Goal: Task Accomplishment & Management: Manage account settings

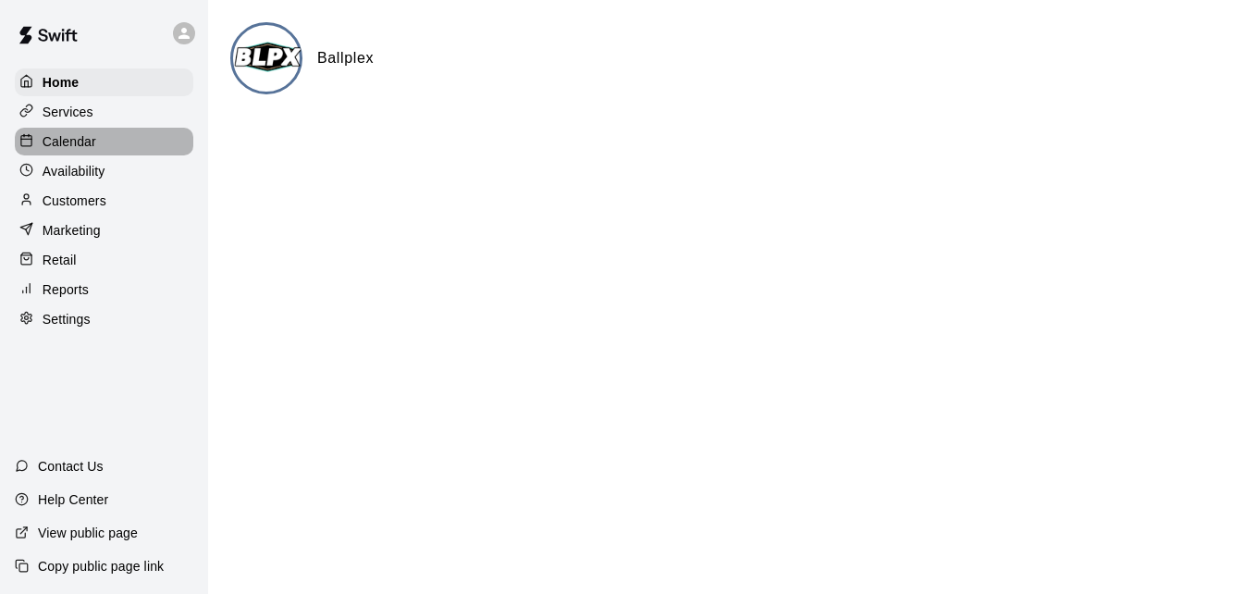
click at [128, 146] on div "Calendar" at bounding box center [104, 142] width 179 height 28
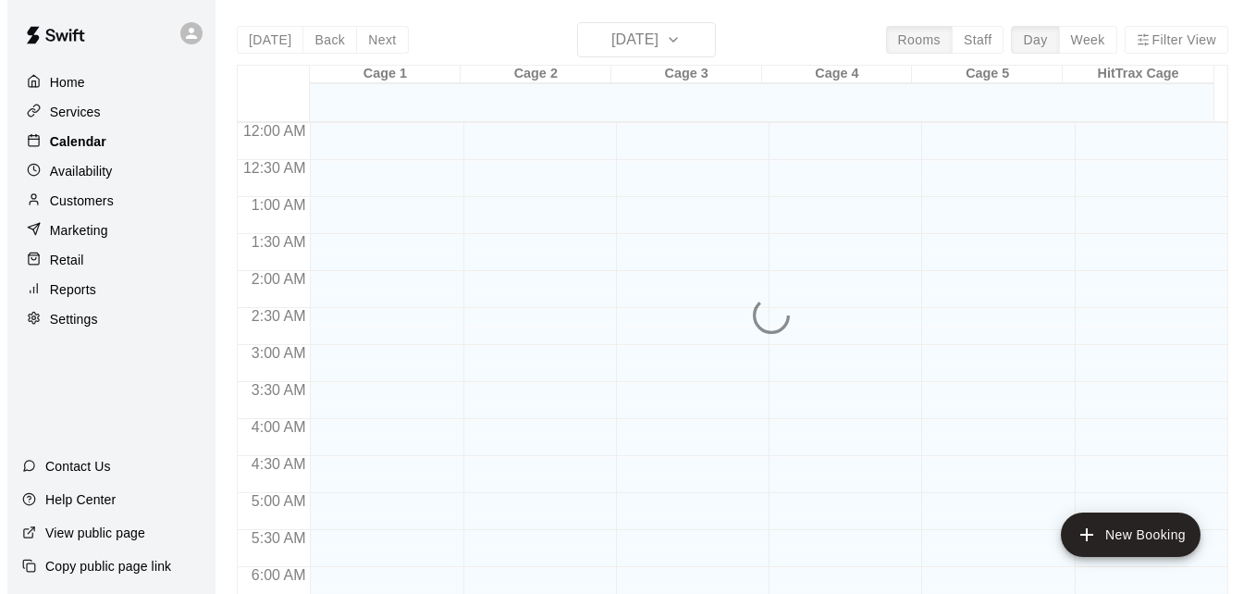
scroll to position [1228, 0]
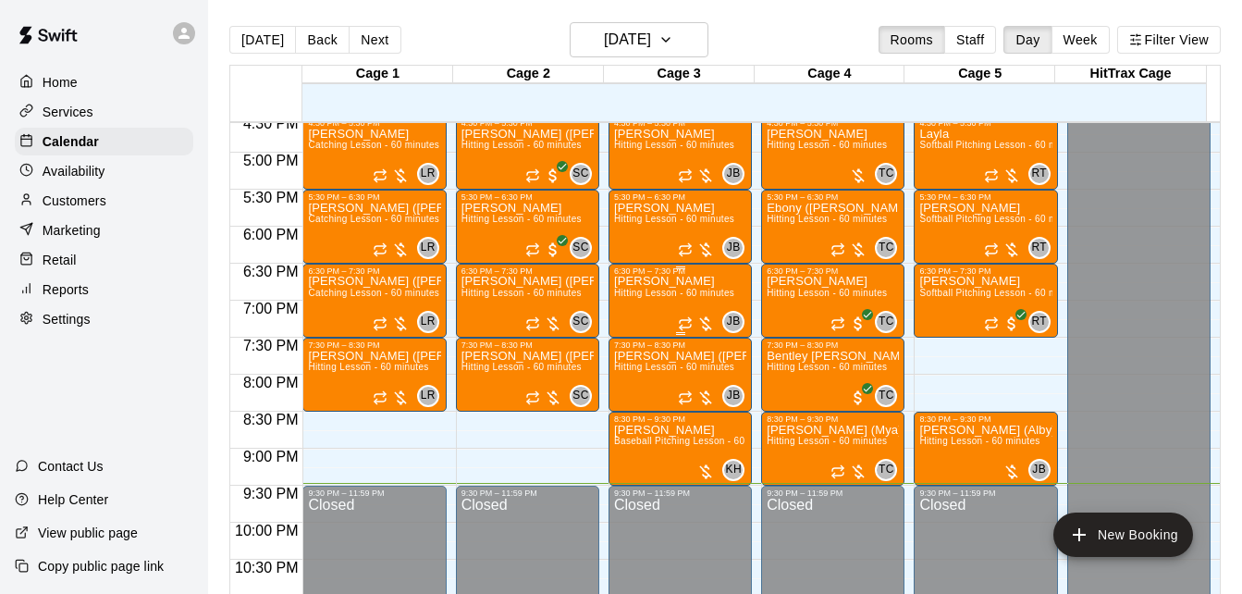
click at [651, 281] on p "[PERSON_NAME]" at bounding box center [674, 281] width 120 height 0
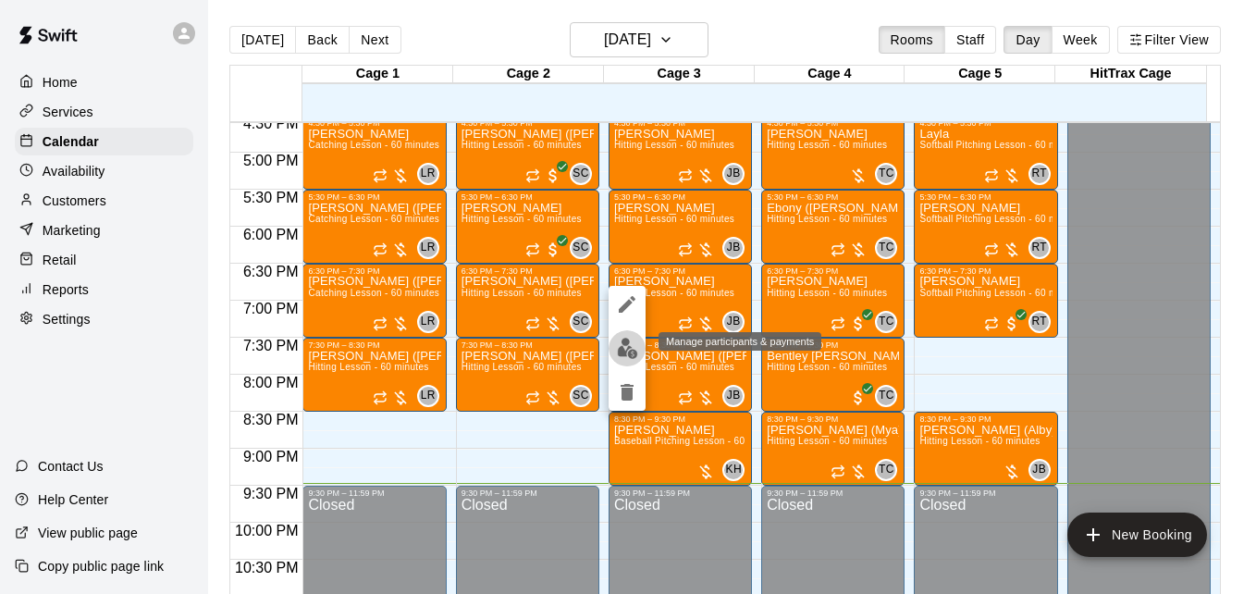
click at [627, 353] on img "edit" at bounding box center [627, 348] width 21 height 21
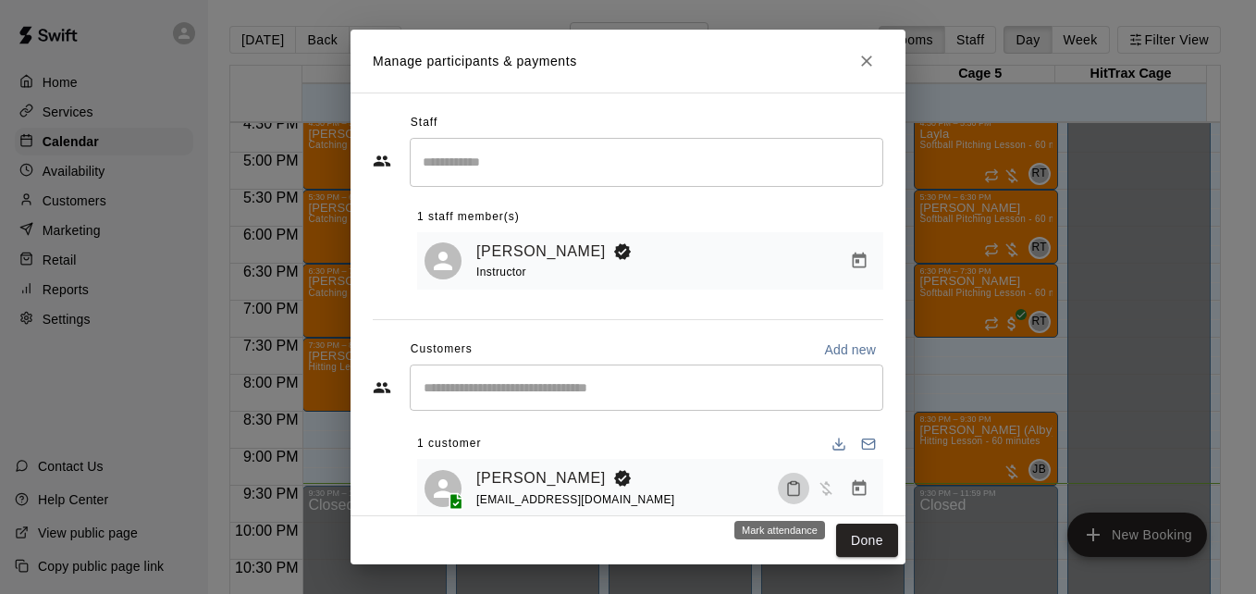
click at [785, 489] on icon "Mark attendance" at bounding box center [793, 488] width 17 height 17
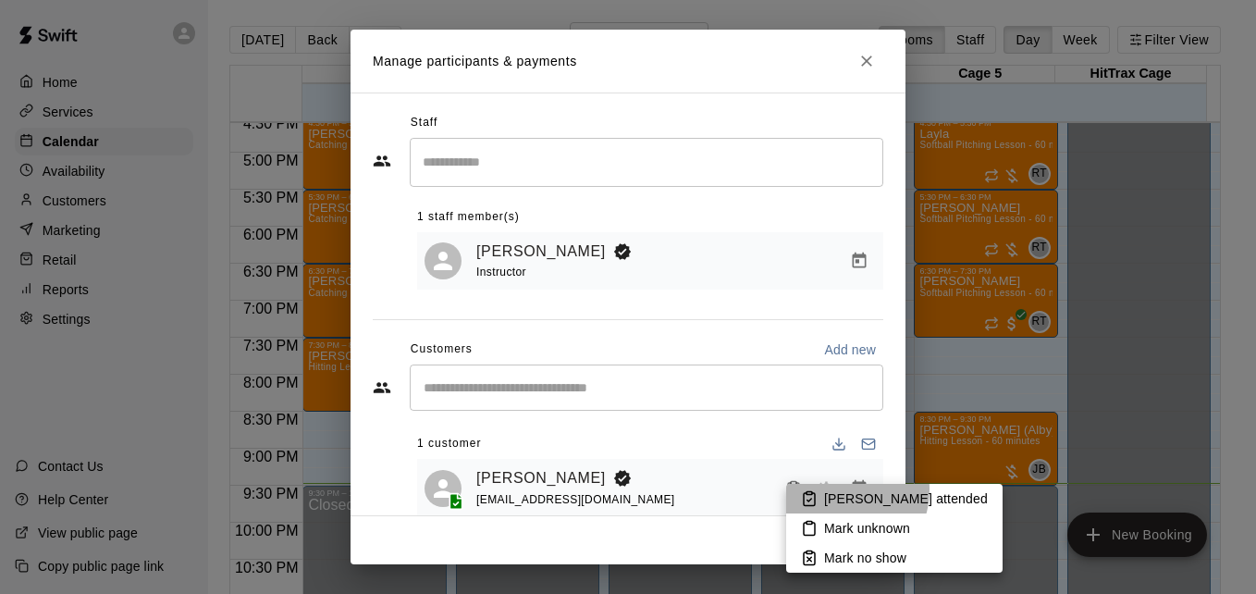
click at [837, 489] on p "[PERSON_NAME] attended" at bounding box center [906, 498] width 164 height 18
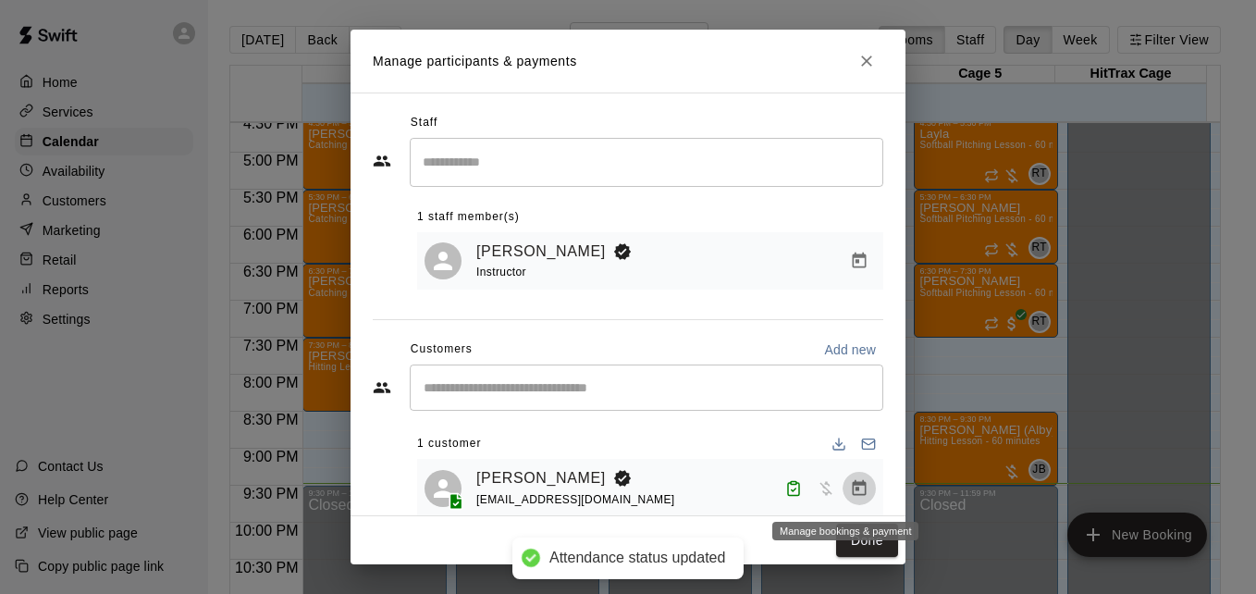
click at [850, 489] on icon "Manage bookings & payment" at bounding box center [859, 488] width 18 height 18
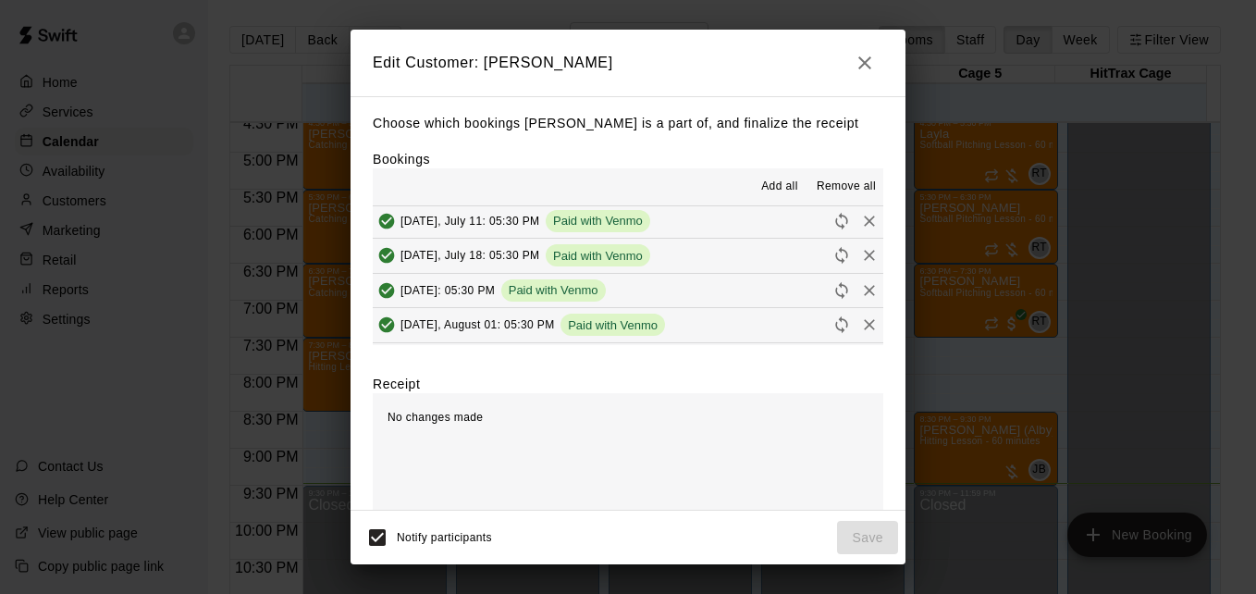
scroll to position [69, 0]
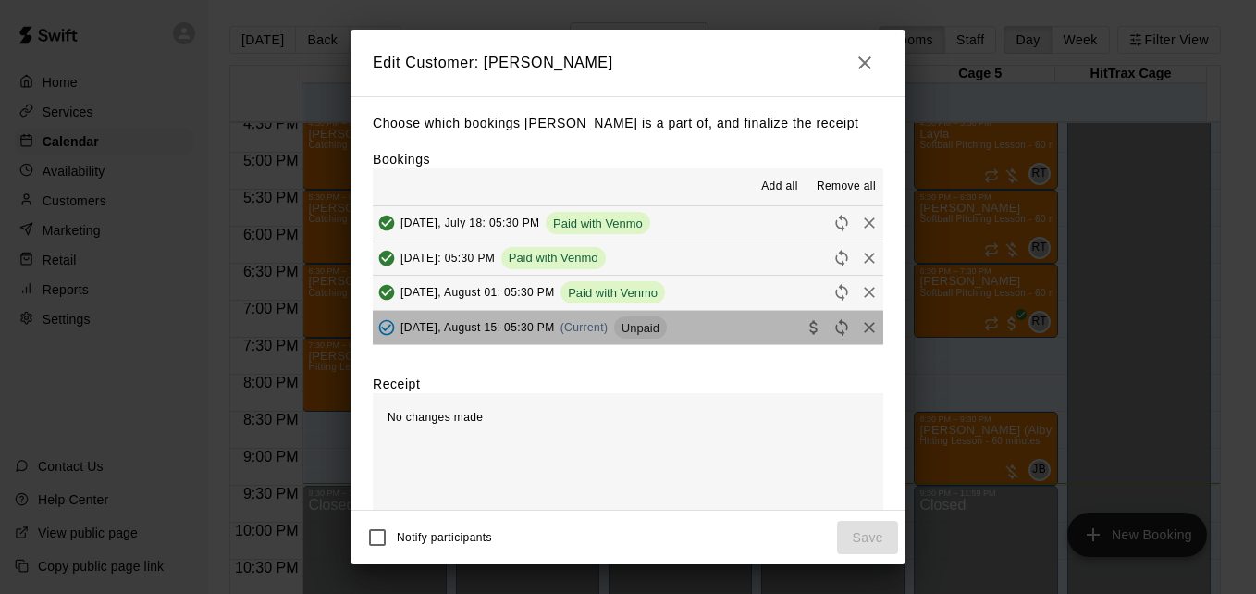
click at [717, 340] on button "[DATE], August 15: 05:30 PM (Current) Unpaid" at bounding box center [628, 328] width 511 height 34
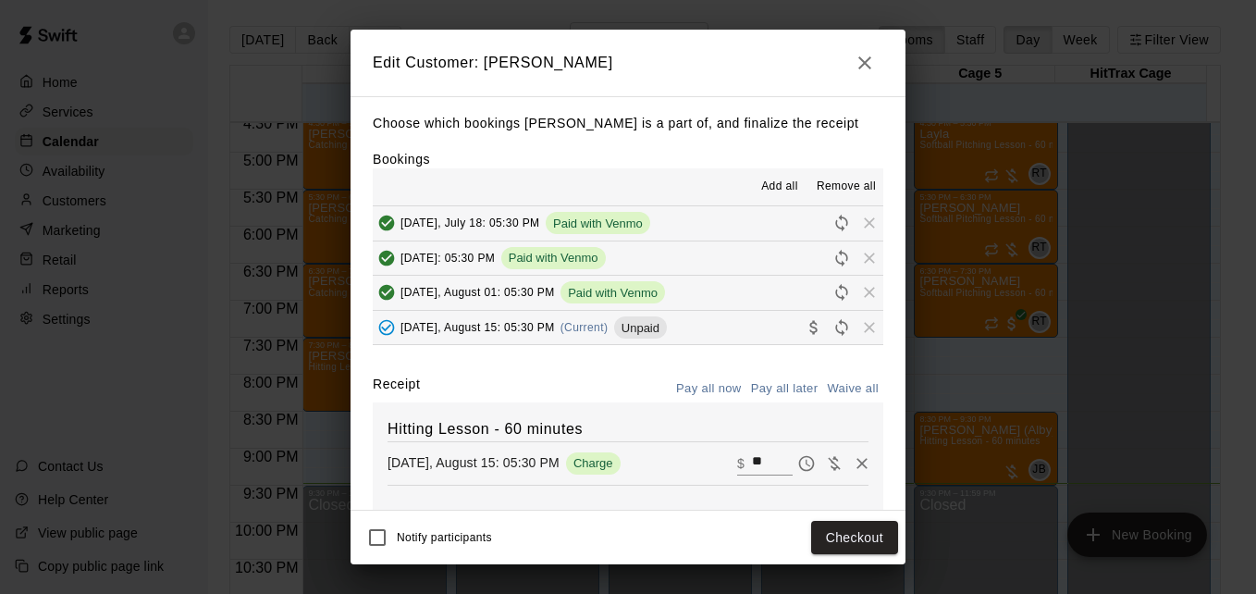
click at [752, 469] on input "**" at bounding box center [772, 463] width 41 height 24
type input "**"
click at [841, 541] on button "Checkout" at bounding box center [854, 538] width 87 height 34
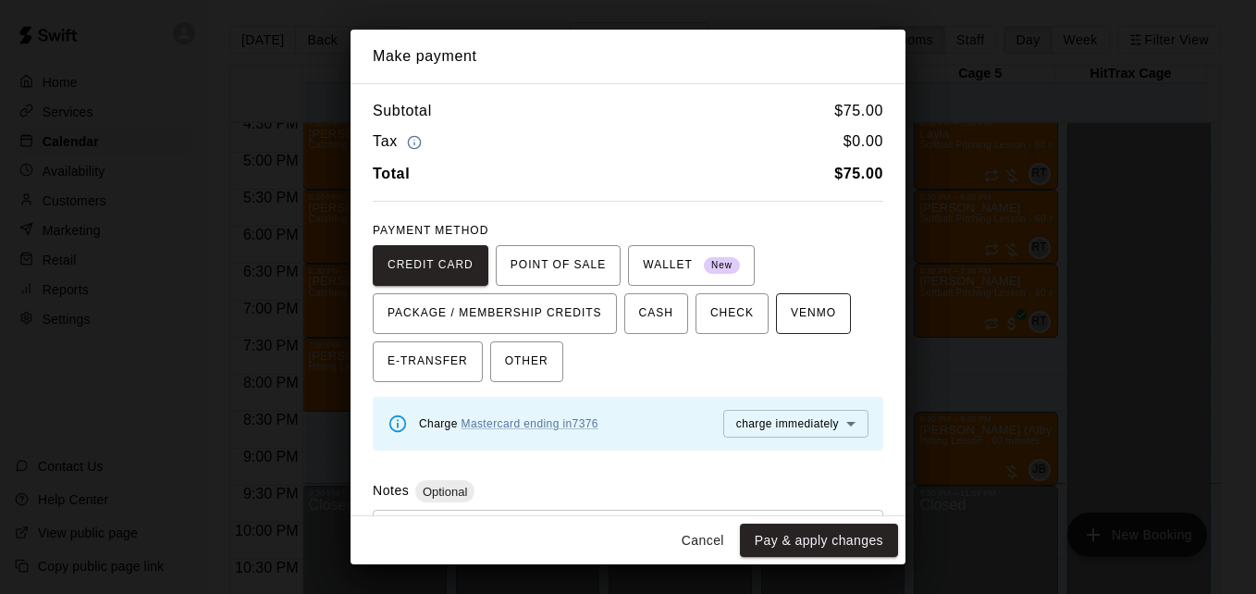
click at [791, 316] on span "VENMO" at bounding box center [813, 314] width 45 height 30
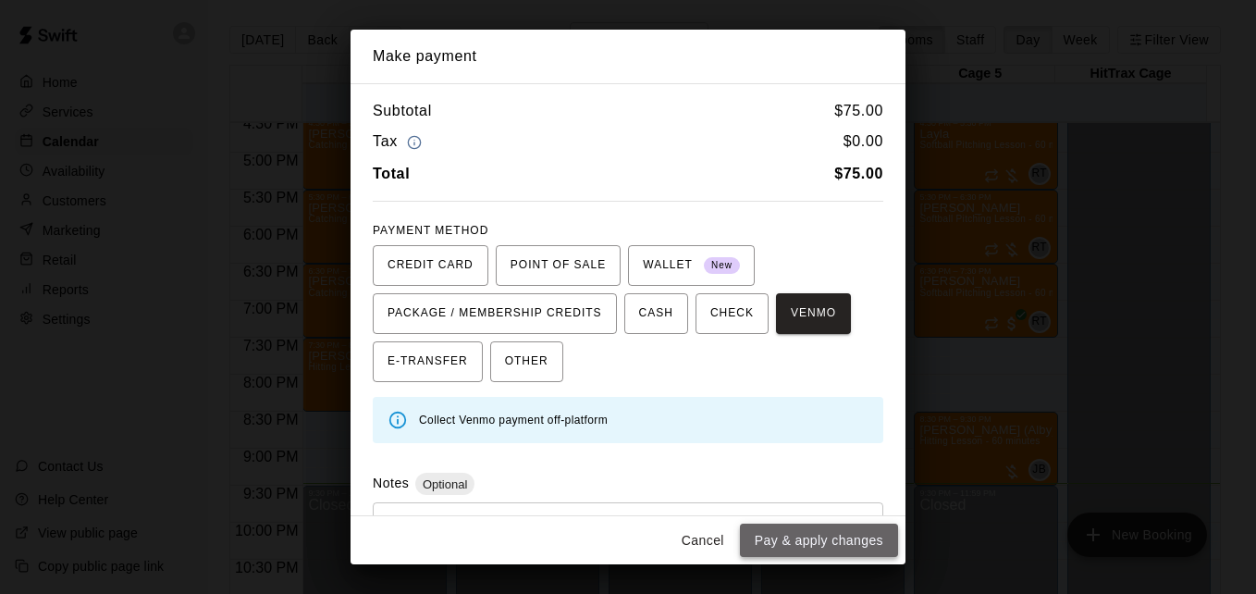
click at [832, 552] on button "Pay & apply changes" at bounding box center [819, 541] width 158 height 34
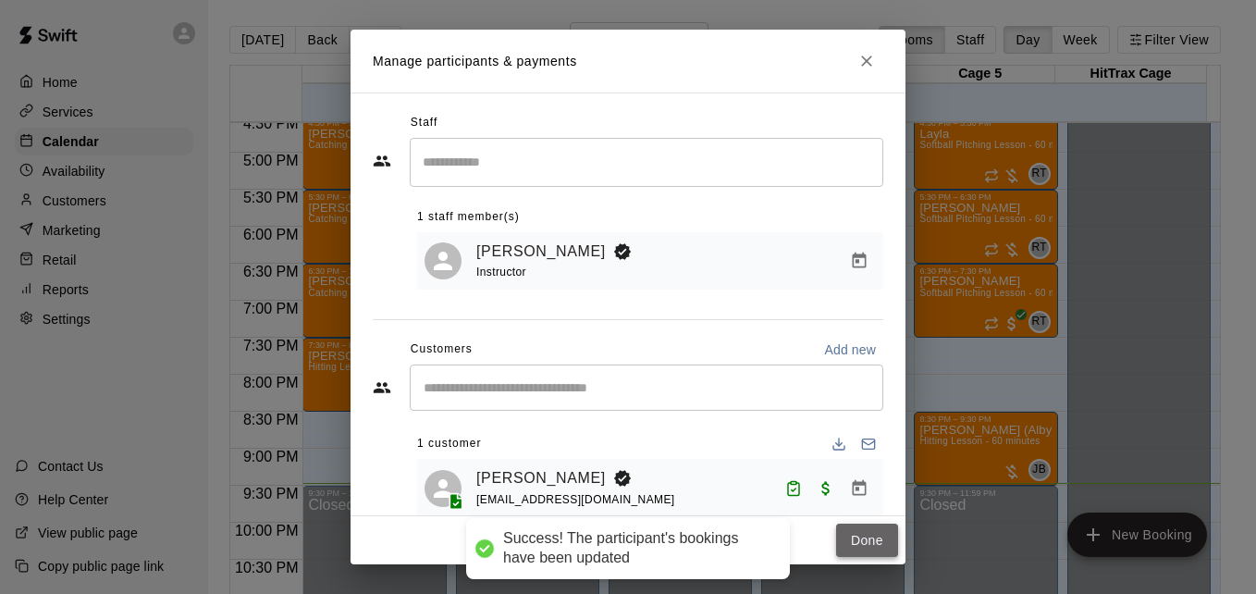
click at [881, 548] on button "Done" at bounding box center [867, 541] width 62 height 34
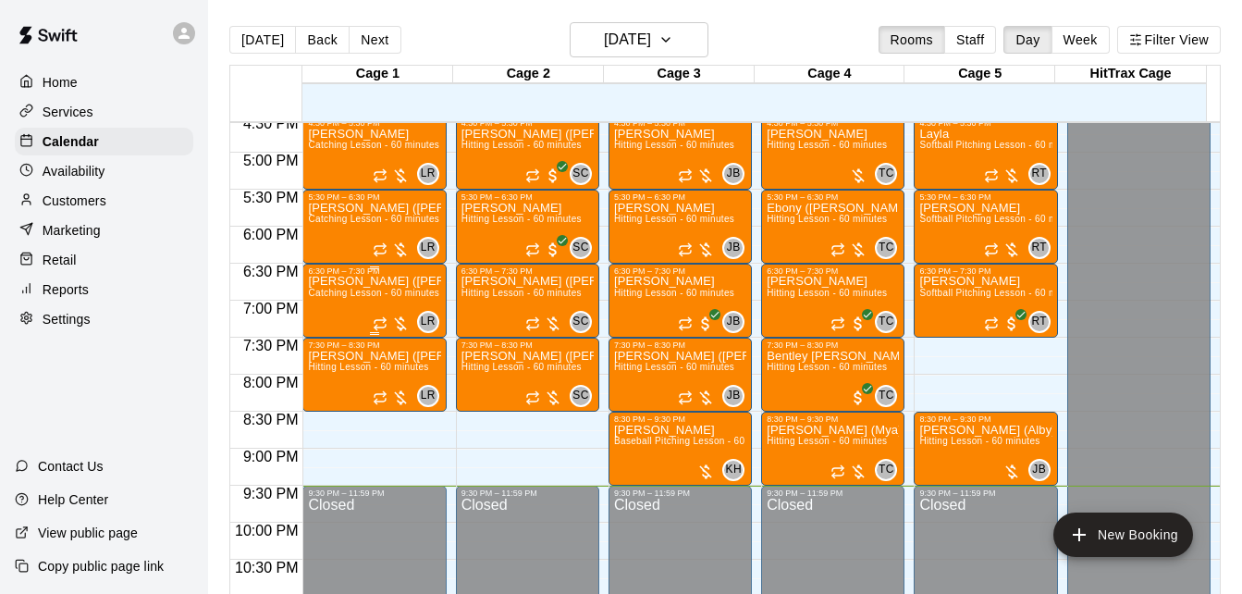
click at [359, 291] on span "Catching Lesson - 60 minutes" at bounding box center [373, 293] width 131 height 10
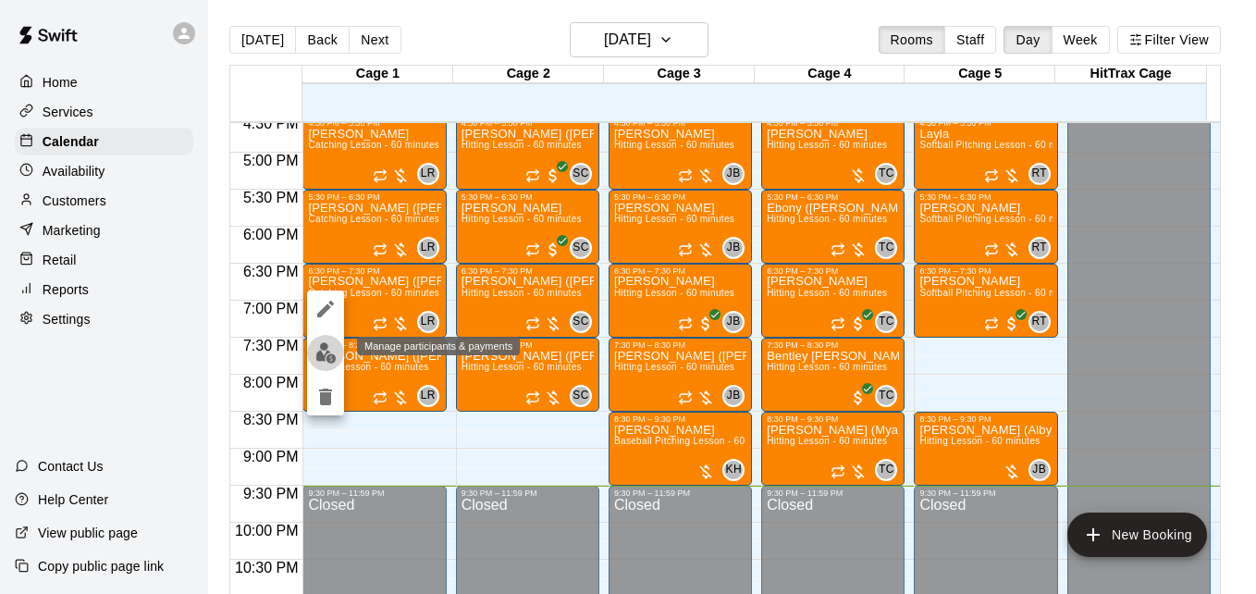
click at [328, 353] on img "edit" at bounding box center [325, 352] width 21 height 21
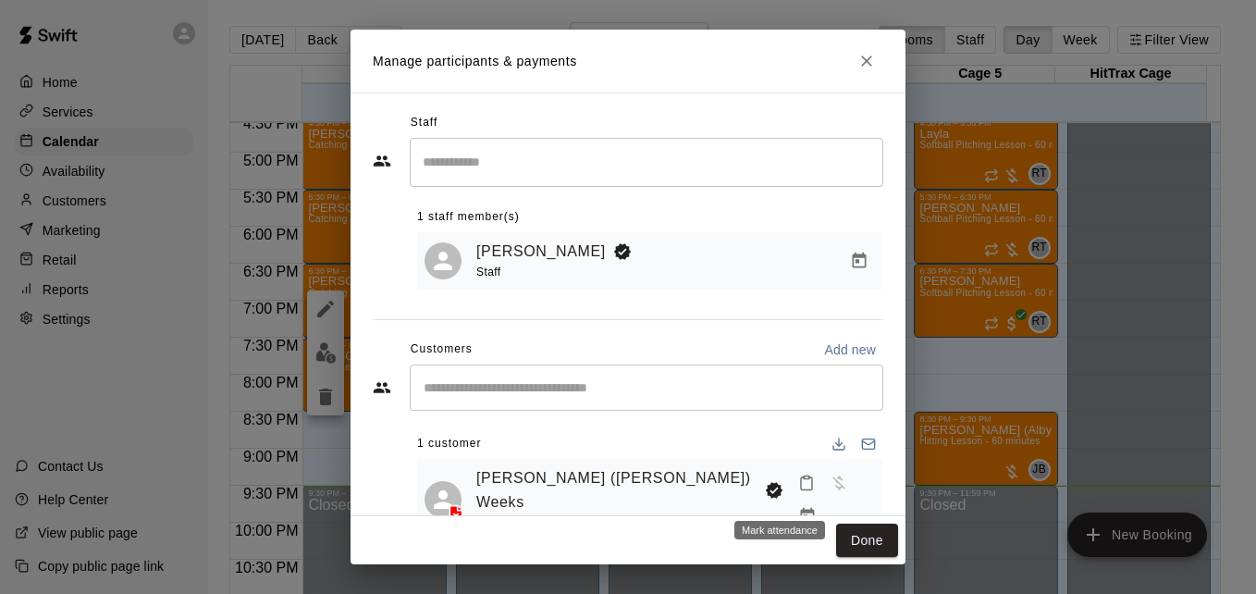
click at [798, 491] on icon "Mark attendance" at bounding box center [806, 483] width 17 height 17
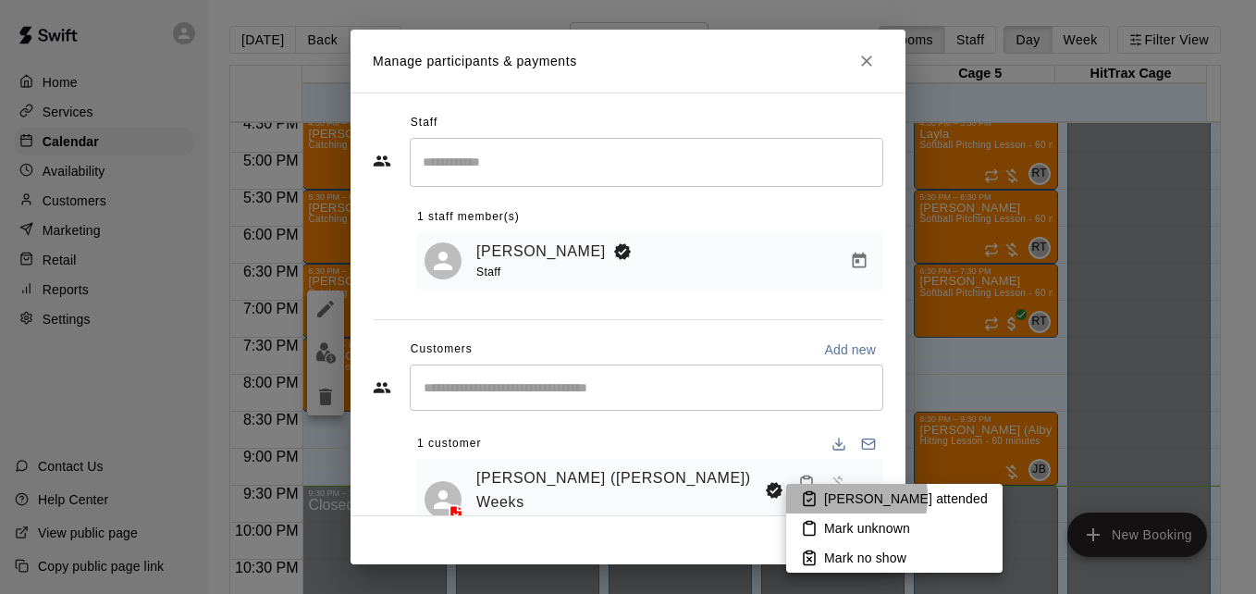
click at [826, 497] on p "[PERSON_NAME] attended" at bounding box center [906, 498] width 164 height 18
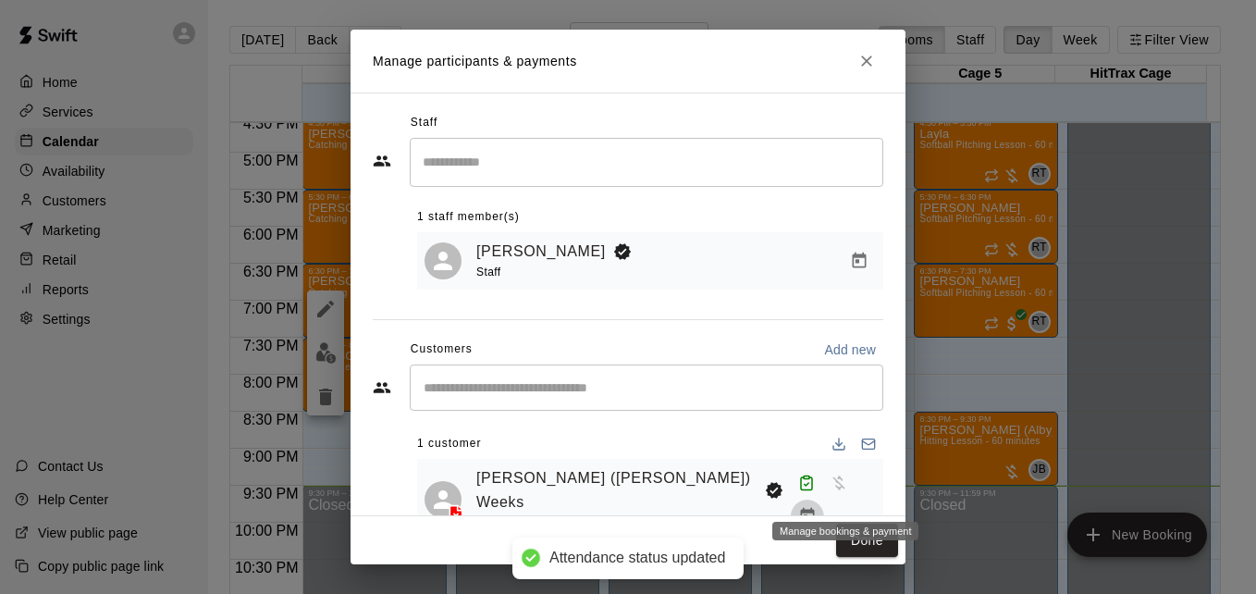
click at [814, 508] on icon "Manage bookings & payment" at bounding box center [807, 516] width 14 height 16
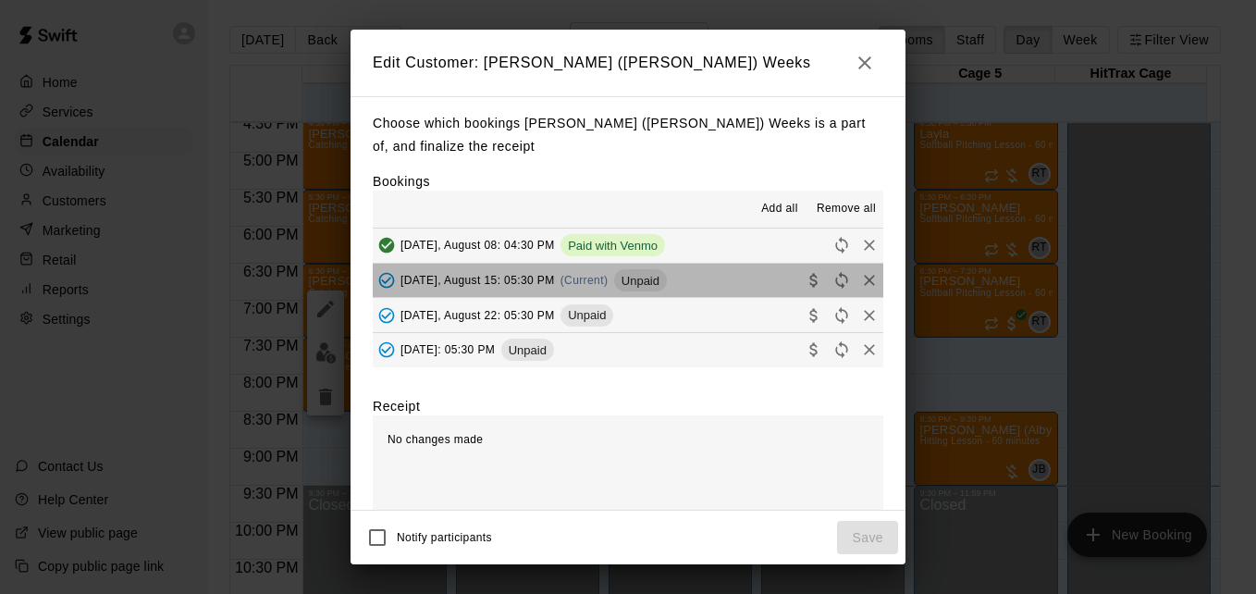
click at [720, 292] on button "[DATE], August 15: 05:30 PM (Current) Unpaid" at bounding box center [628, 281] width 511 height 34
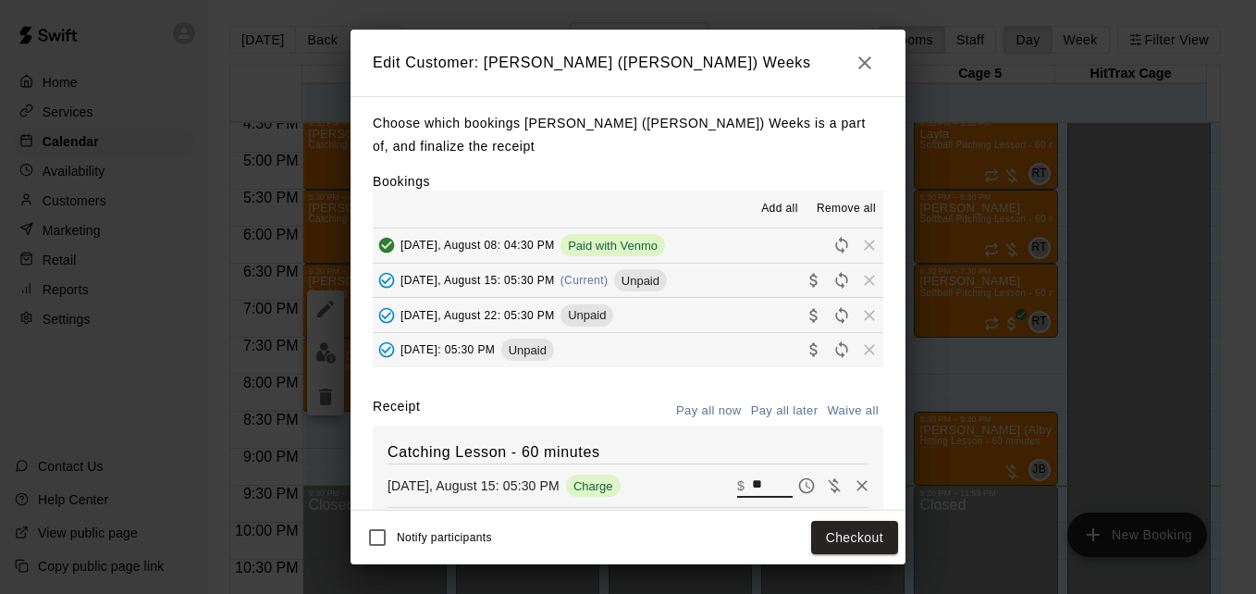
click at [752, 492] on input "**" at bounding box center [772, 486] width 41 height 24
type input "*"
type input "**"
click at [858, 546] on button "Checkout" at bounding box center [854, 538] width 87 height 34
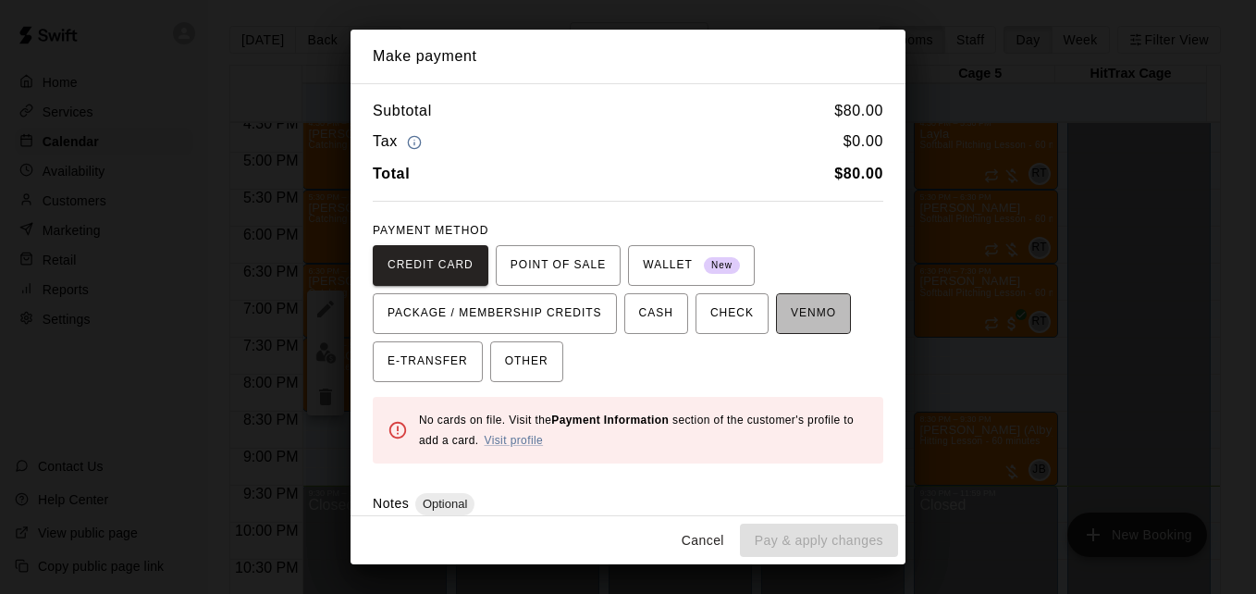
click at [808, 314] on span "VENMO" at bounding box center [813, 314] width 45 height 30
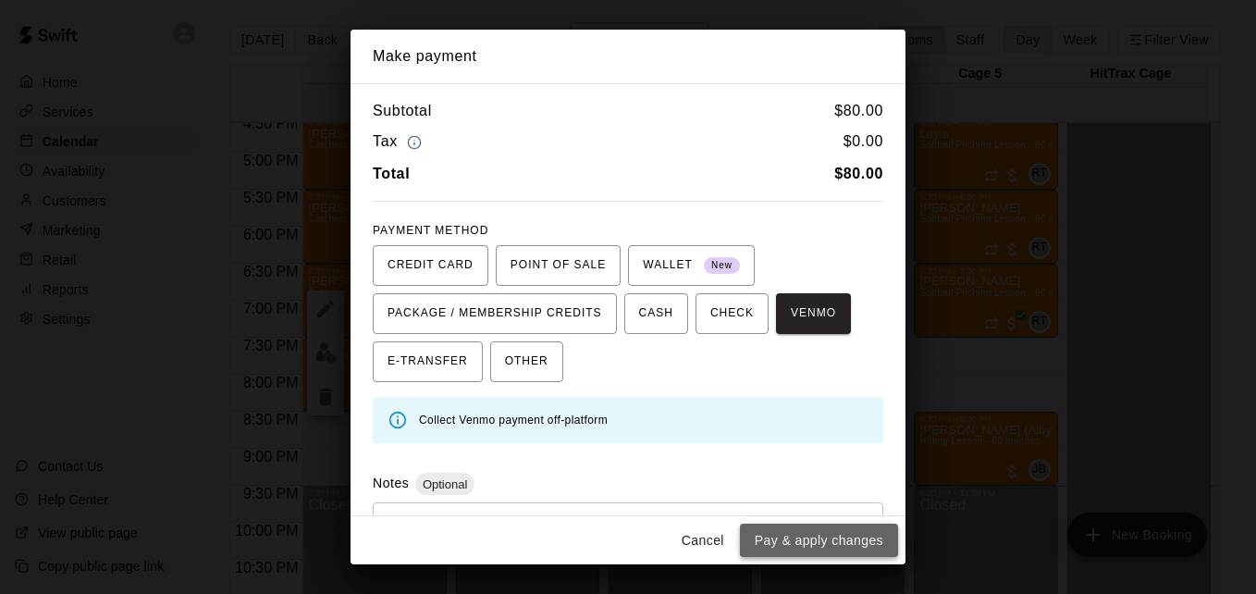
click at [850, 537] on button "Pay & apply changes" at bounding box center [819, 541] width 158 height 34
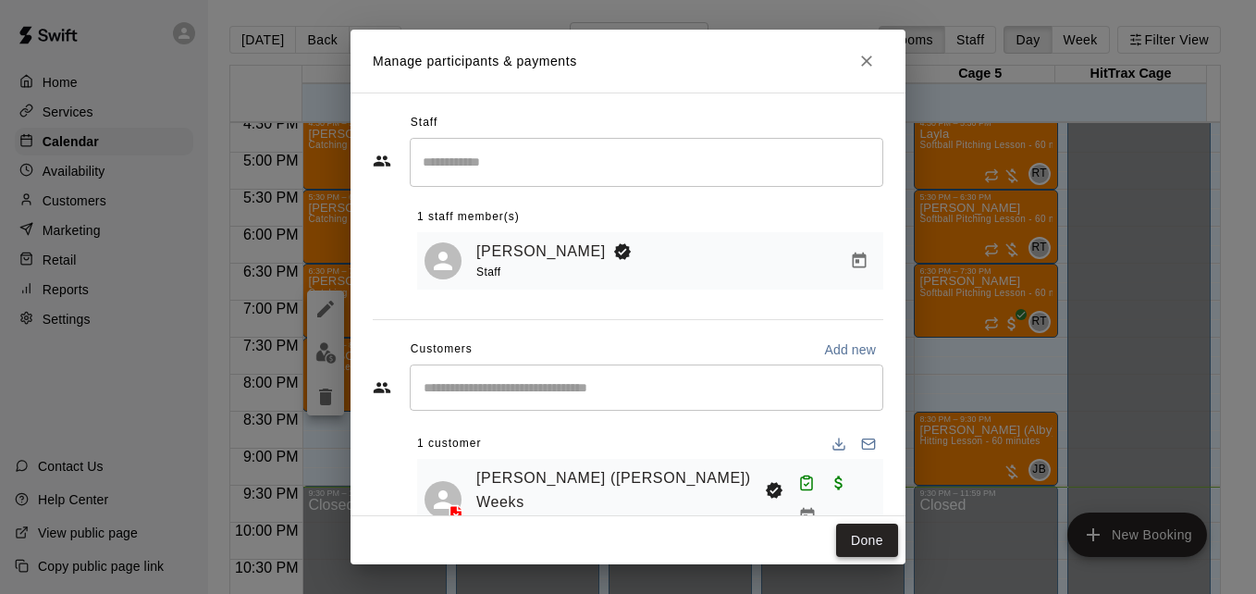
click at [861, 542] on button "Done" at bounding box center [867, 541] width 62 height 34
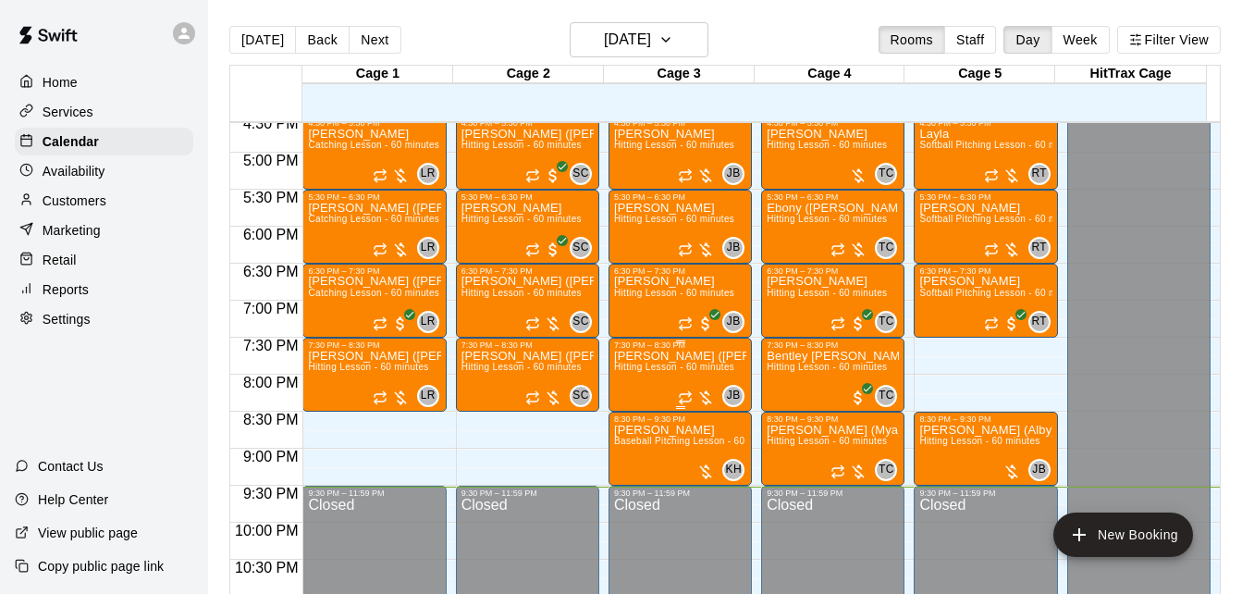
click at [663, 371] on span "Hitting Lesson - 60 minutes" at bounding box center [674, 367] width 120 height 10
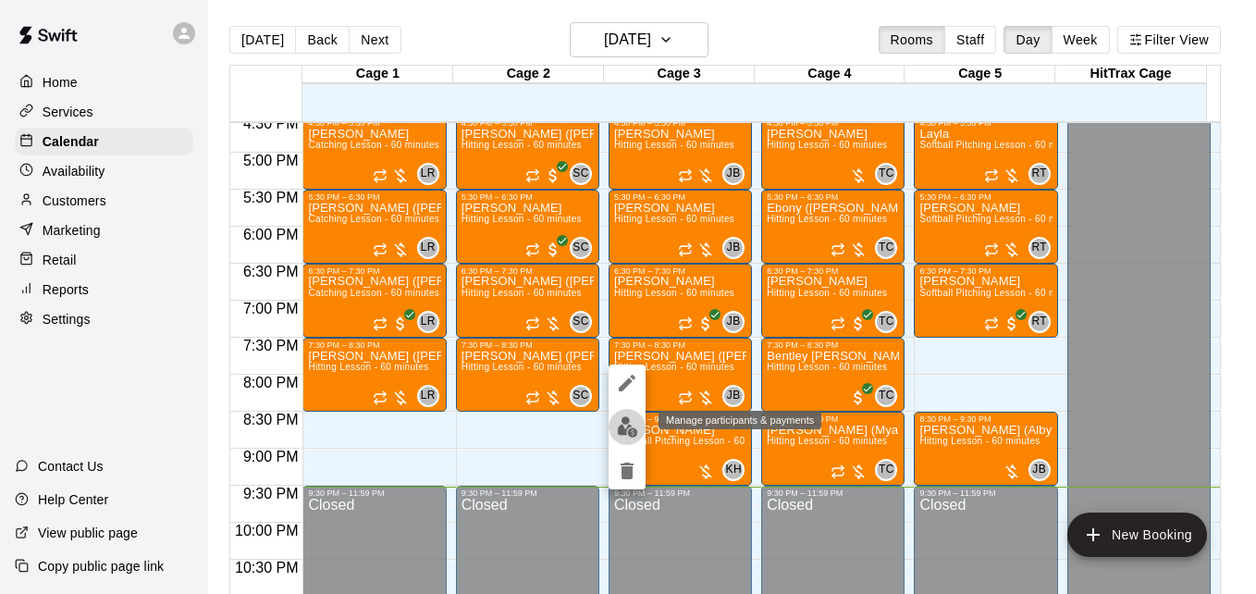
click at [633, 425] on img "edit" at bounding box center [627, 426] width 21 height 21
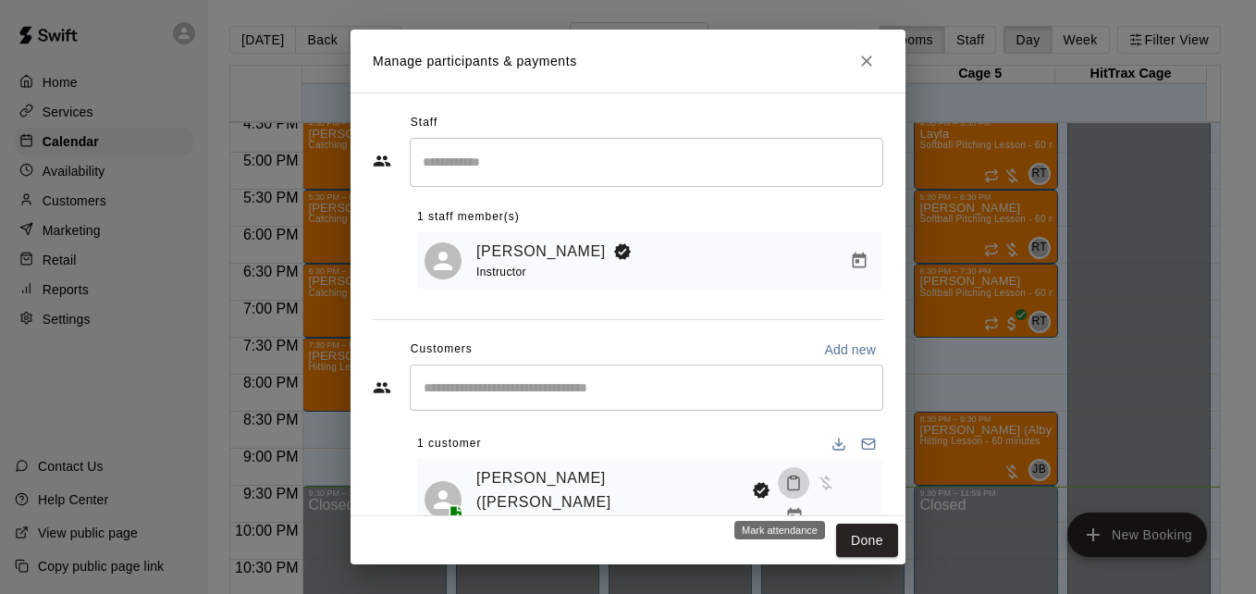
click at [785, 491] on icon "Mark attendance" at bounding box center [793, 483] width 17 height 17
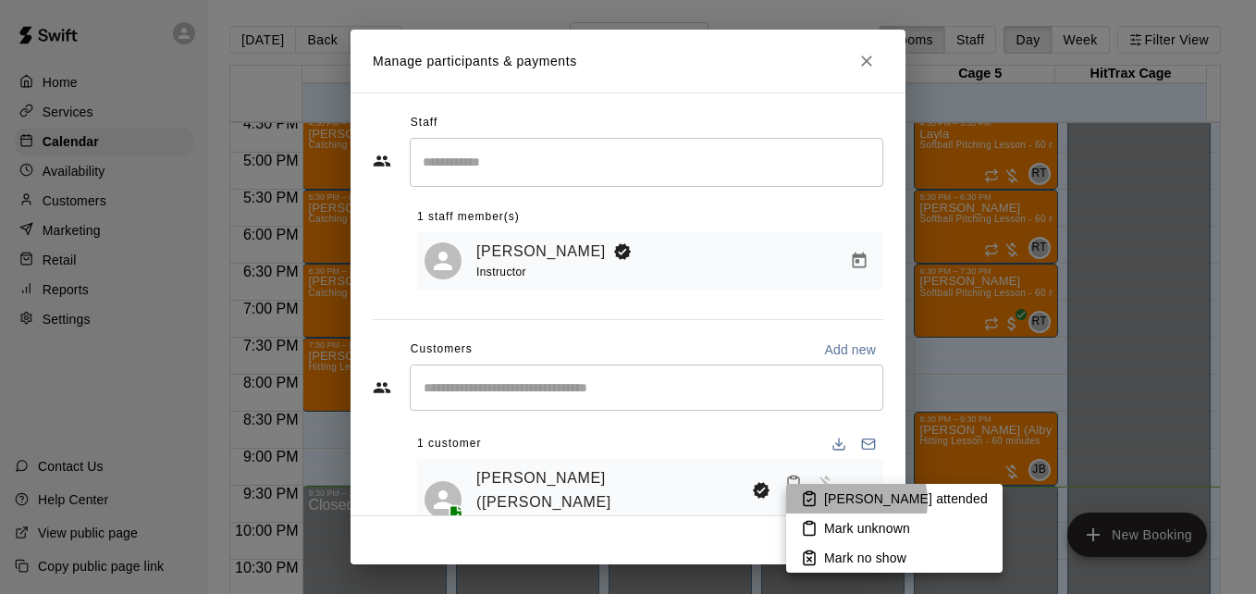
click at [840, 501] on p "[PERSON_NAME] attended" at bounding box center [906, 498] width 164 height 18
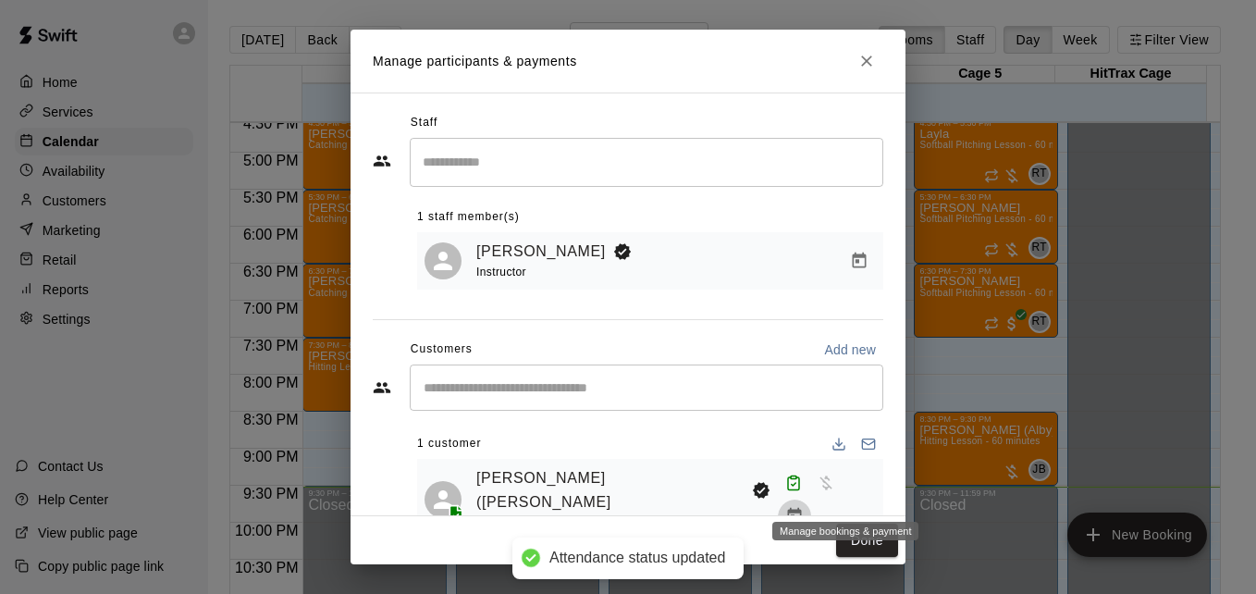
click at [804, 507] on icon "Manage bookings & payment" at bounding box center [794, 516] width 18 height 18
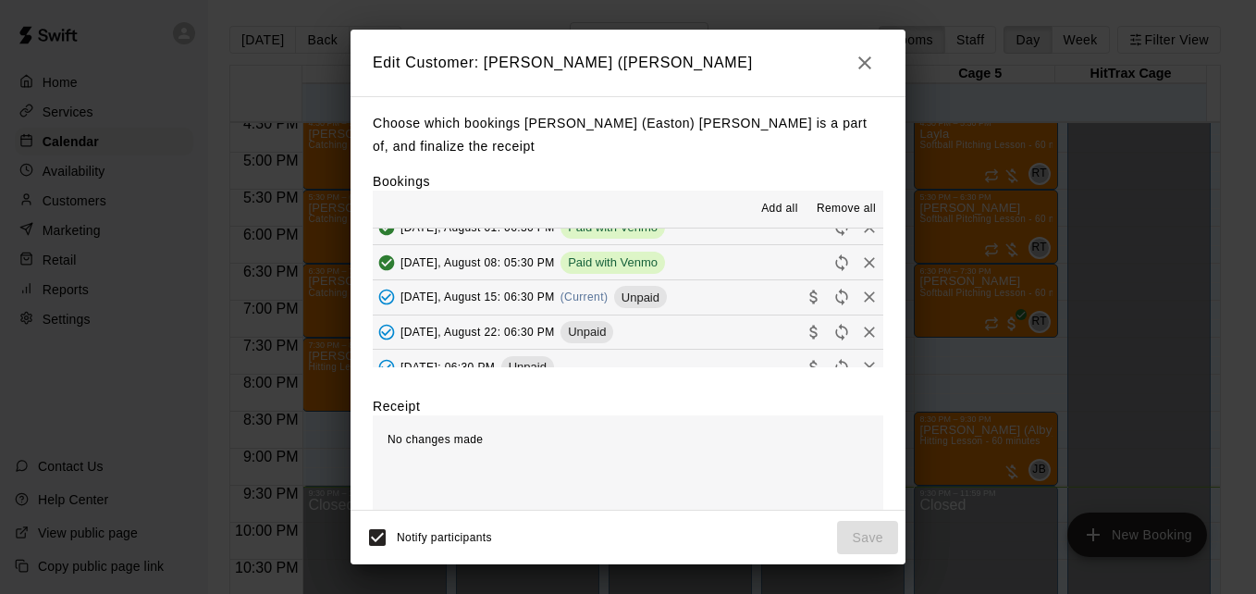
scroll to position [175, 0]
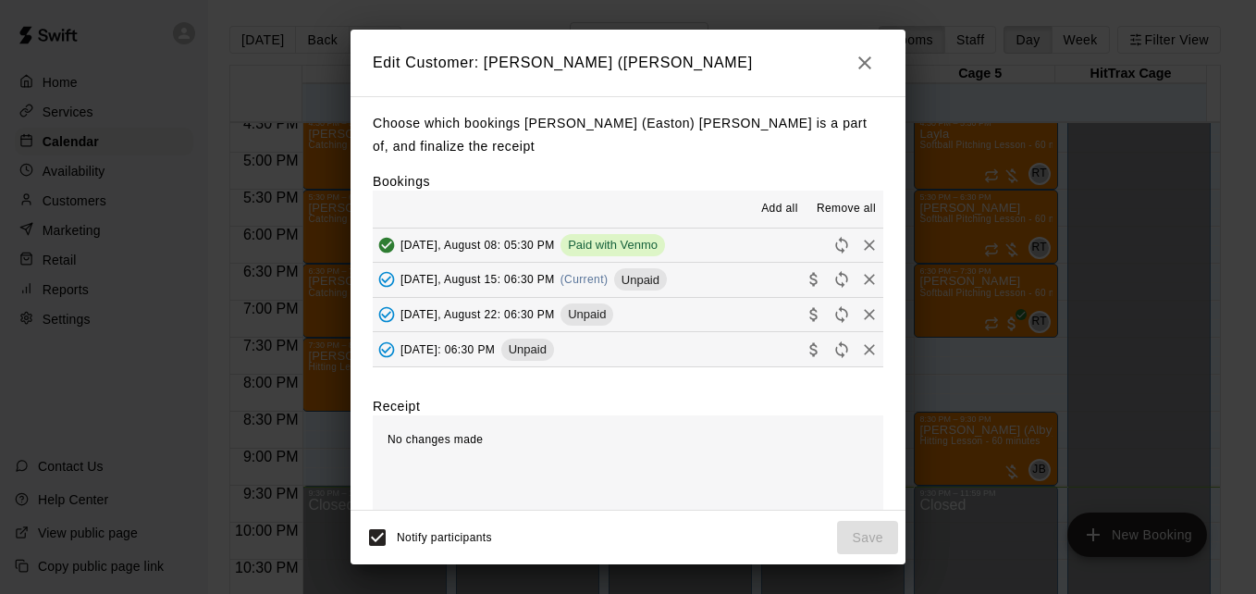
click at [397, 531] on span "Notify participants" at bounding box center [444, 537] width 95 height 13
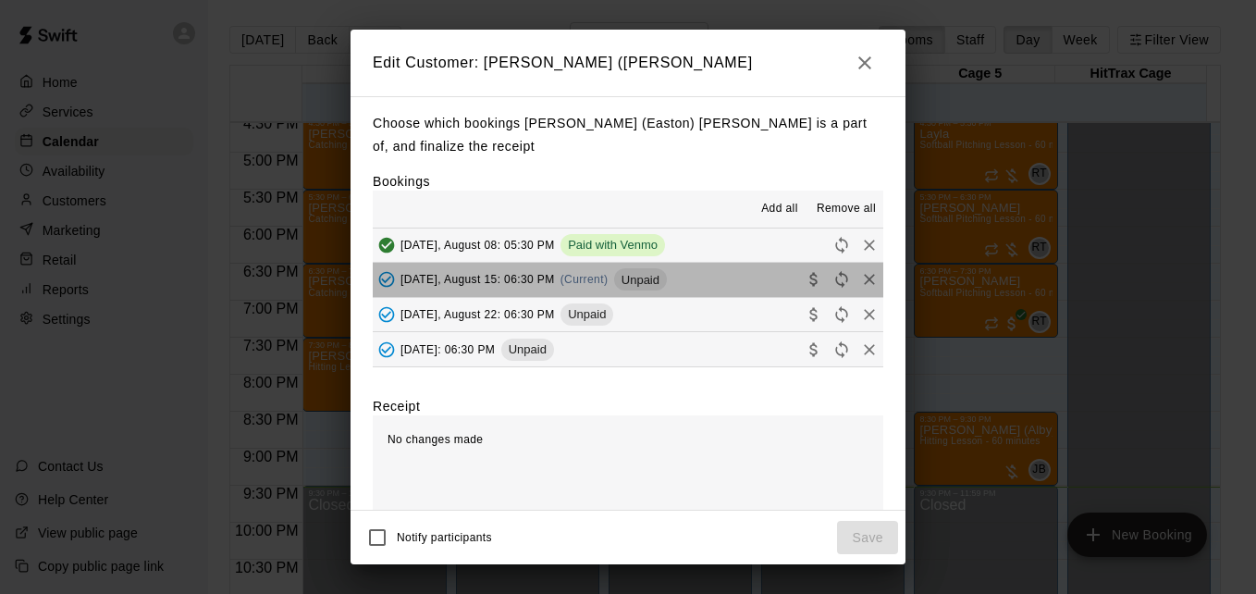
click at [714, 279] on button "[DATE], August 15: 06:30 PM (Current) Unpaid" at bounding box center [628, 280] width 511 height 34
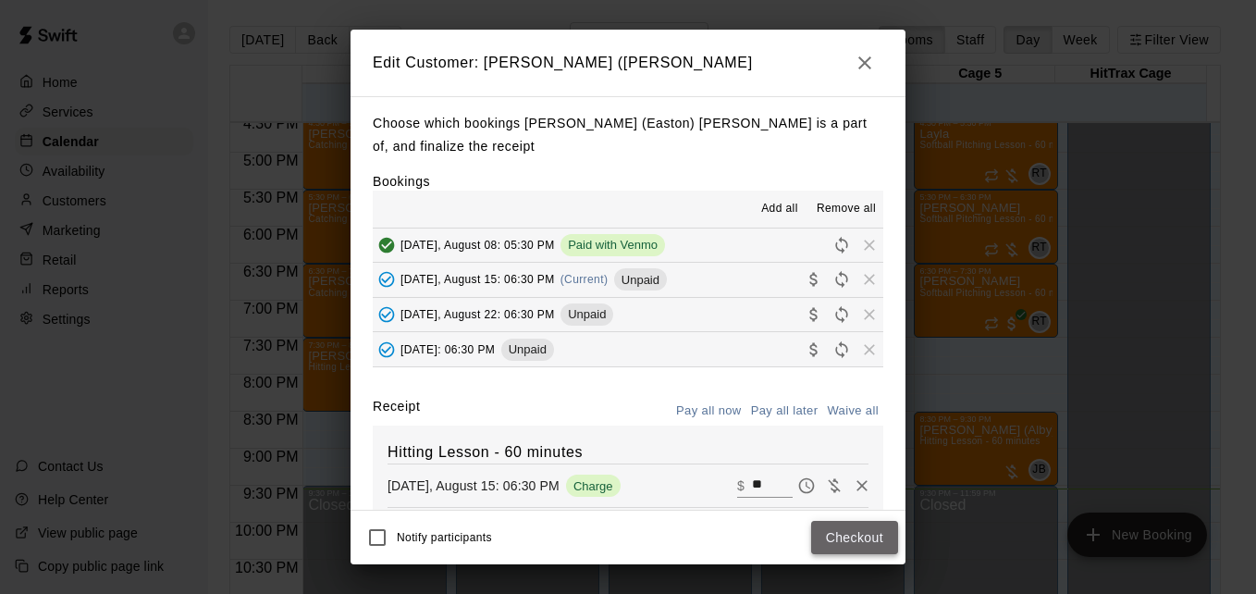
click at [837, 544] on button "Checkout" at bounding box center [854, 538] width 87 height 34
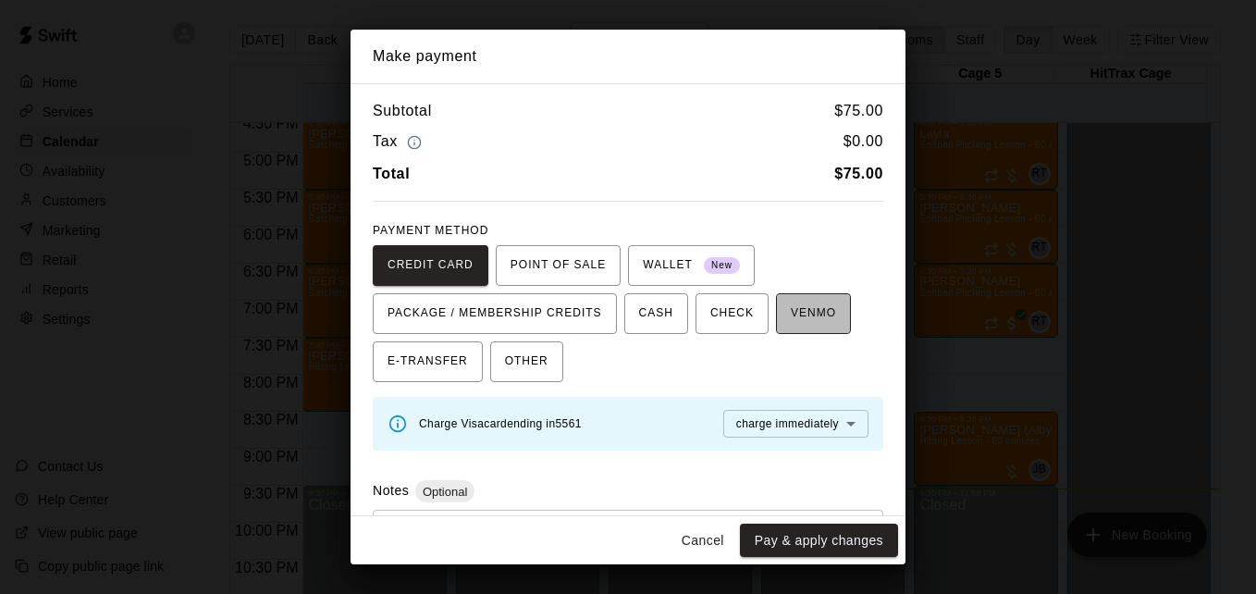
click at [796, 314] on span "VENMO" at bounding box center [813, 314] width 45 height 30
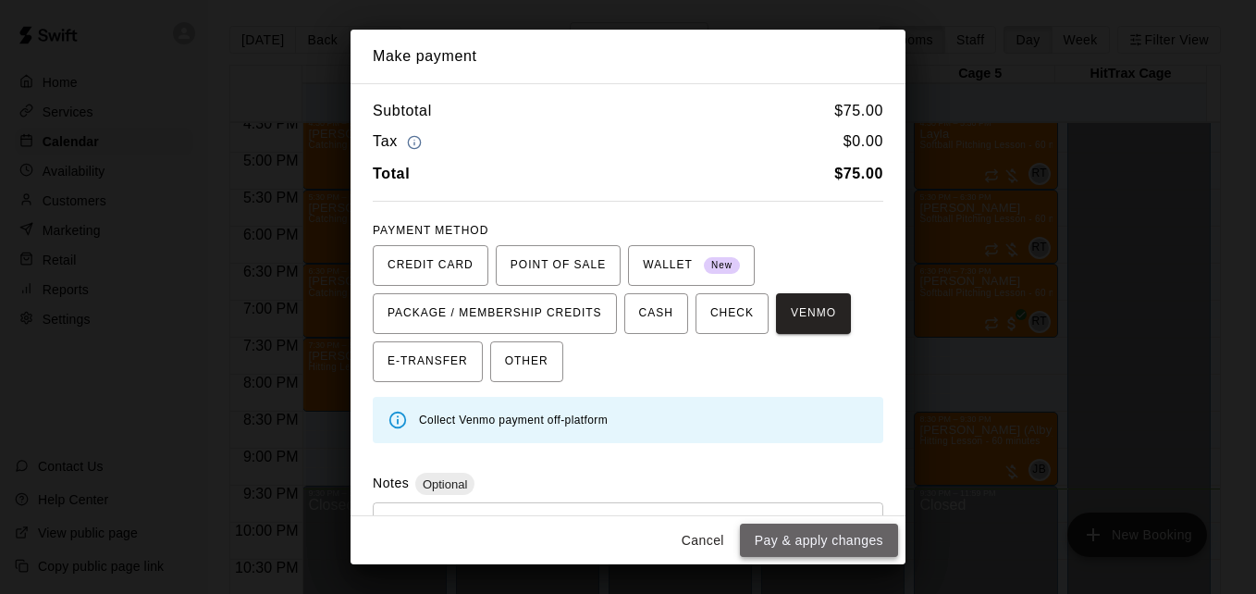
click at [828, 549] on button "Pay & apply changes" at bounding box center [819, 541] width 158 height 34
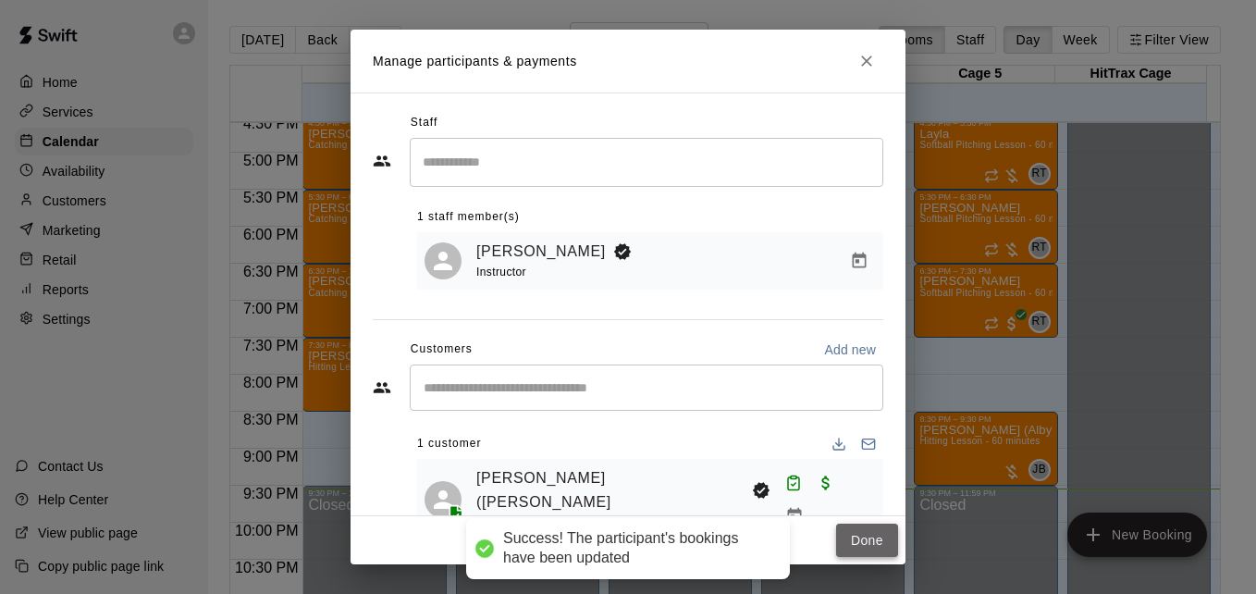
click at [857, 548] on button "Done" at bounding box center [867, 541] width 62 height 34
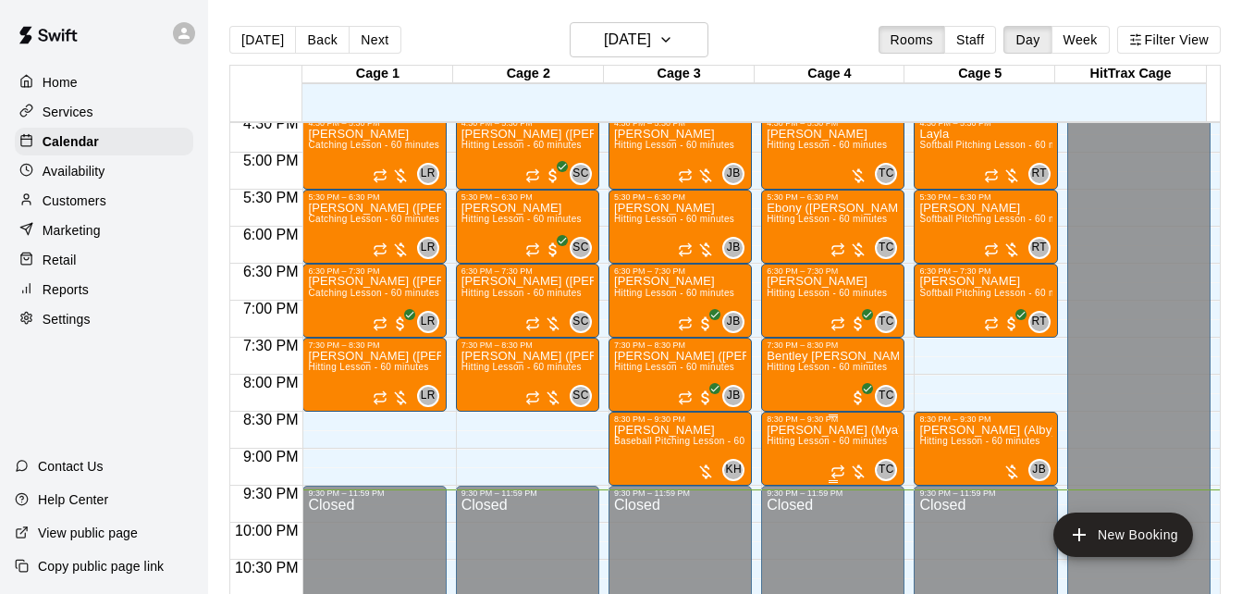
click at [837, 444] on span "Hitting Lesson - 60 minutes" at bounding box center [827, 441] width 120 height 10
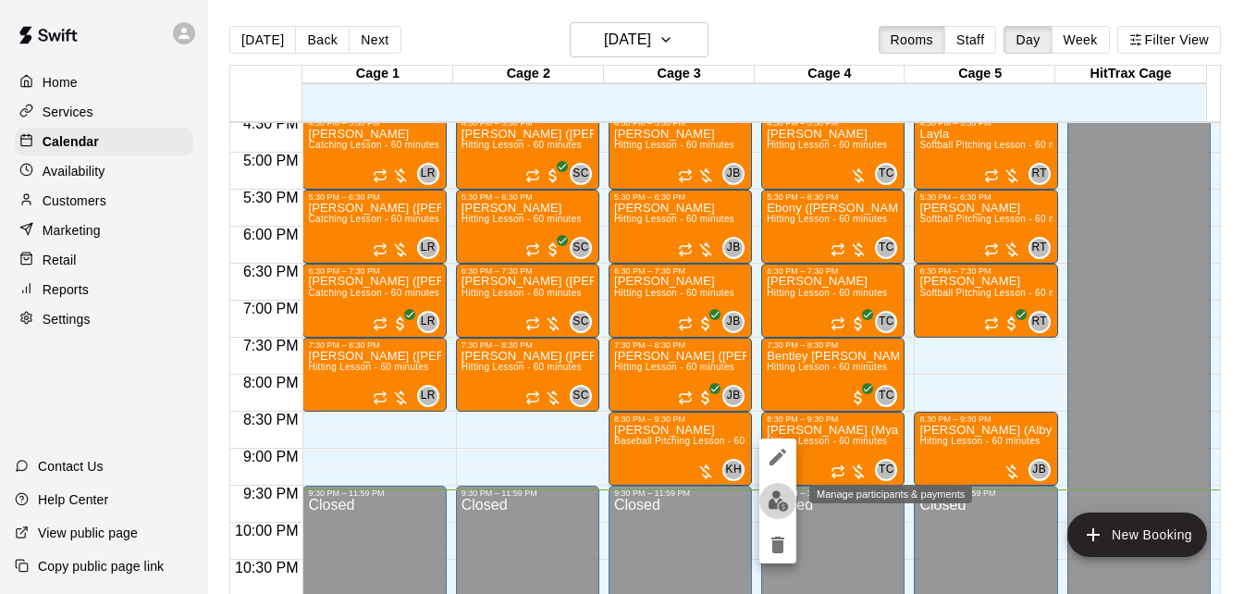
click at [781, 501] on img "edit" at bounding box center [778, 500] width 21 height 21
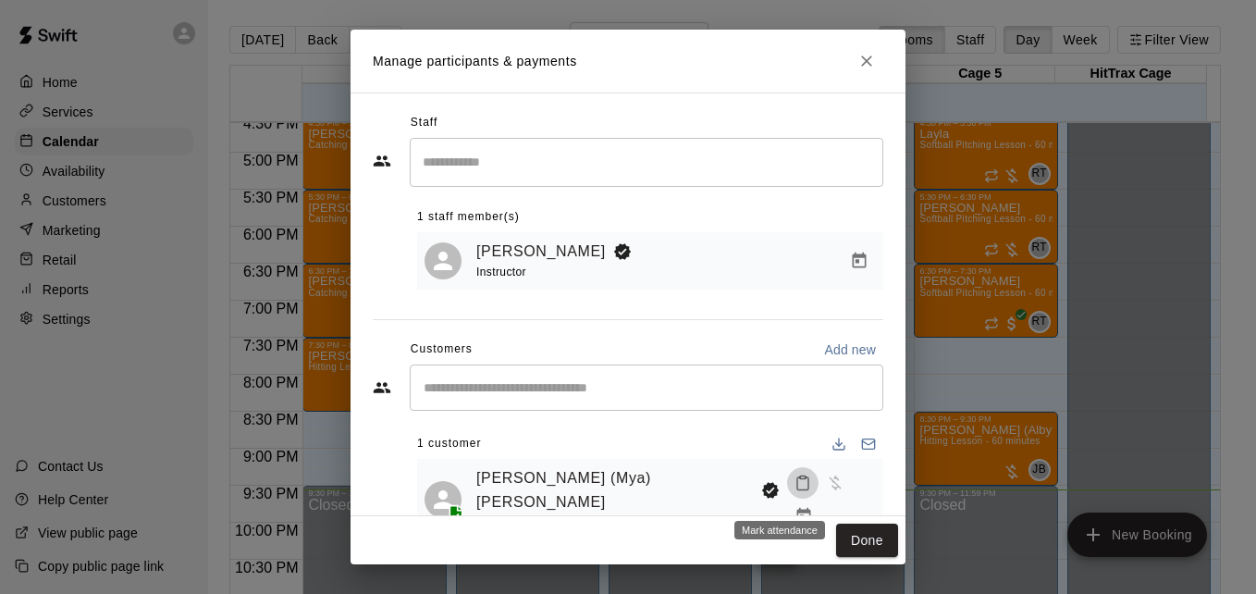
click at [787, 497] on button "Mark attendance" at bounding box center [802, 482] width 31 height 31
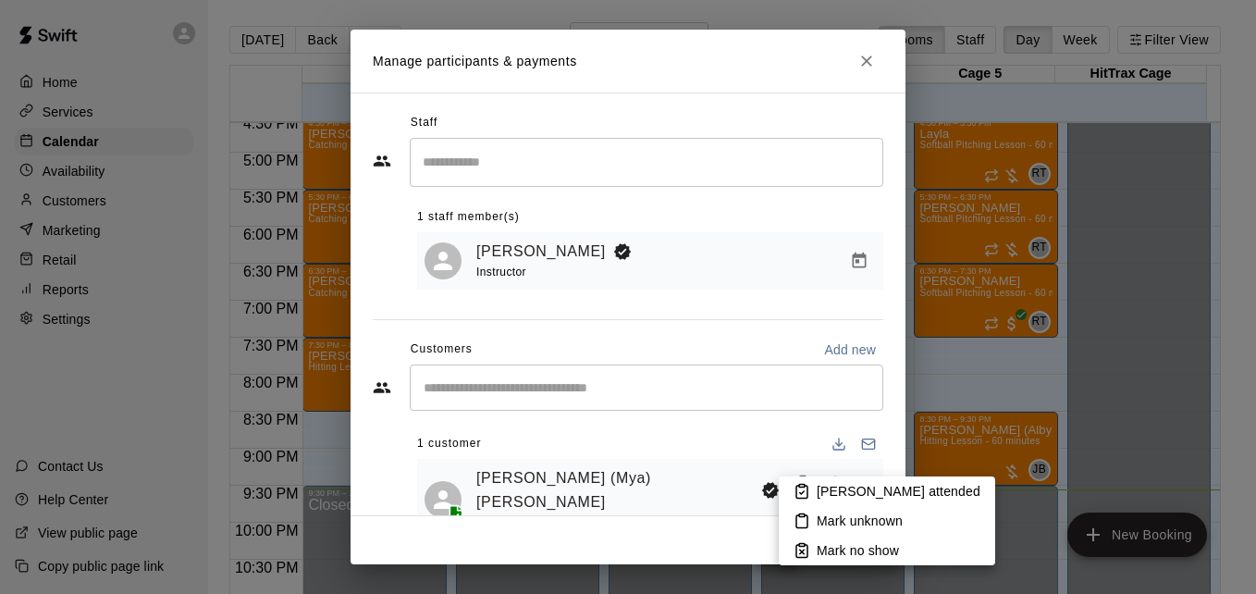
click at [825, 483] on p "[PERSON_NAME] attended" at bounding box center [899, 491] width 164 height 18
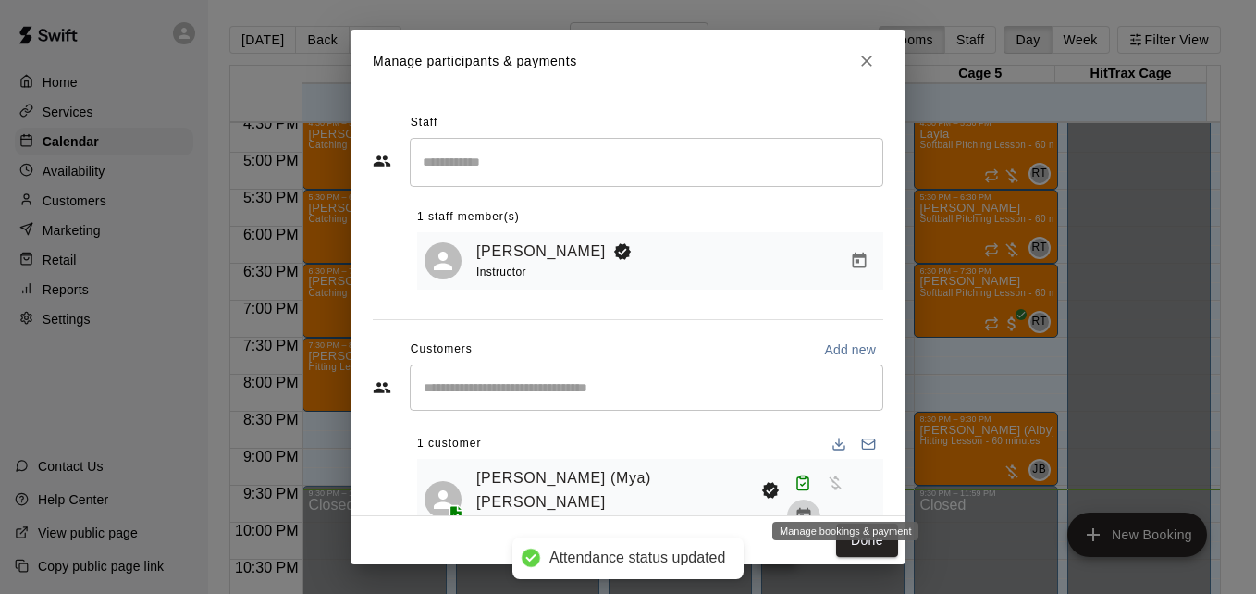
click at [810, 508] on icon "Manage bookings & payment" at bounding box center [803, 516] width 14 height 16
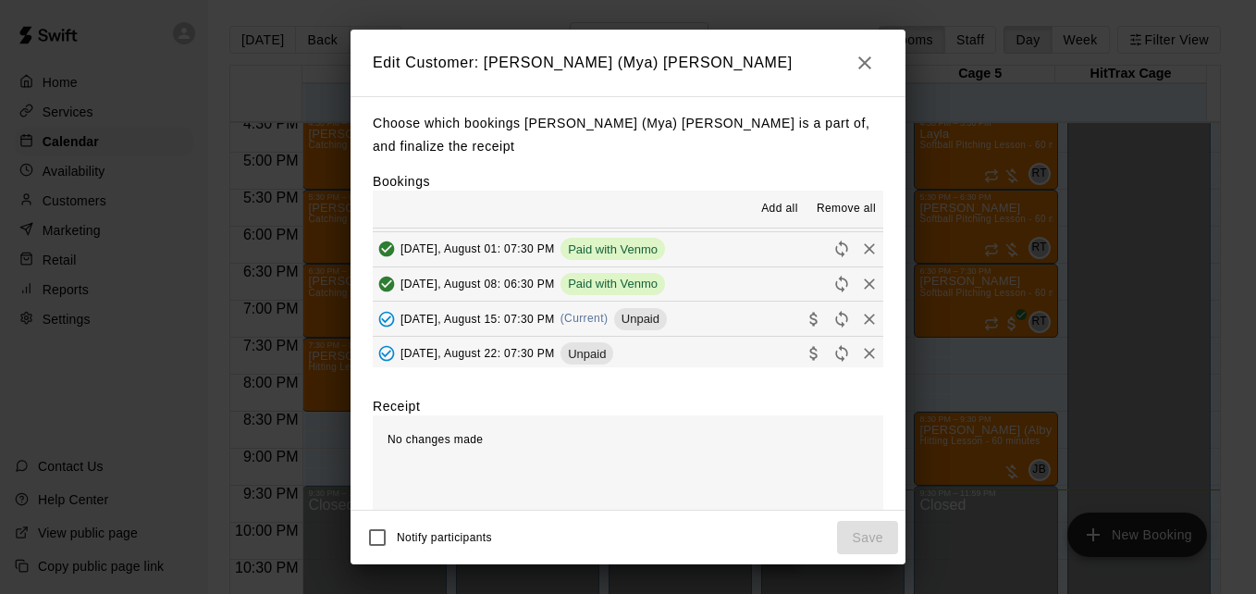
scroll to position [222, 0]
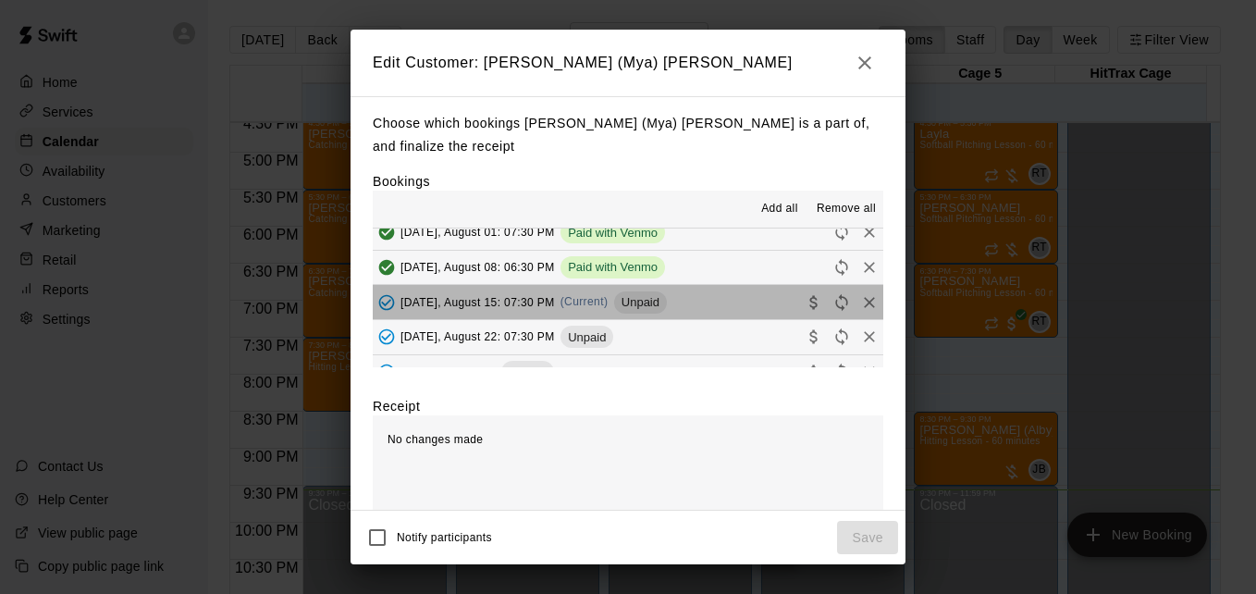
click at [721, 285] on button "[DATE], August 15: 07:30 PM (Current) Unpaid" at bounding box center [628, 302] width 511 height 34
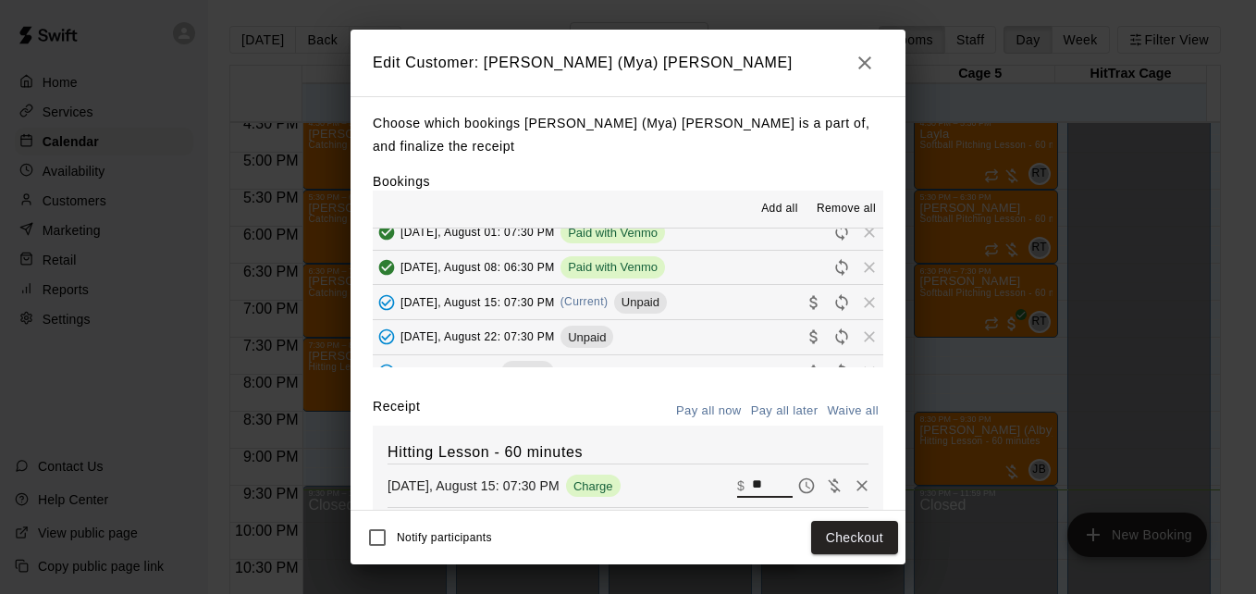
click at [752, 477] on input "**" at bounding box center [772, 486] width 41 height 24
type input "**"
click at [832, 528] on button "Checkout" at bounding box center [854, 538] width 87 height 34
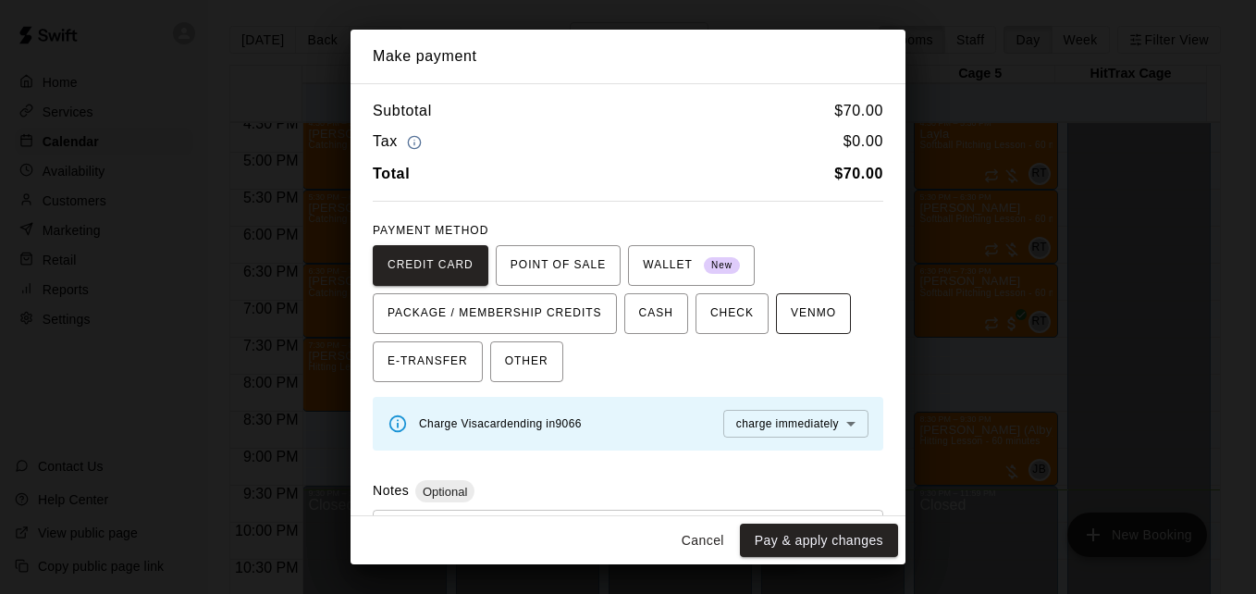
click at [791, 319] on span "VENMO" at bounding box center [813, 314] width 45 height 30
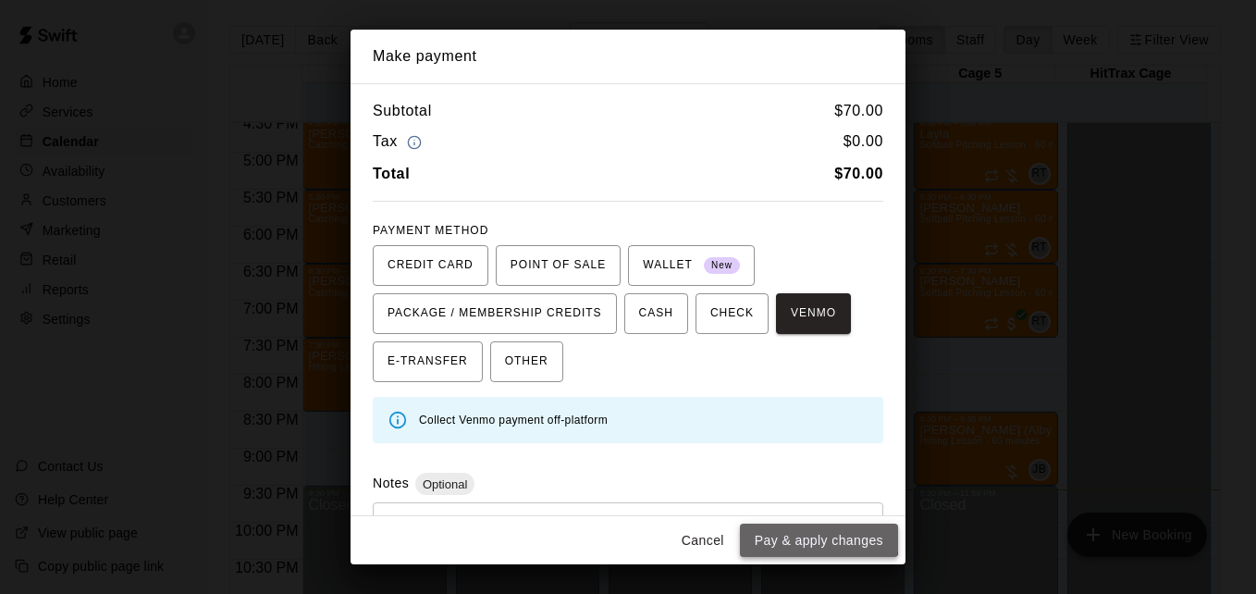
click at [803, 532] on button "Pay & apply changes" at bounding box center [819, 541] width 158 height 34
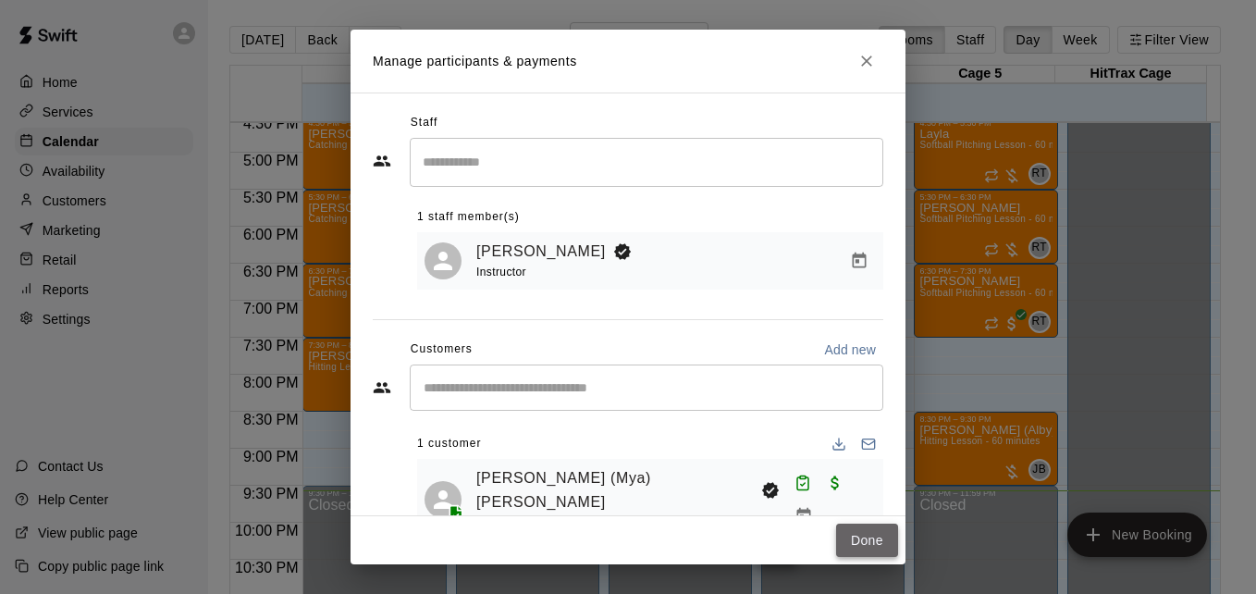
click at [854, 542] on button "Done" at bounding box center [867, 541] width 62 height 34
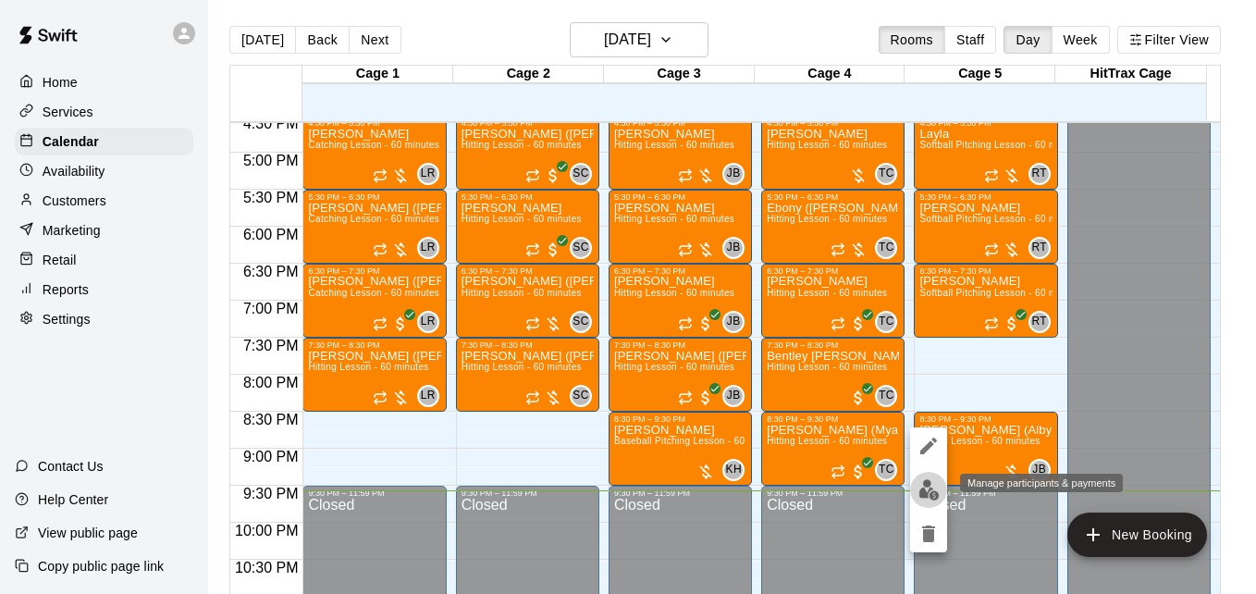
click at [927, 487] on img "edit" at bounding box center [928, 489] width 21 height 21
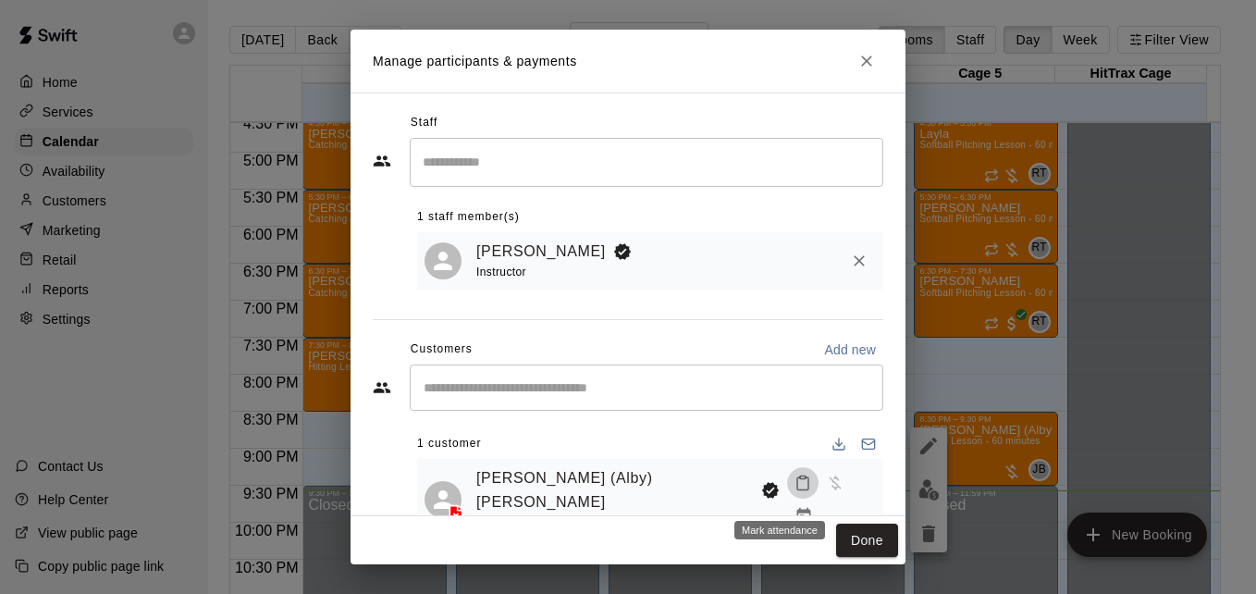
click at [787, 499] on button "Mark attendance" at bounding box center [802, 482] width 31 height 31
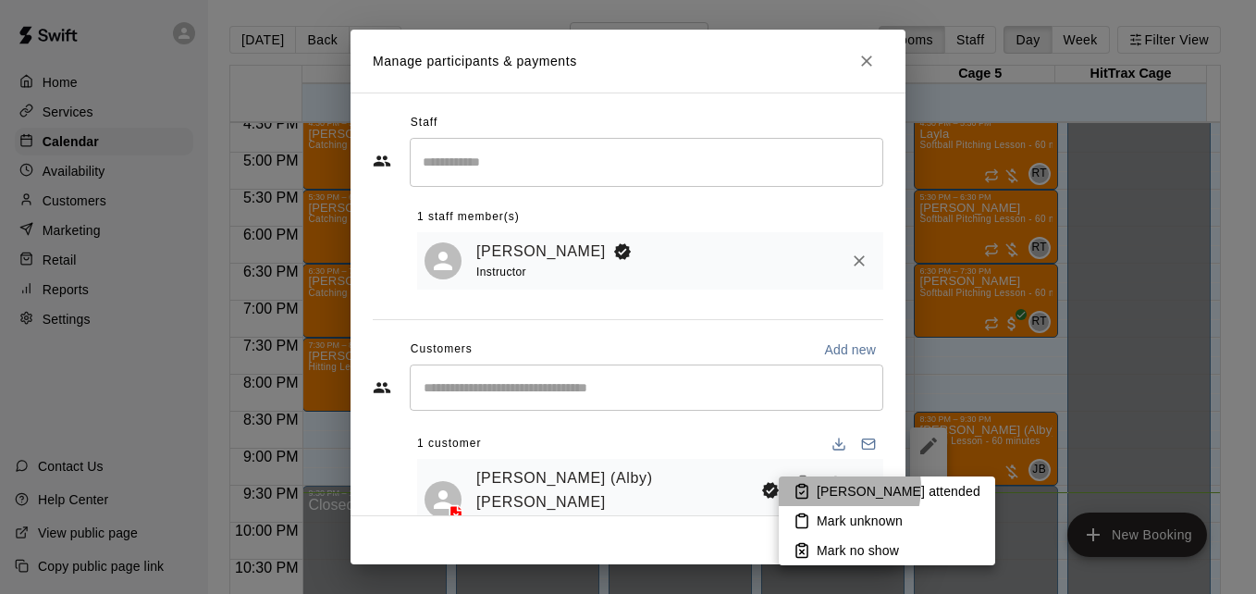
click at [840, 487] on p "[PERSON_NAME] attended" at bounding box center [899, 491] width 164 height 18
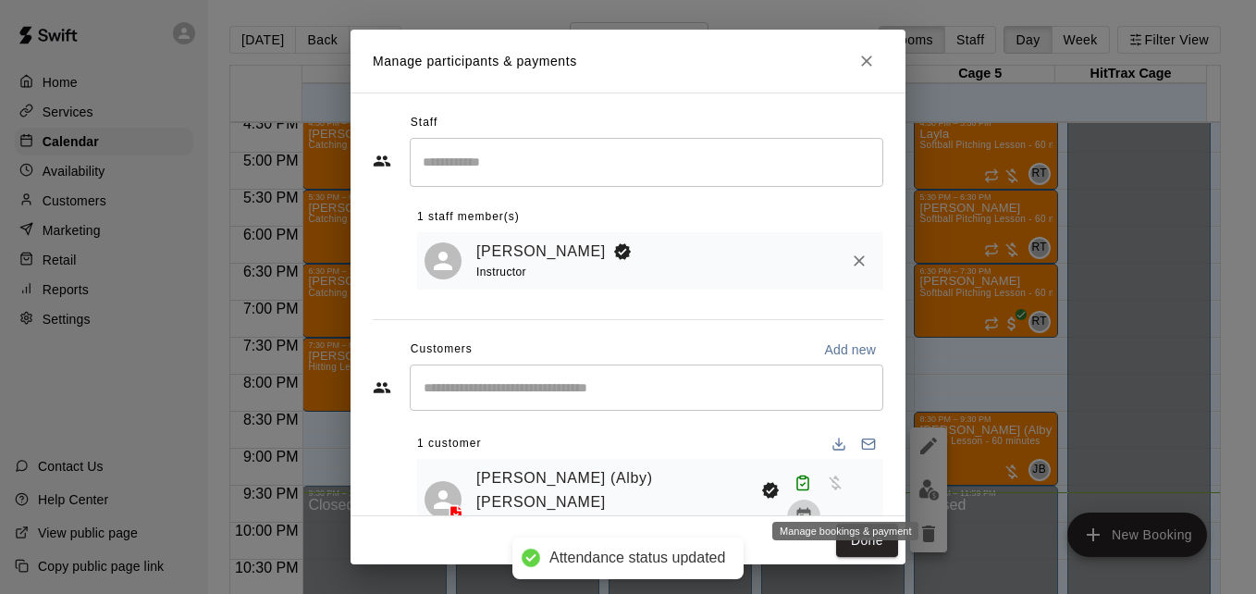
click at [811, 508] on icon "Manage bookings & payment" at bounding box center [804, 516] width 14 height 16
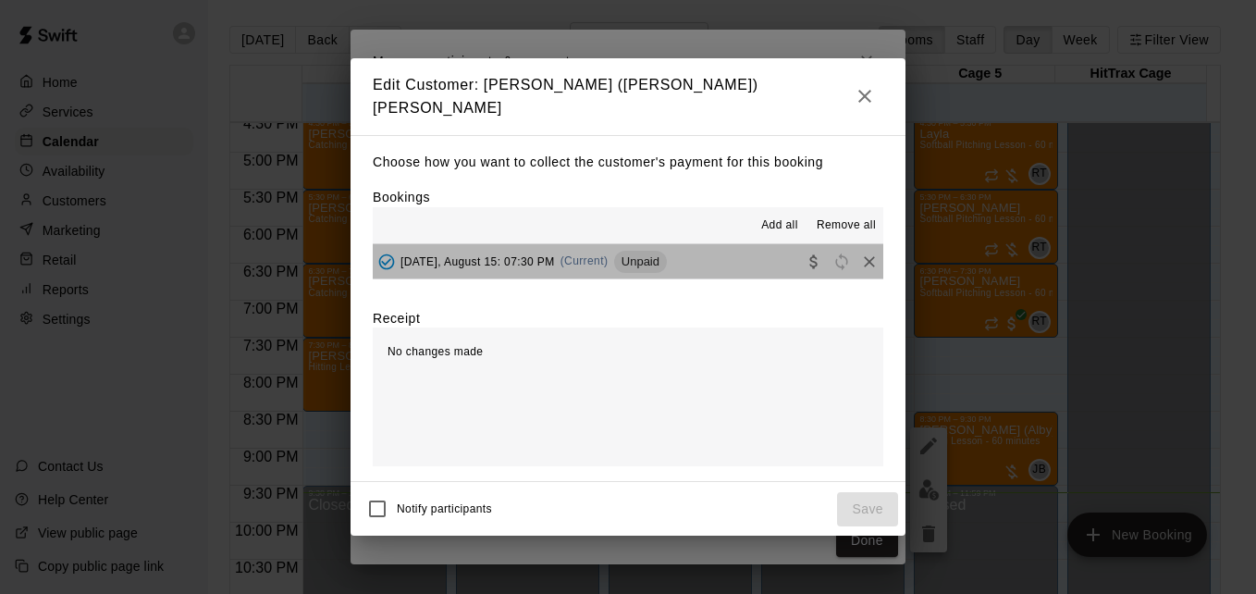
click at [710, 259] on button "[DATE], August 15: 07:30 PM (Current) Unpaid" at bounding box center [628, 261] width 511 height 34
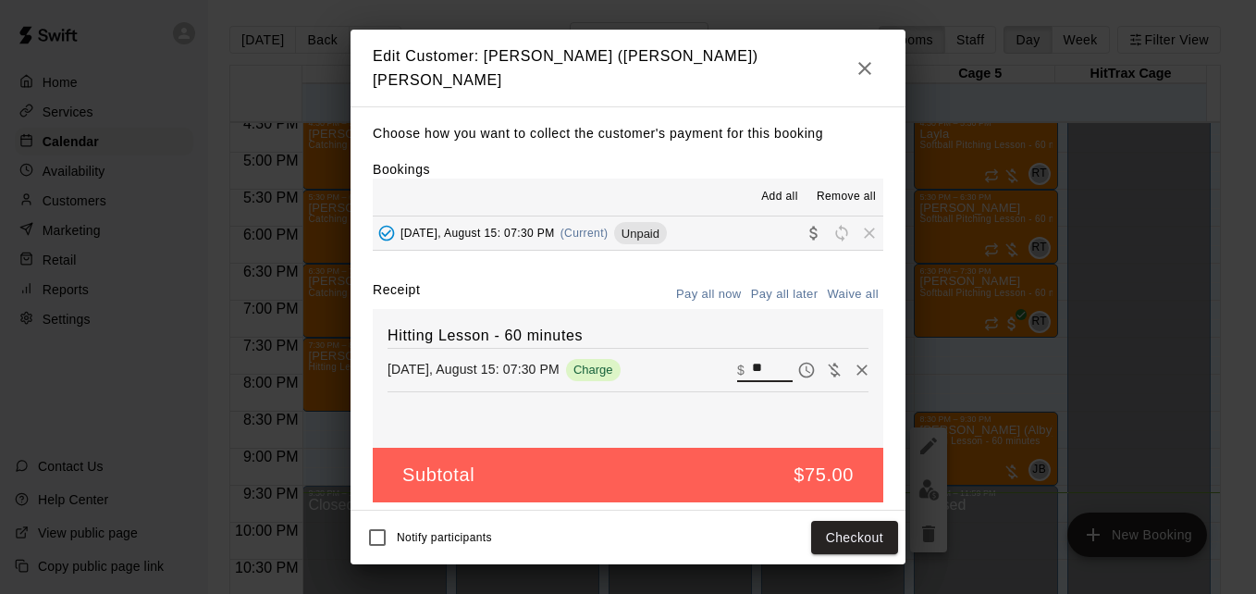
click at [768, 358] on input "**" at bounding box center [772, 370] width 41 height 24
type input "**"
click at [847, 533] on button "Checkout" at bounding box center [854, 538] width 87 height 34
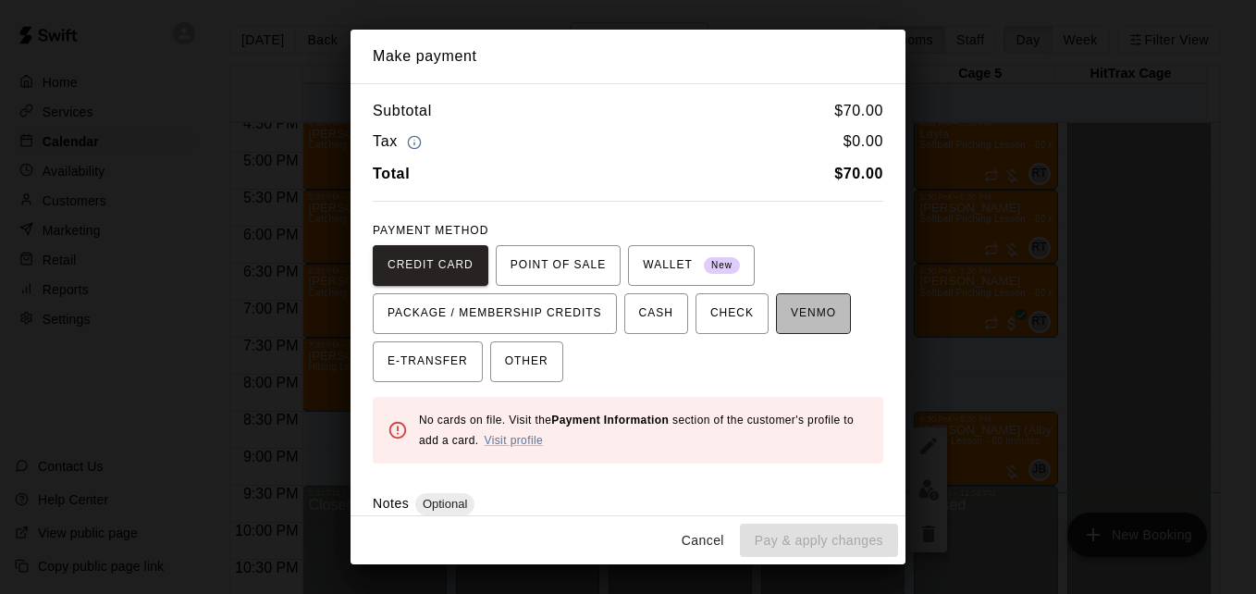
click at [791, 308] on span "VENMO" at bounding box center [813, 314] width 45 height 30
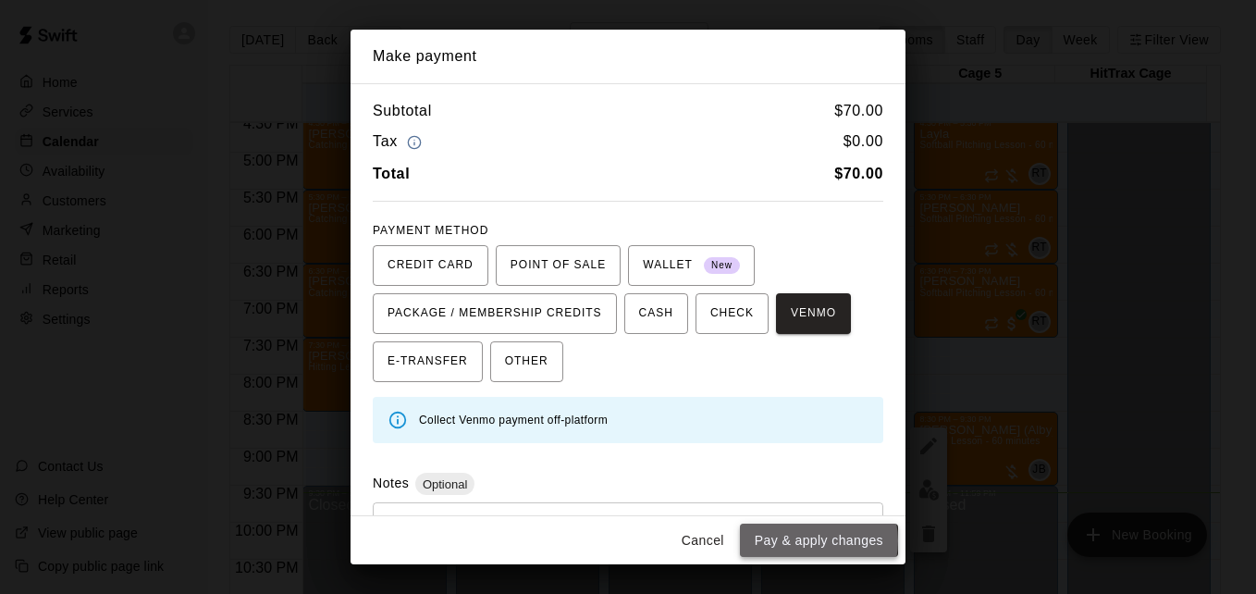
click at [818, 540] on button "Pay & apply changes" at bounding box center [819, 541] width 158 height 34
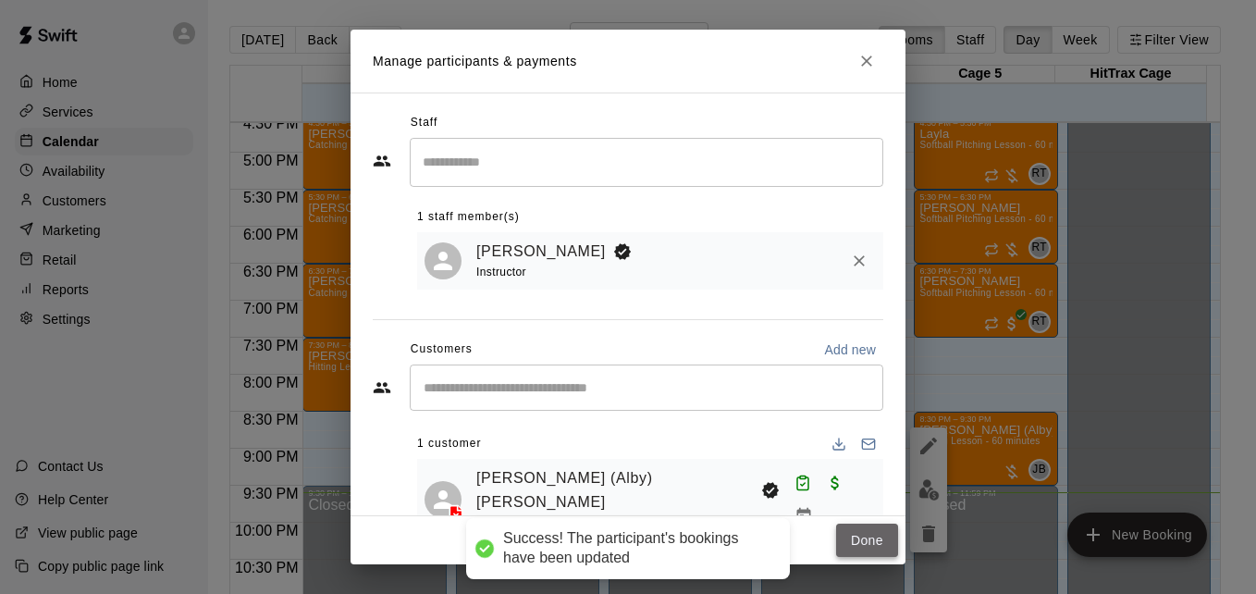
click at [873, 534] on button "Done" at bounding box center [867, 541] width 62 height 34
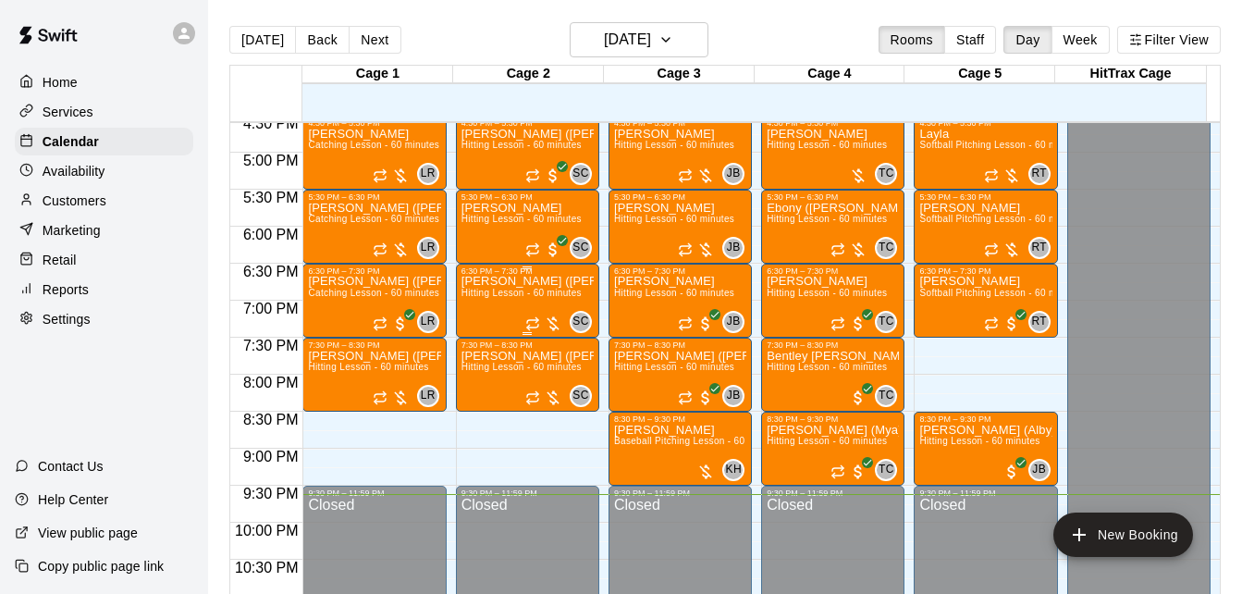
click at [506, 291] on span "Hitting Lesson - 60 minutes" at bounding box center [522, 293] width 120 height 10
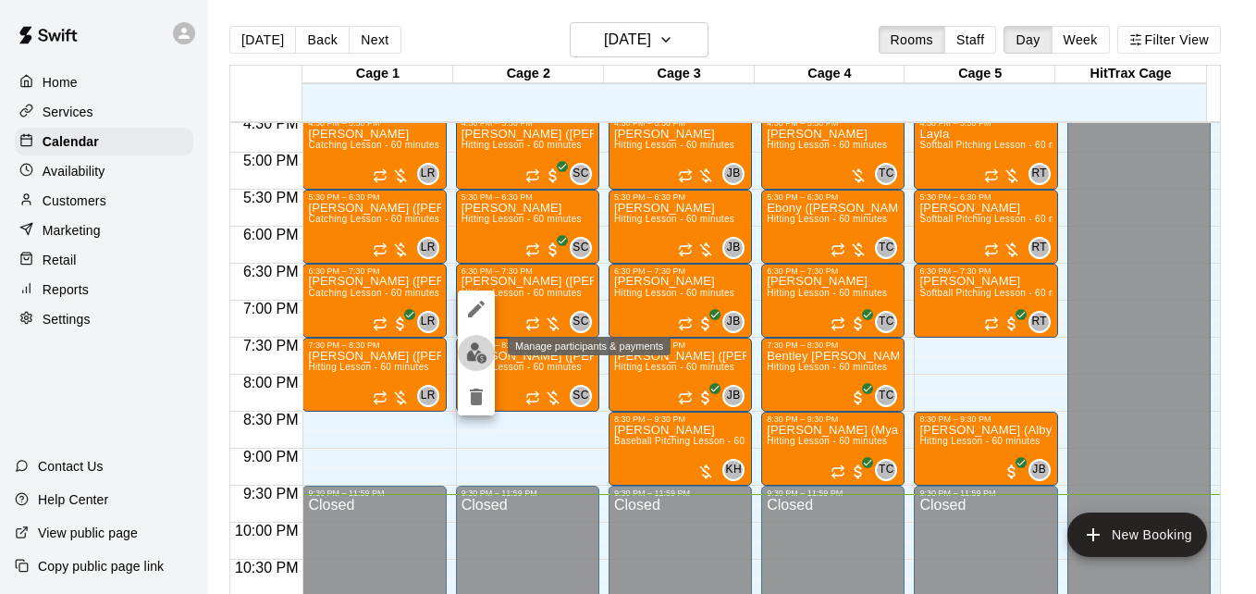
click at [478, 358] on img "edit" at bounding box center [476, 352] width 21 height 21
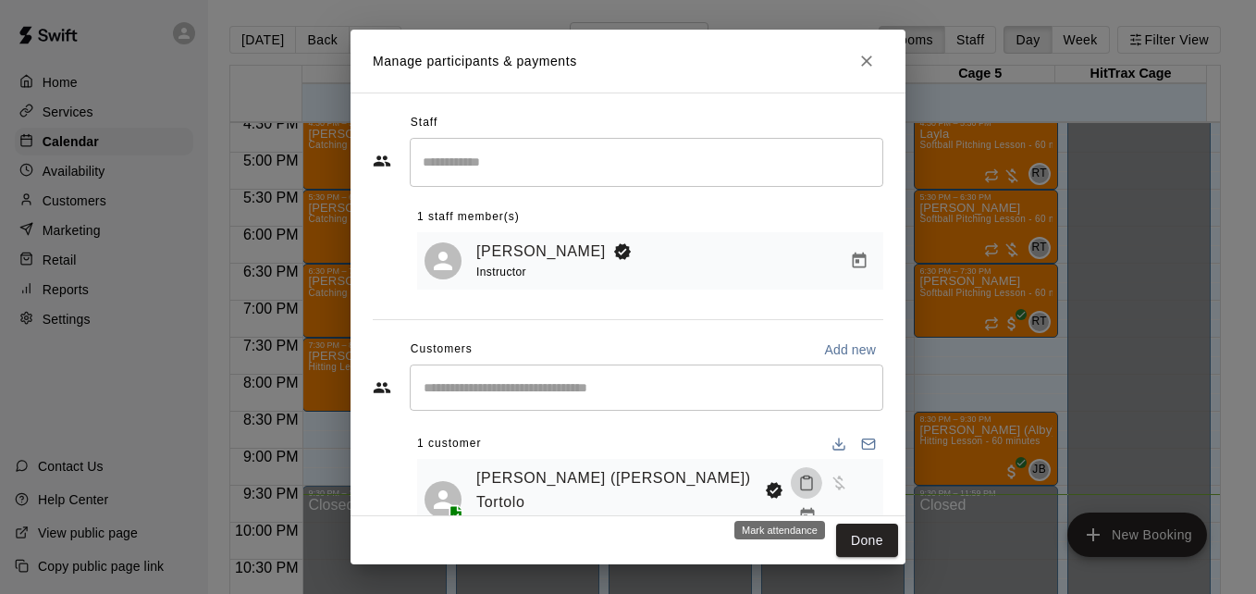
click at [798, 488] on icon "Mark attendance" at bounding box center [806, 483] width 17 height 17
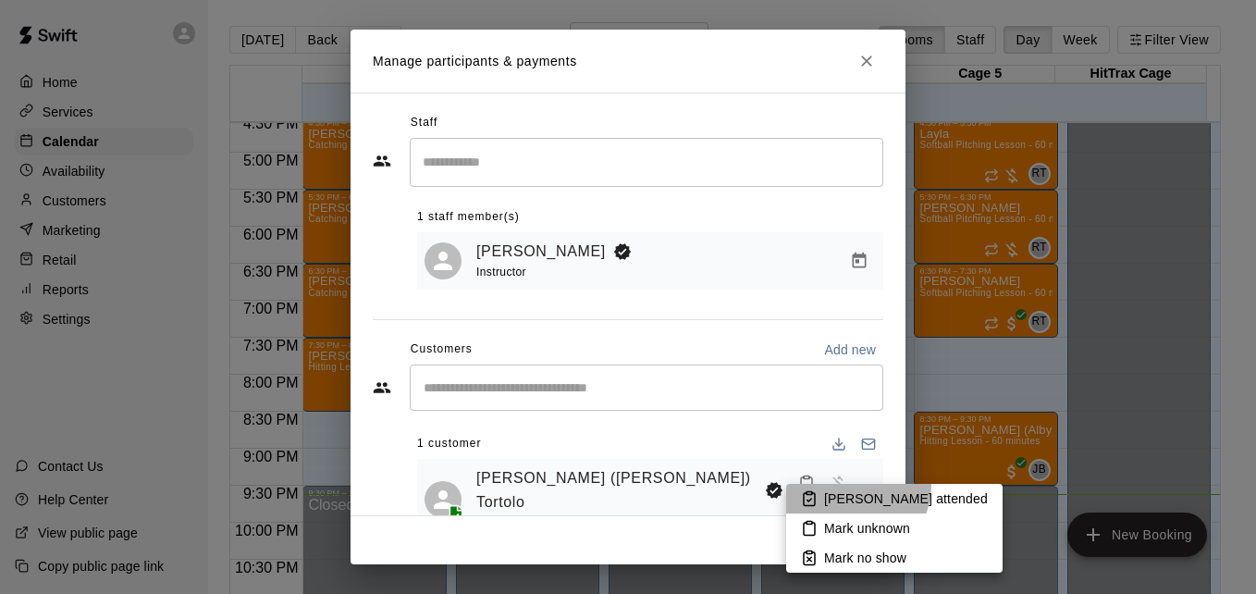
click at [849, 485] on li "[PERSON_NAME] attended" at bounding box center [894, 499] width 216 height 30
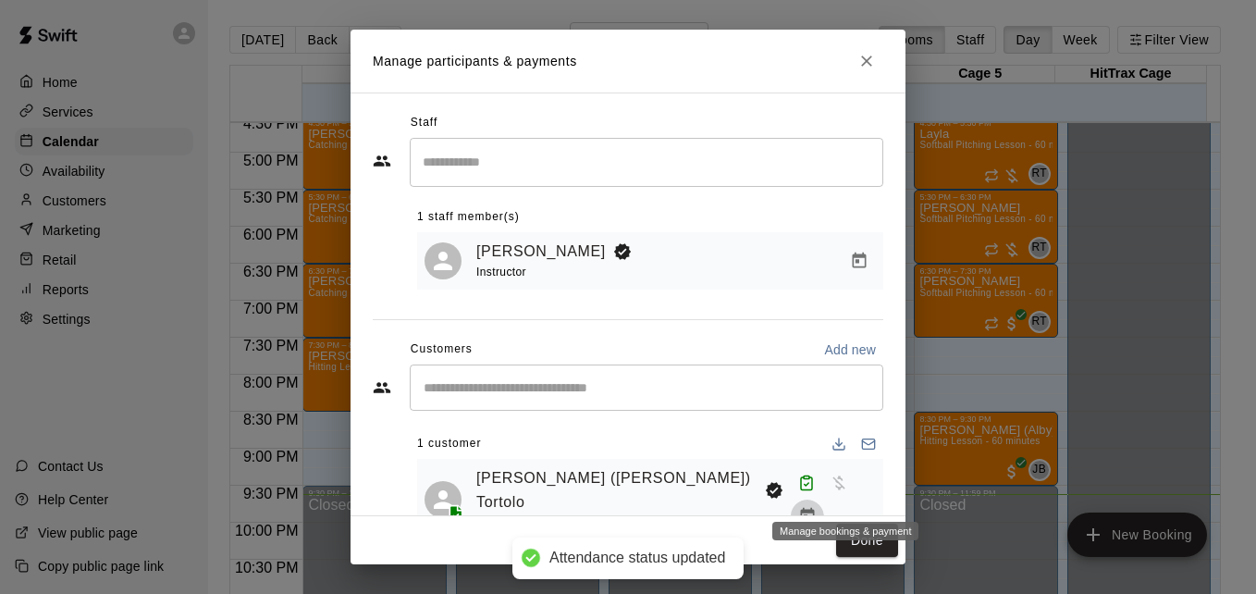
click at [817, 507] on icon "Manage bookings & payment" at bounding box center [807, 516] width 18 height 18
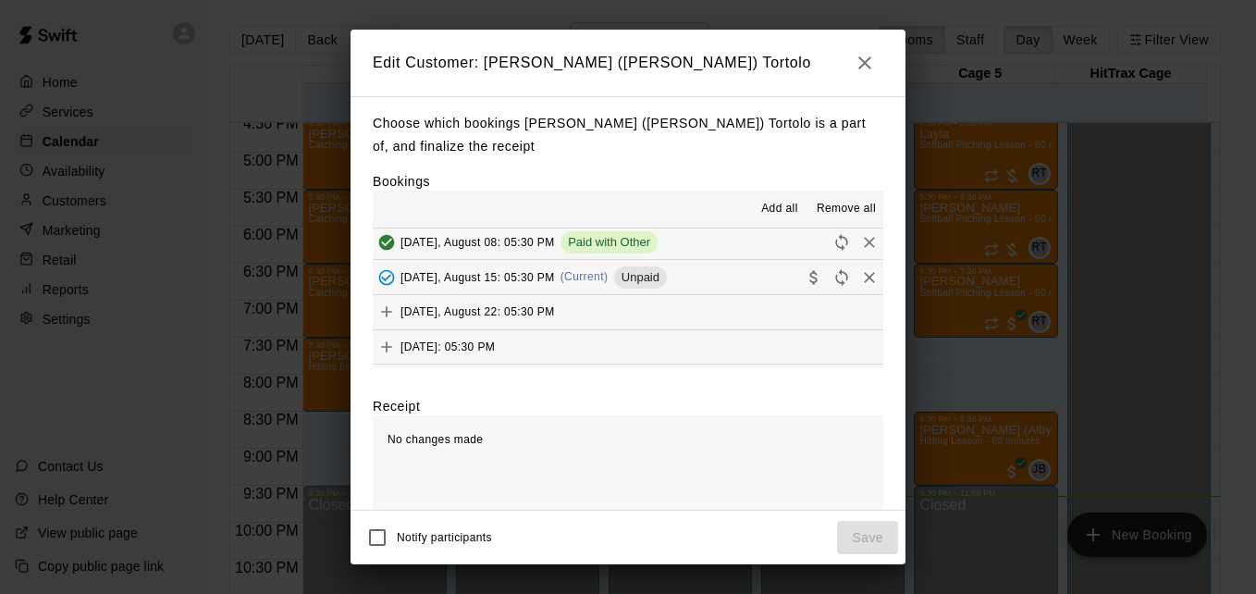
scroll to position [259, 0]
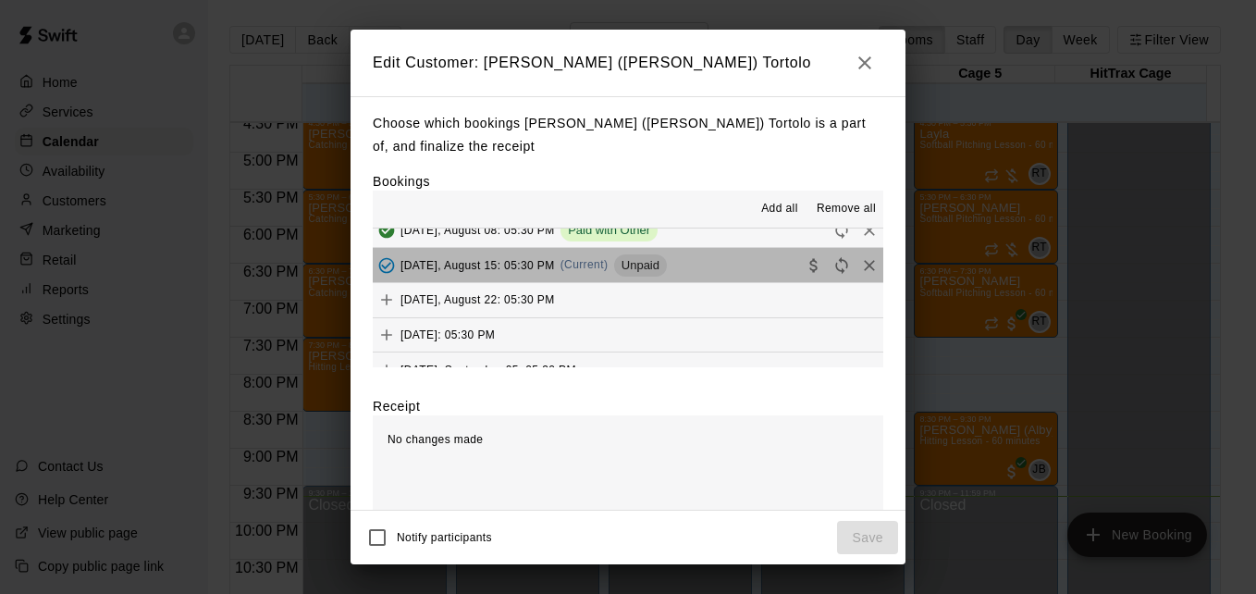
click at [715, 272] on button "[DATE], August 15: 05:30 PM (Current) Unpaid" at bounding box center [628, 265] width 511 height 34
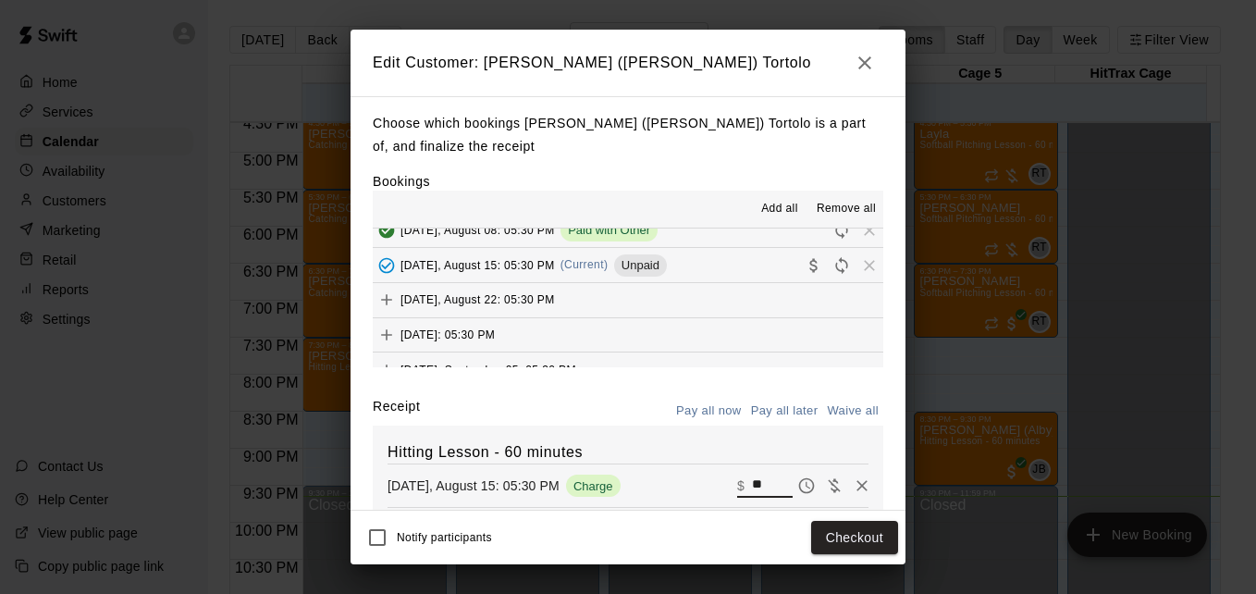
click at [752, 484] on input "**" at bounding box center [772, 486] width 41 height 24
type input "**"
click at [842, 540] on button "Checkout" at bounding box center [854, 538] width 87 height 34
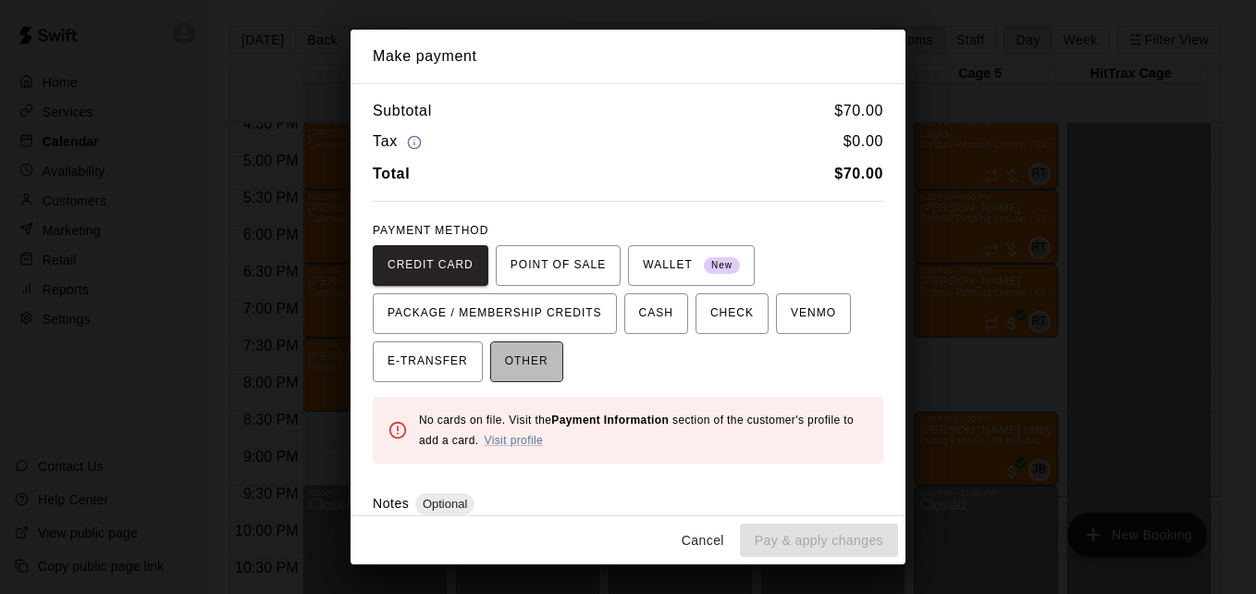
click at [536, 360] on span "OTHER" at bounding box center [526, 362] width 43 height 30
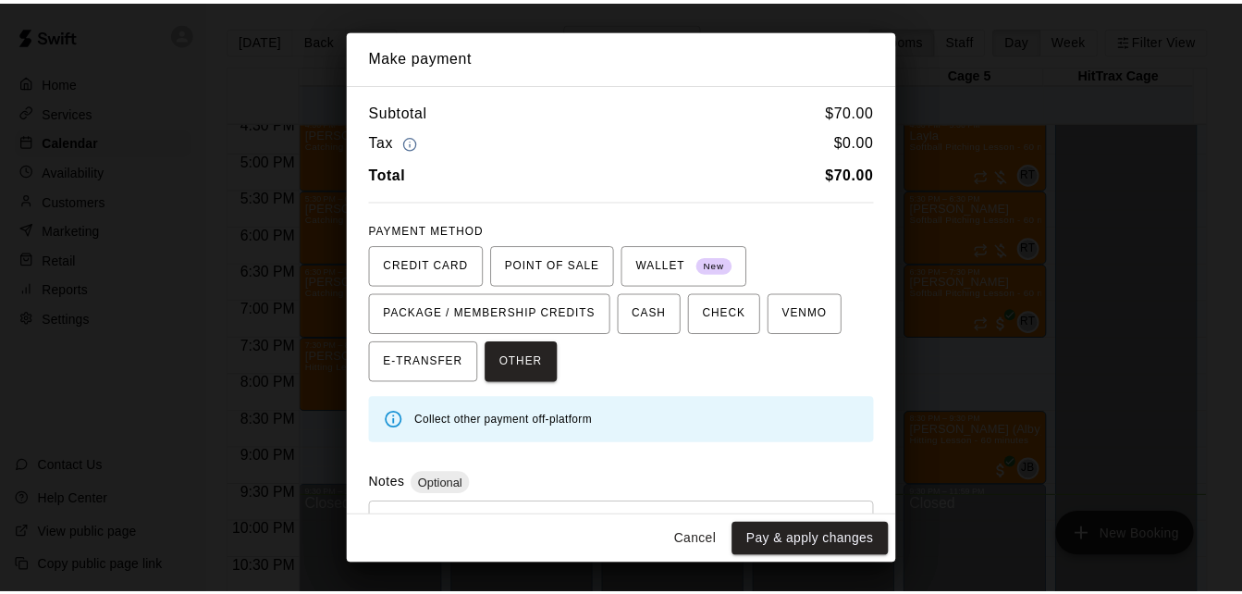
scroll to position [88, 0]
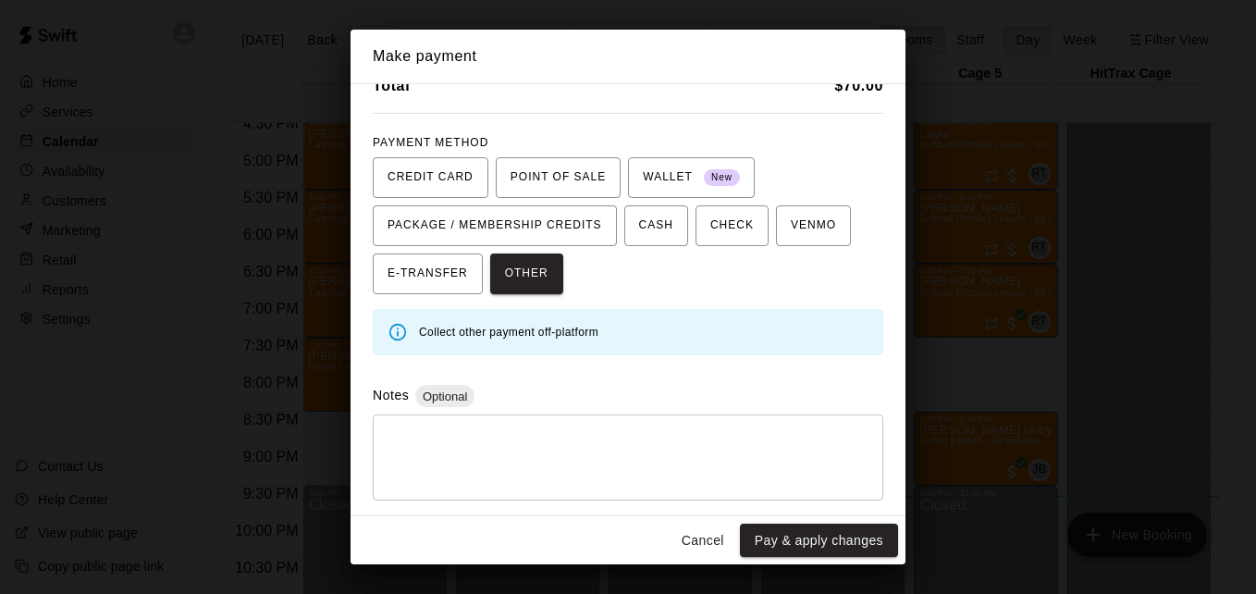
click at [682, 473] on textarea at bounding box center [628, 457] width 485 height 55
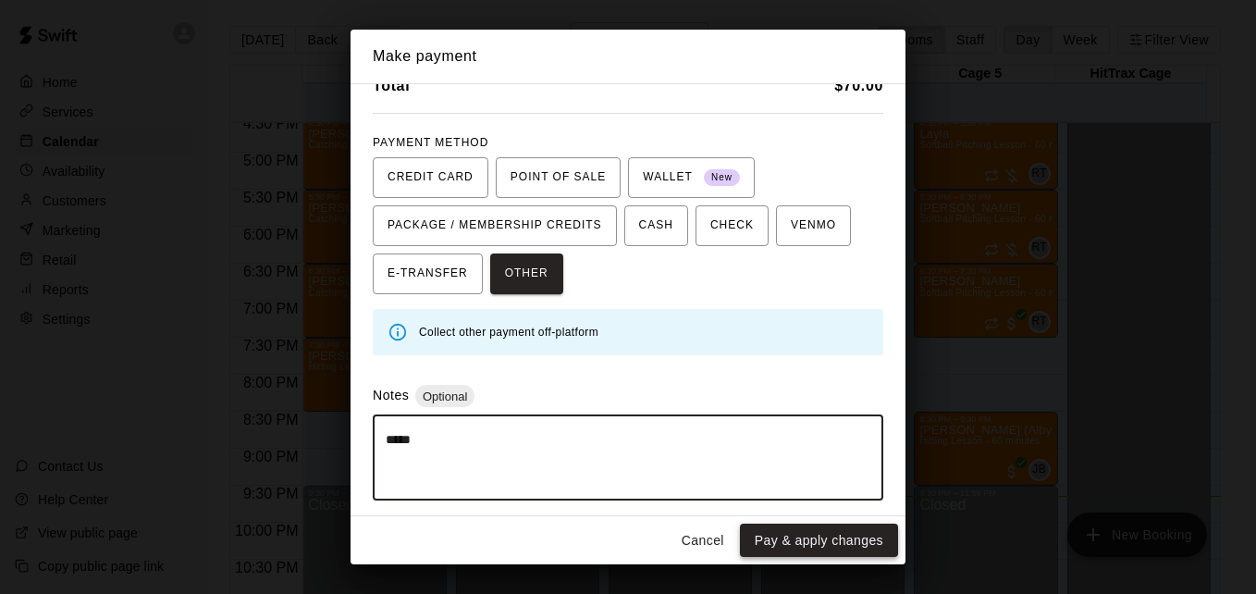
type textarea "*****"
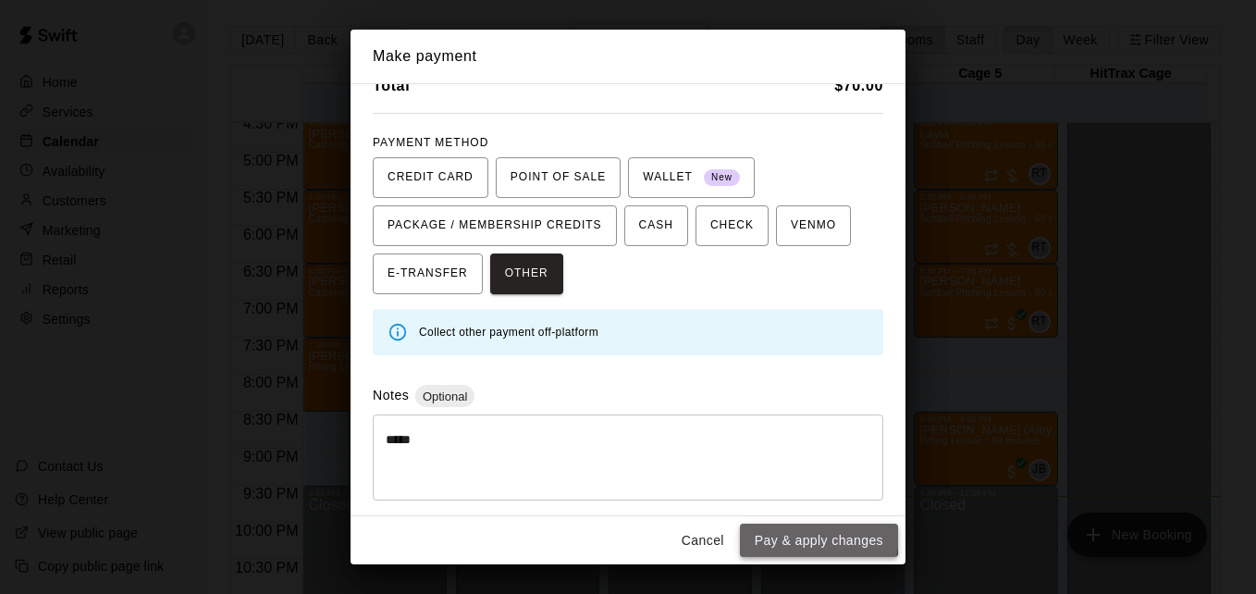
click at [764, 531] on button "Pay & apply changes" at bounding box center [819, 541] width 158 height 34
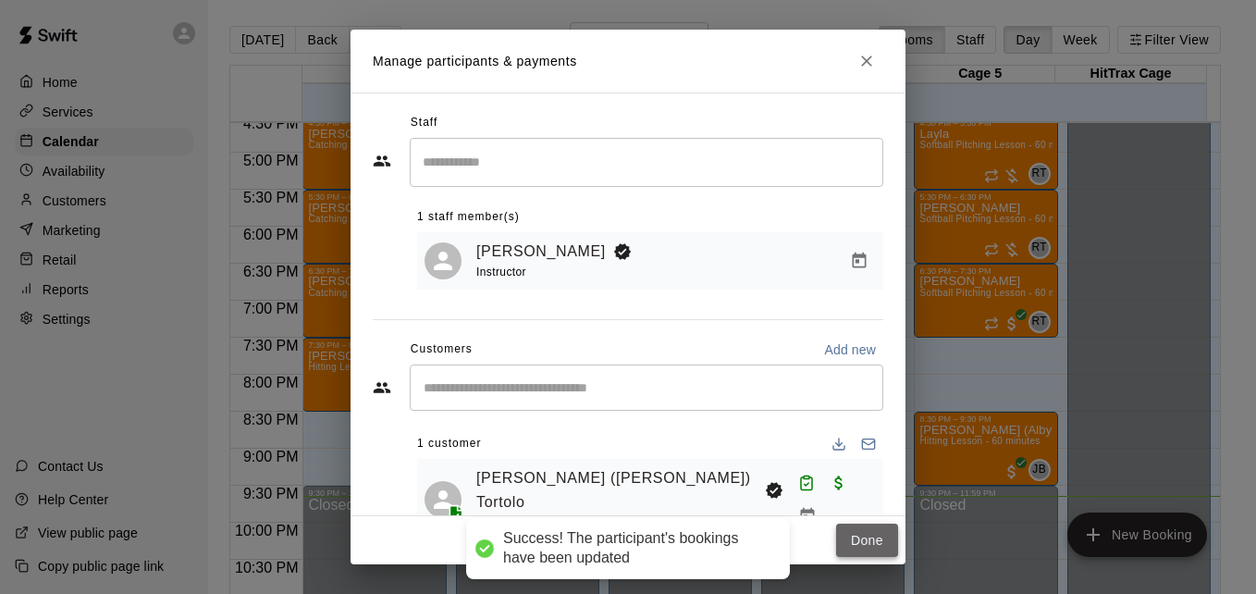
click at [853, 538] on button "Done" at bounding box center [867, 541] width 62 height 34
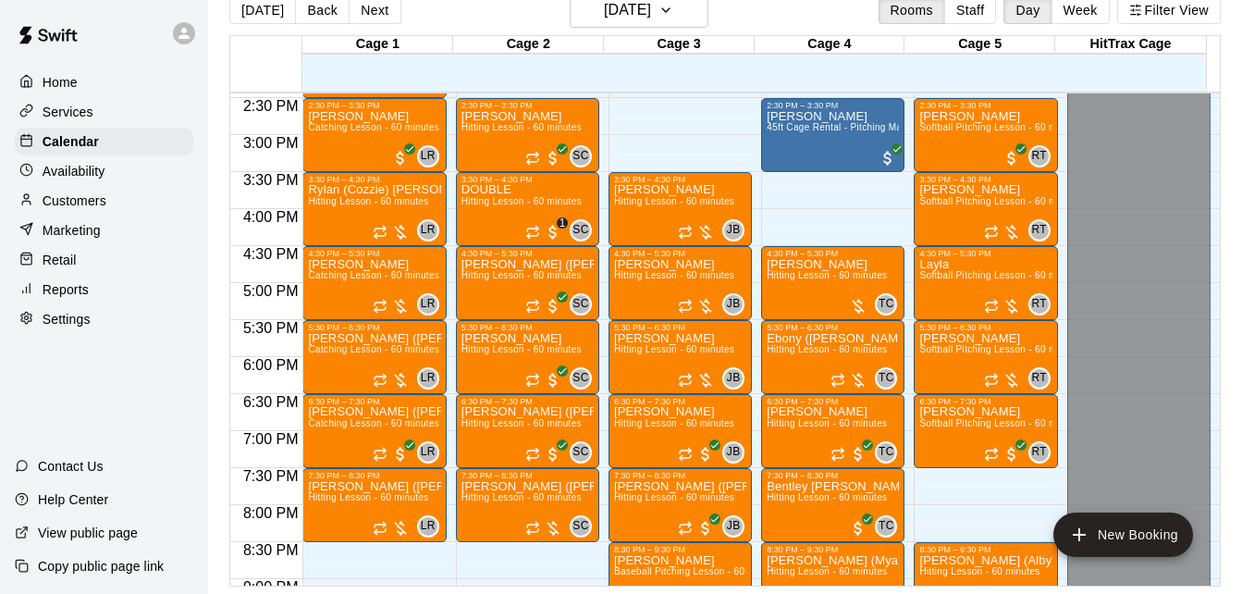
scroll to position [1117, 0]
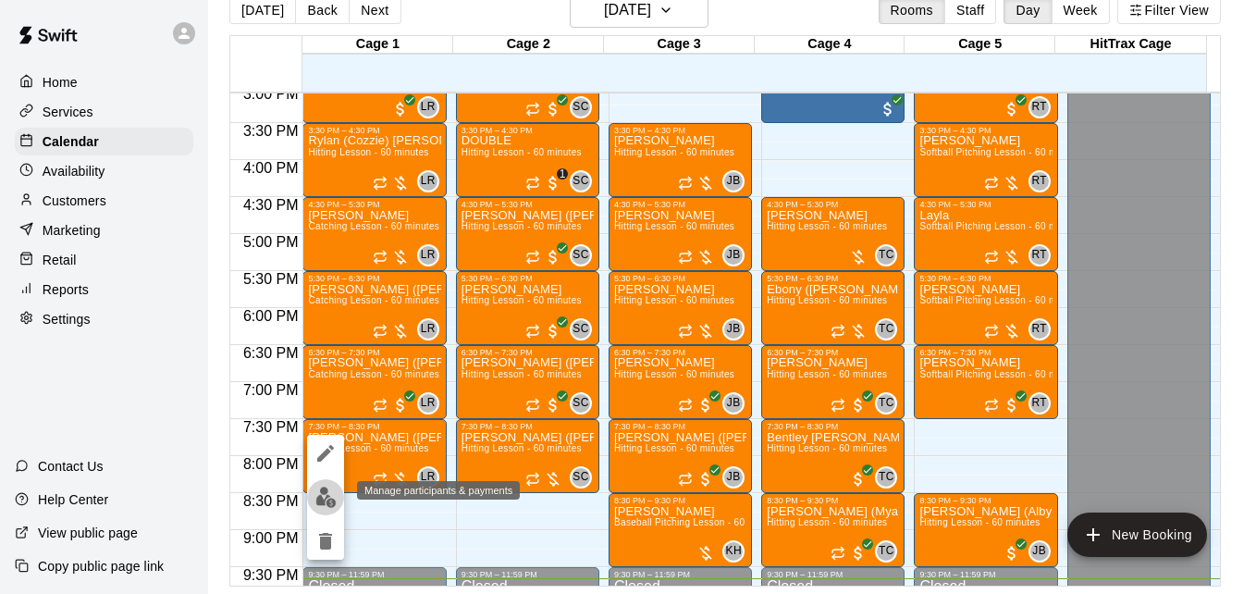
click at [323, 499] on img "edit" at bounding box center [325, 497] width 21 height 21
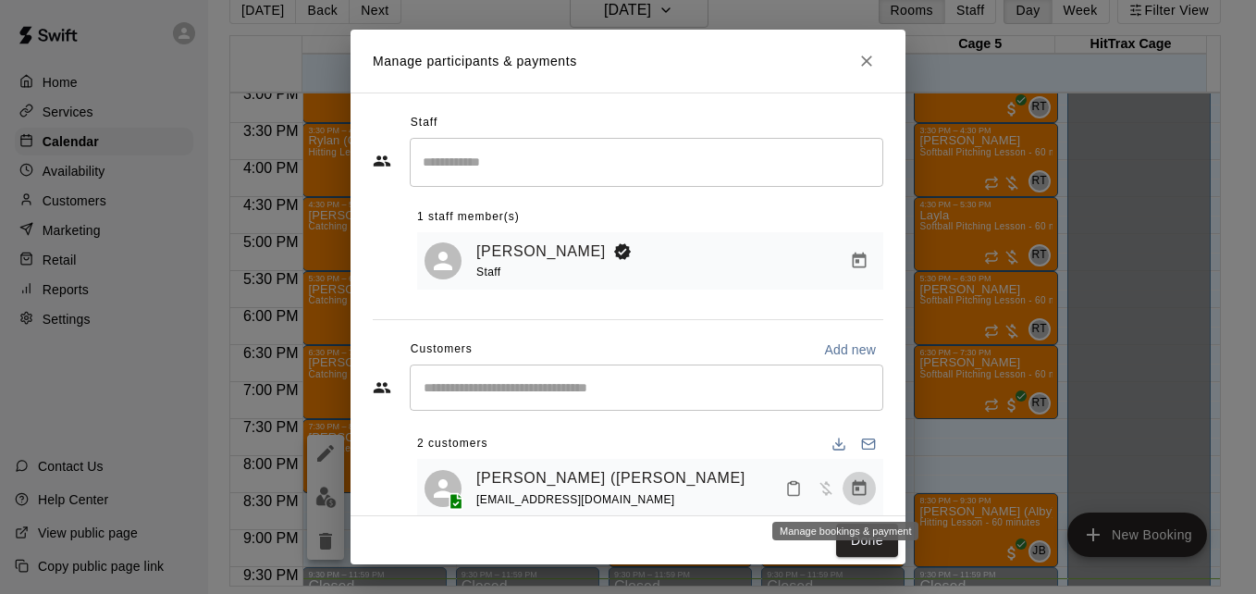
click at [853, 492] on icon "Manage bookings & payment" at bounding box center [860, 487] width 14 height 16
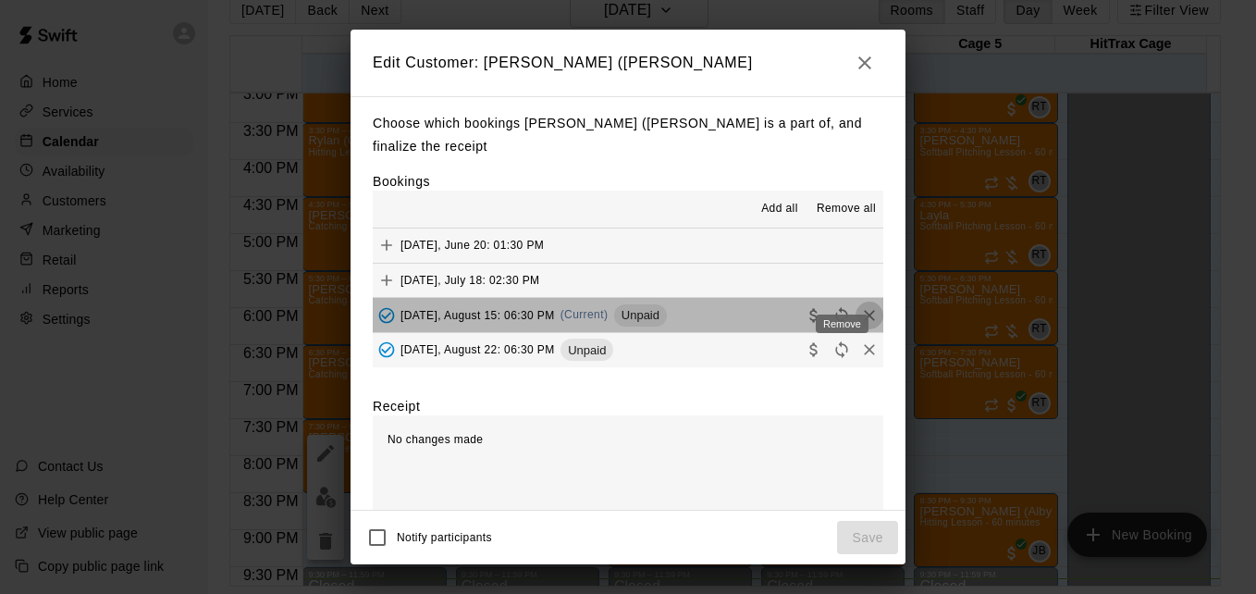
click at [860, 306] on icon "Remove" at bounding box center [869, 315] width 18 height 18
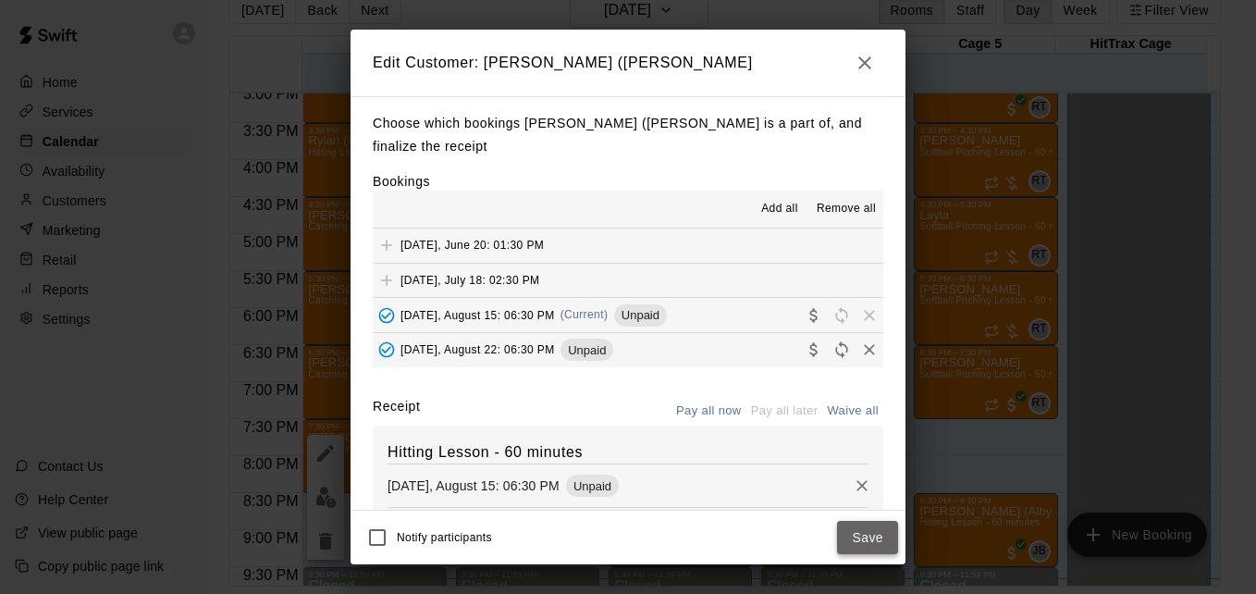
click at [865, 537] on button "Save" at bounding box center [867, 538] width 61 height 34
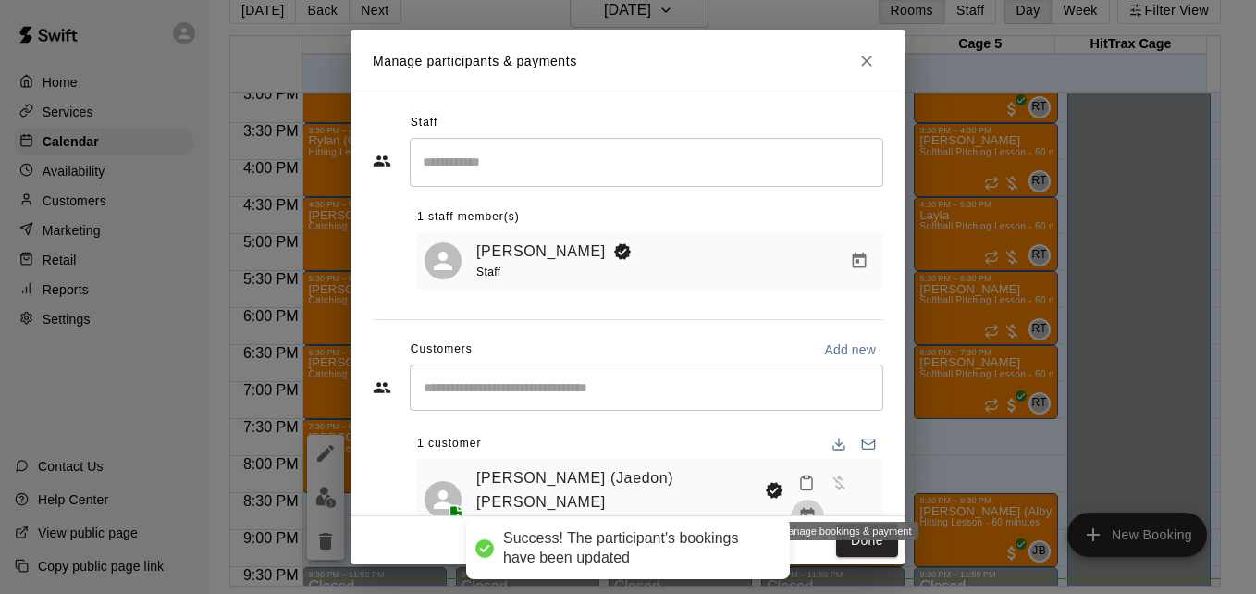
click at [817, 507] on icon "Manage bookings & payment" at bounding box center [807, 516] width 18 height 18
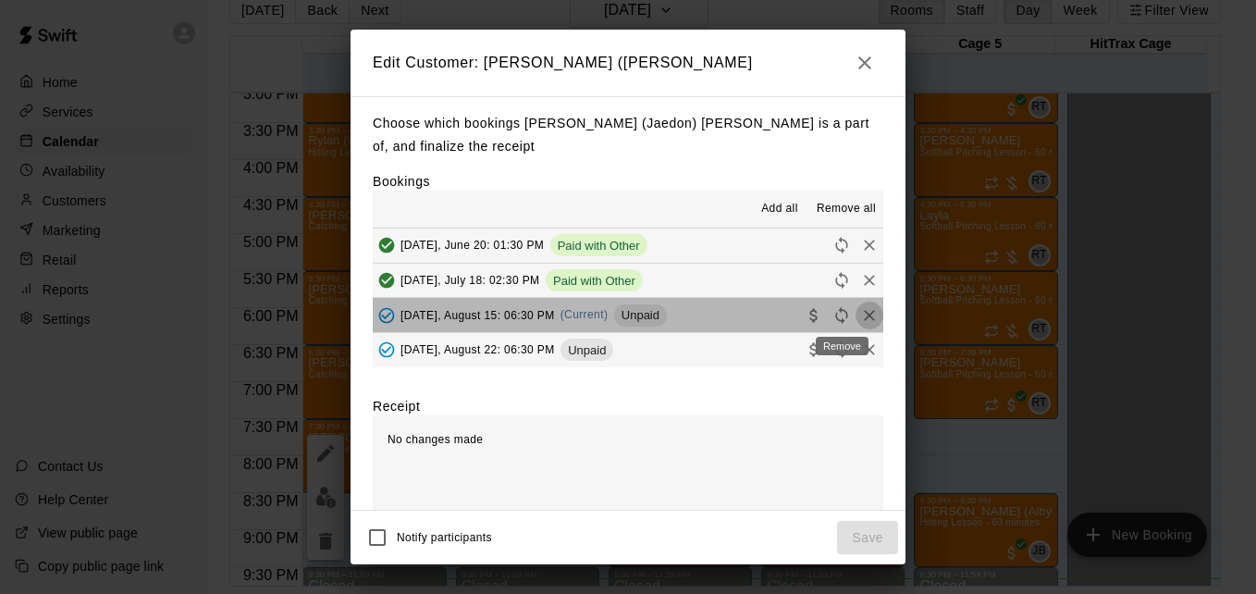
click at [864, 320] on icon "Remove" at bounding box center [869, 315] width 11 height 11
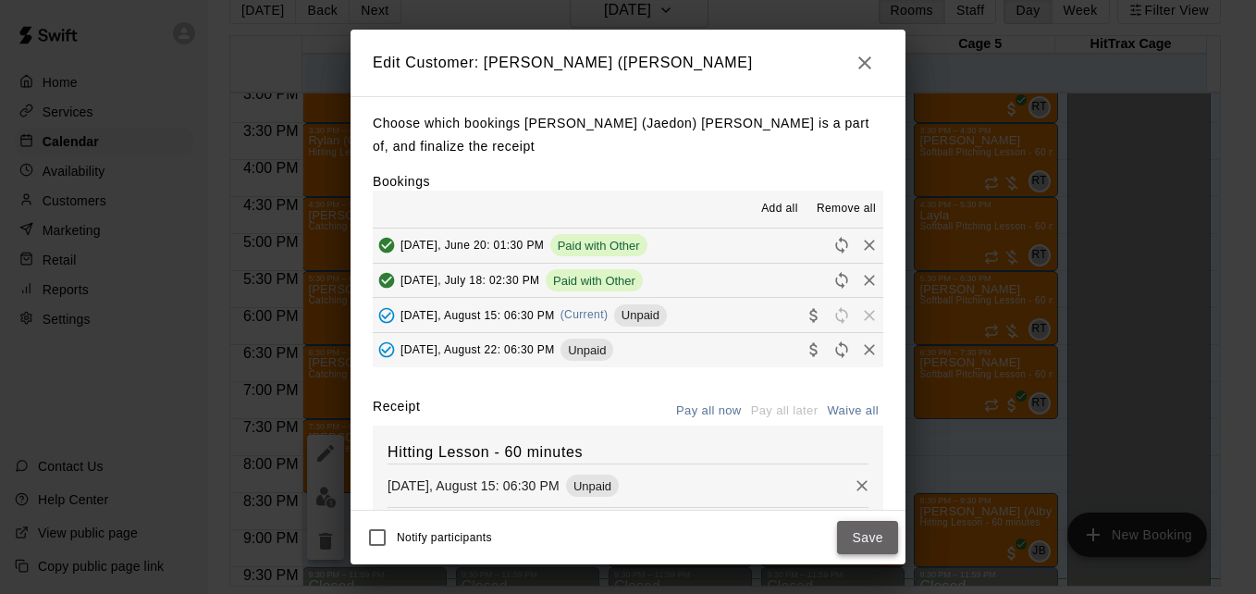
click at [862, 542] on button "Save" at bounding box center [867, 538] width 61 height 34
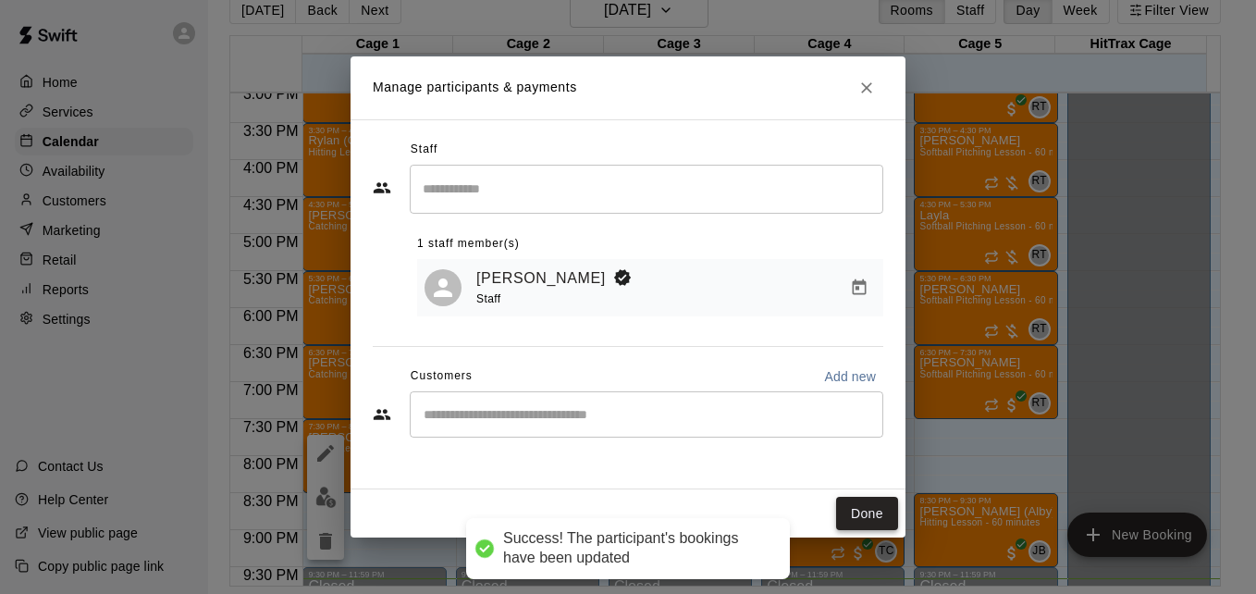
click at [871, 521] on button "Done" at bounding box center [867, 514] width 62 height 34
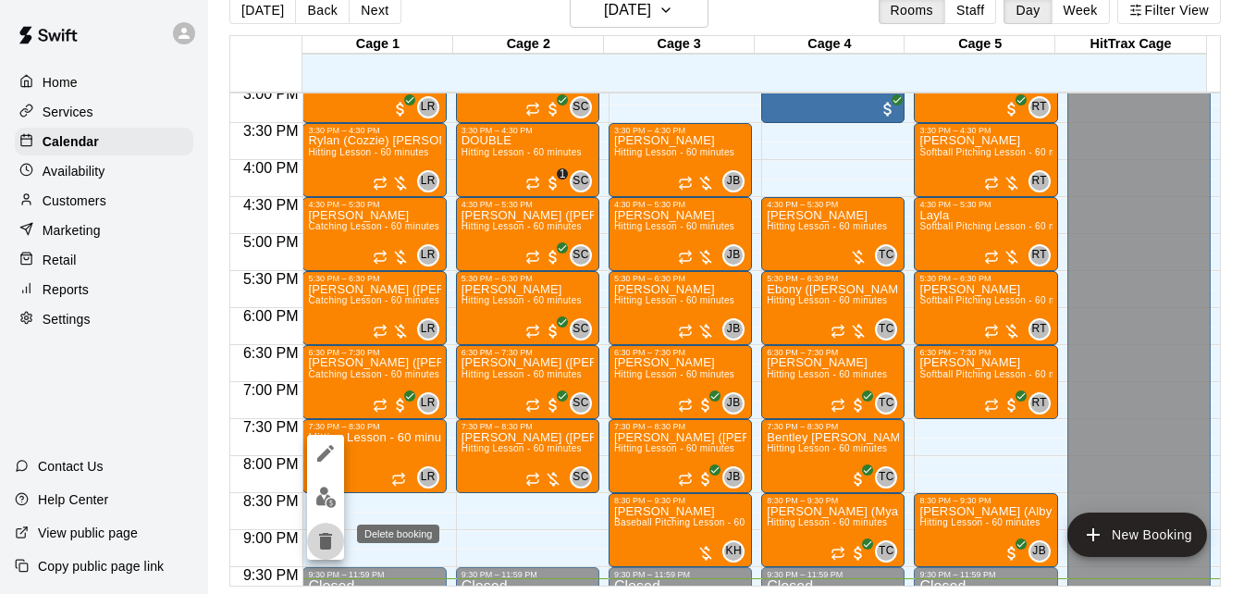
click at [326, 541] on icon "delete" at bounding box center [325, 541] width 13 height 17
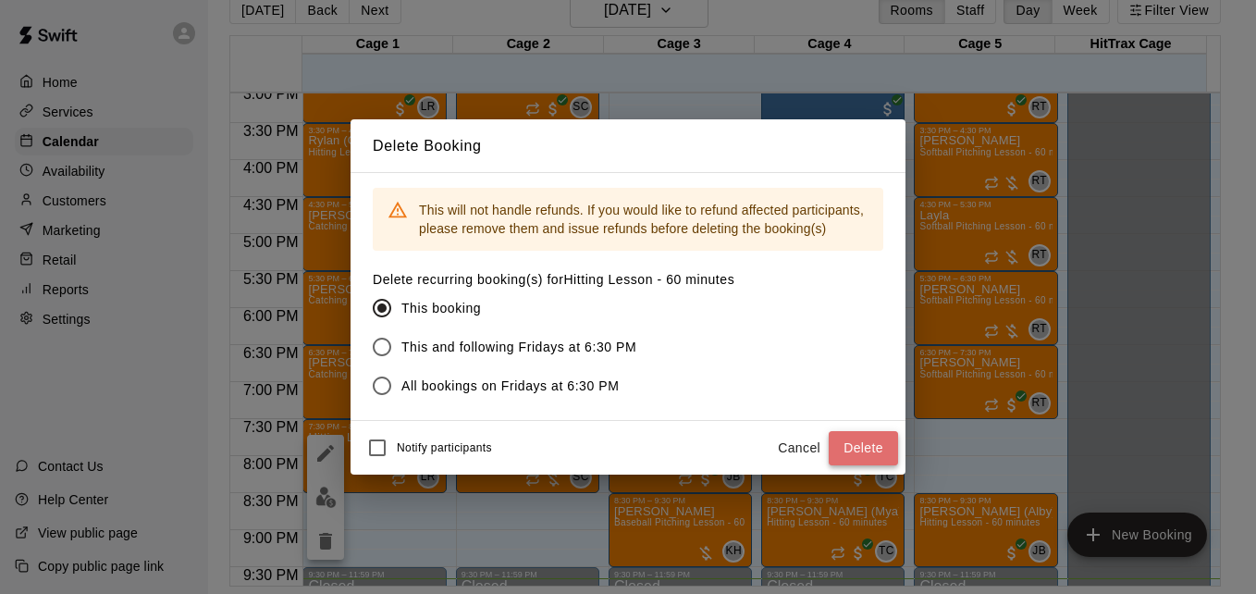
click at [879, 453] on button "Delete" at bounding box center [863, 448] width 69 height 34
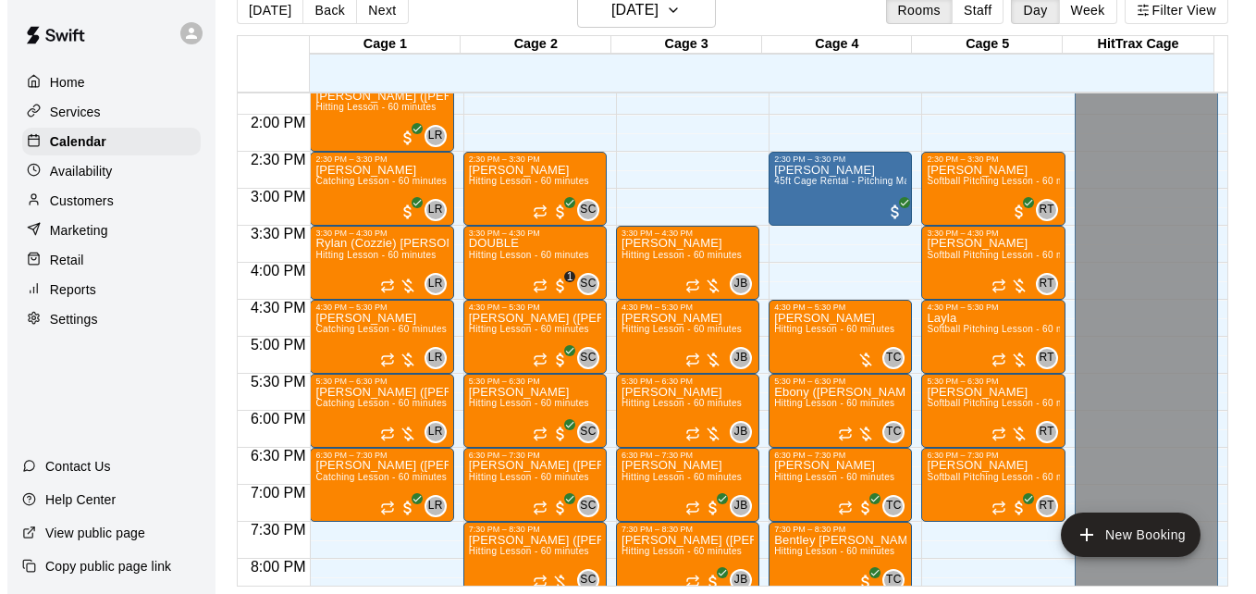
scroll to position [969, 0]
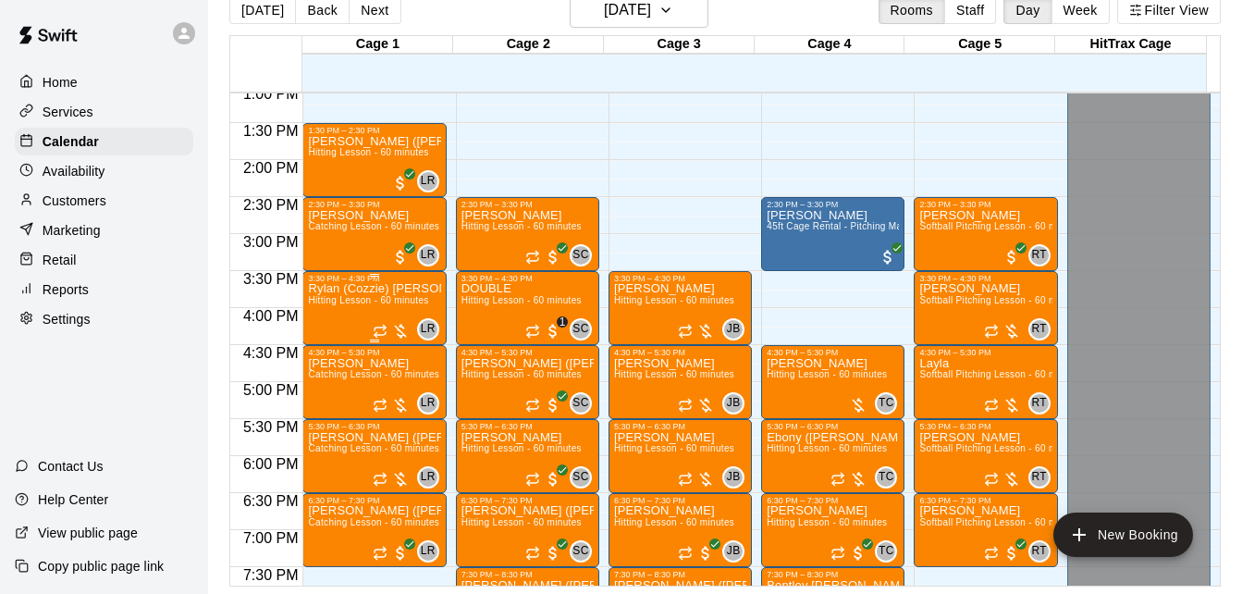
click at [357, 305] on span "Hitting Lesson - 60 minutes" at bounding box center [368, 300] width 120 height 10
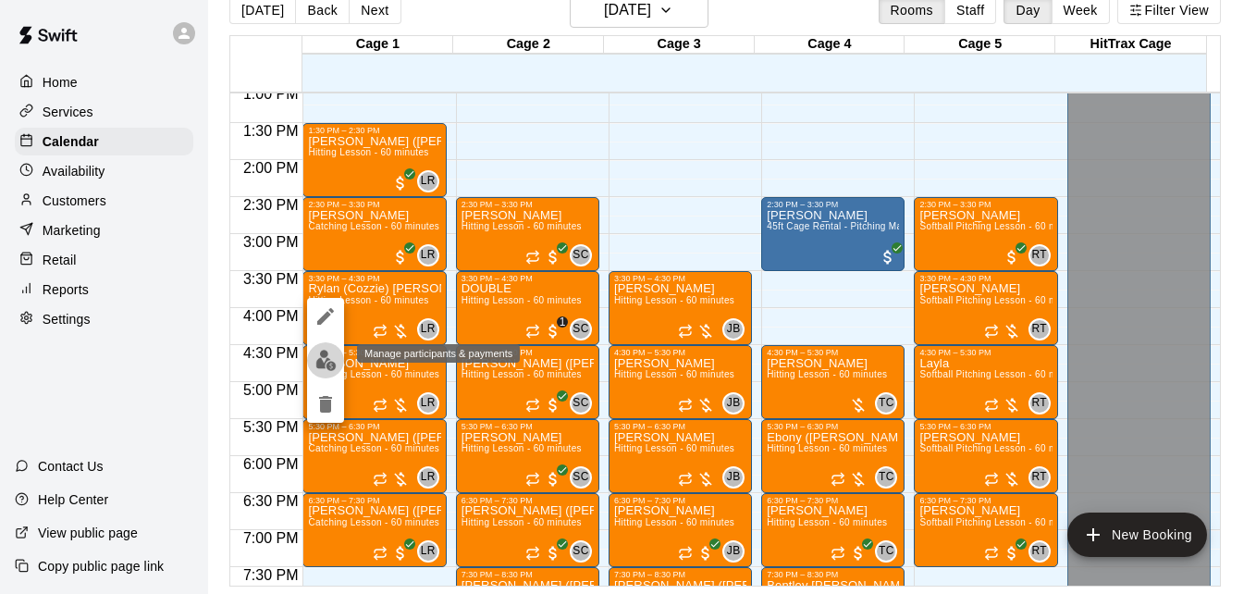
click at [330, 359] on img "edit" at bounding box center [325, 360] width 21 height 21
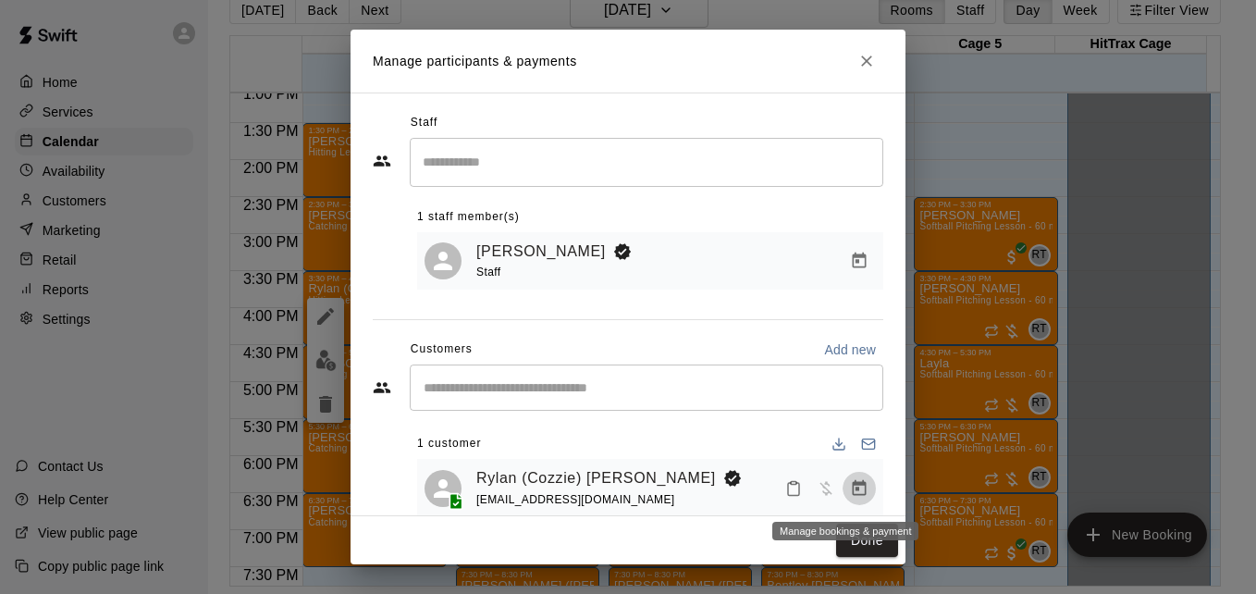
click at [856, 495] on button "Manage bookings & payment" at bounding box center [859, 488] width 33 height 33
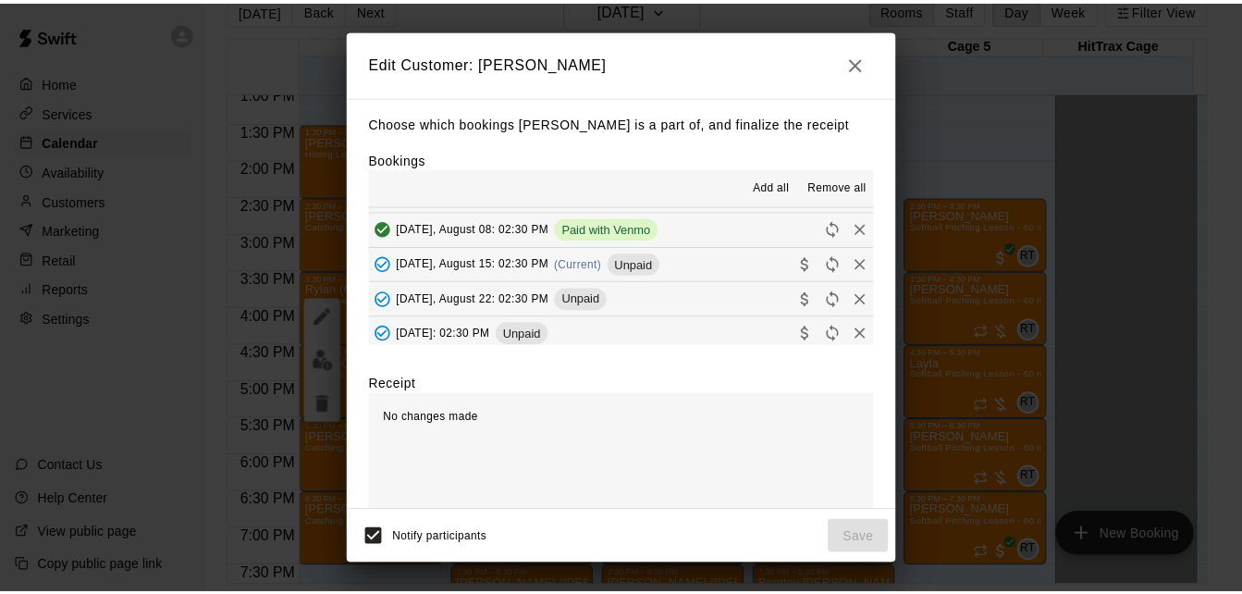
scroll to position [140, 0]
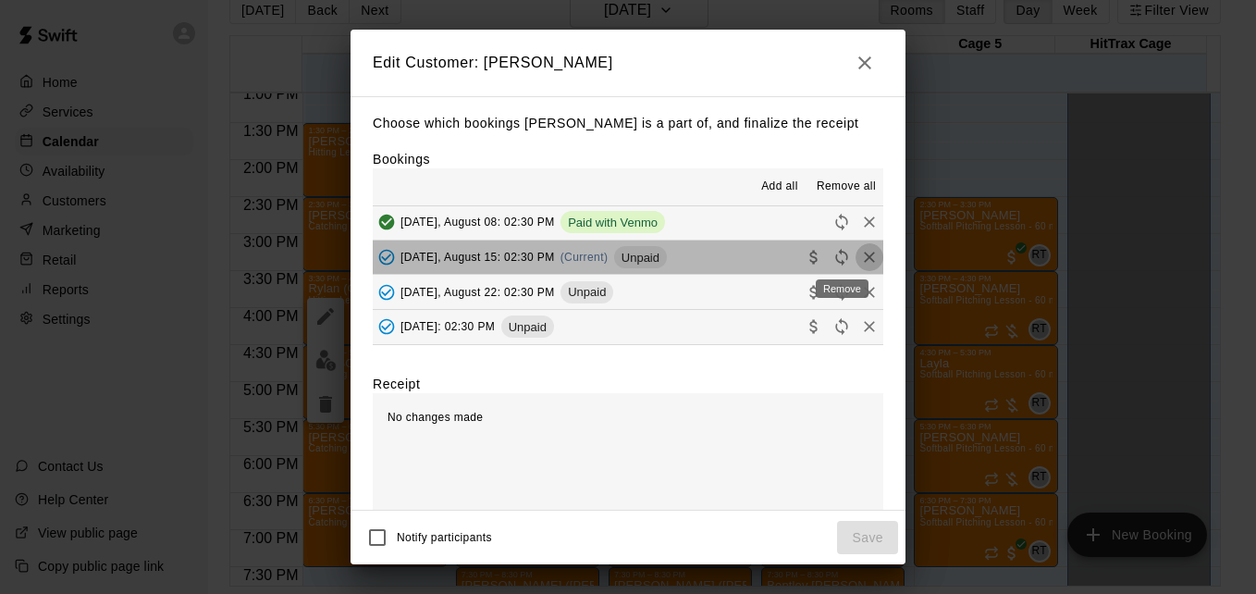
click at [860, 254] on icon "Remove" at bounding box center [869, 257] width 18 height 18
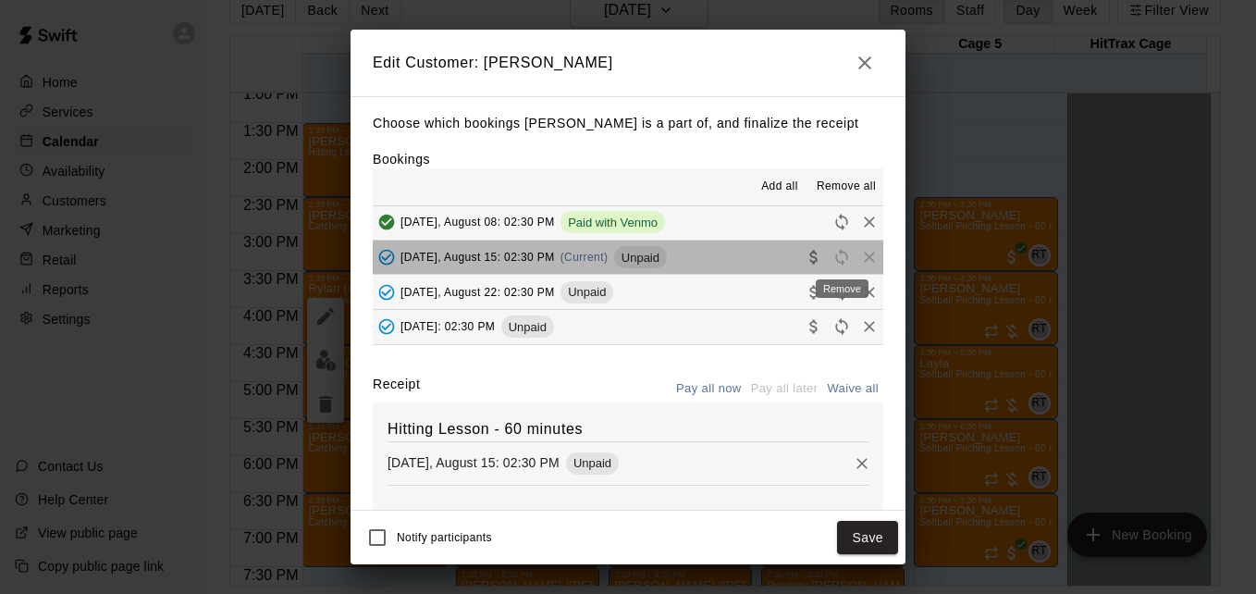
click at [856, 254] on span "Remove" at bounding box center [870, 257] width 28 height 14
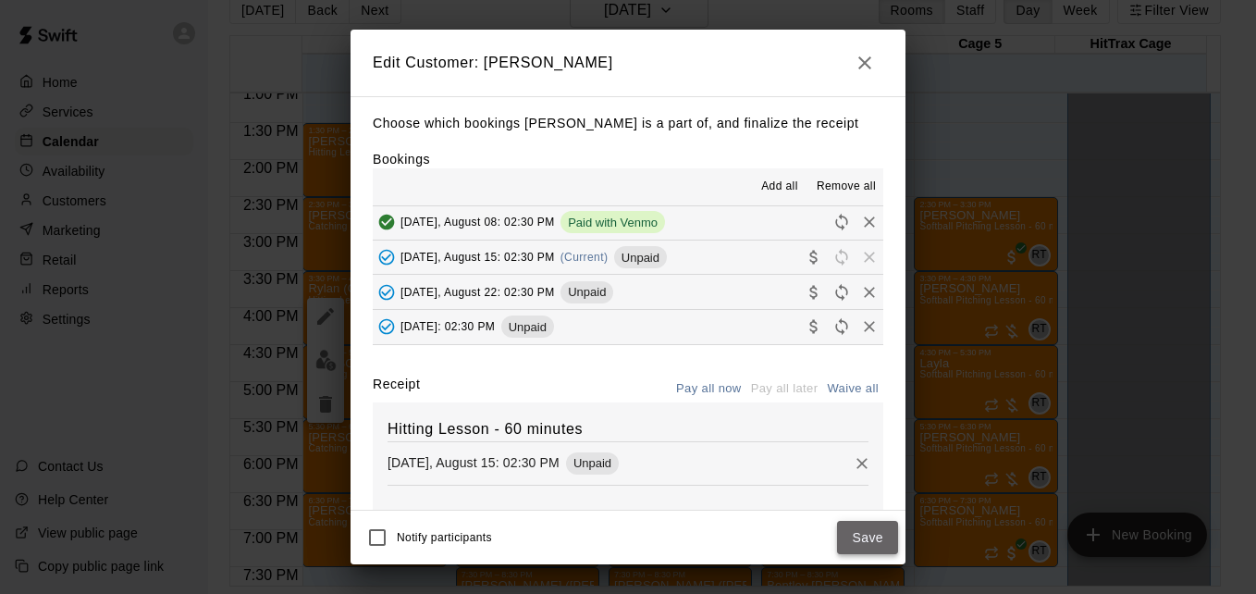
click at [869, 542] on button "Save" at bounding box center [867, 538] width 61 height 34
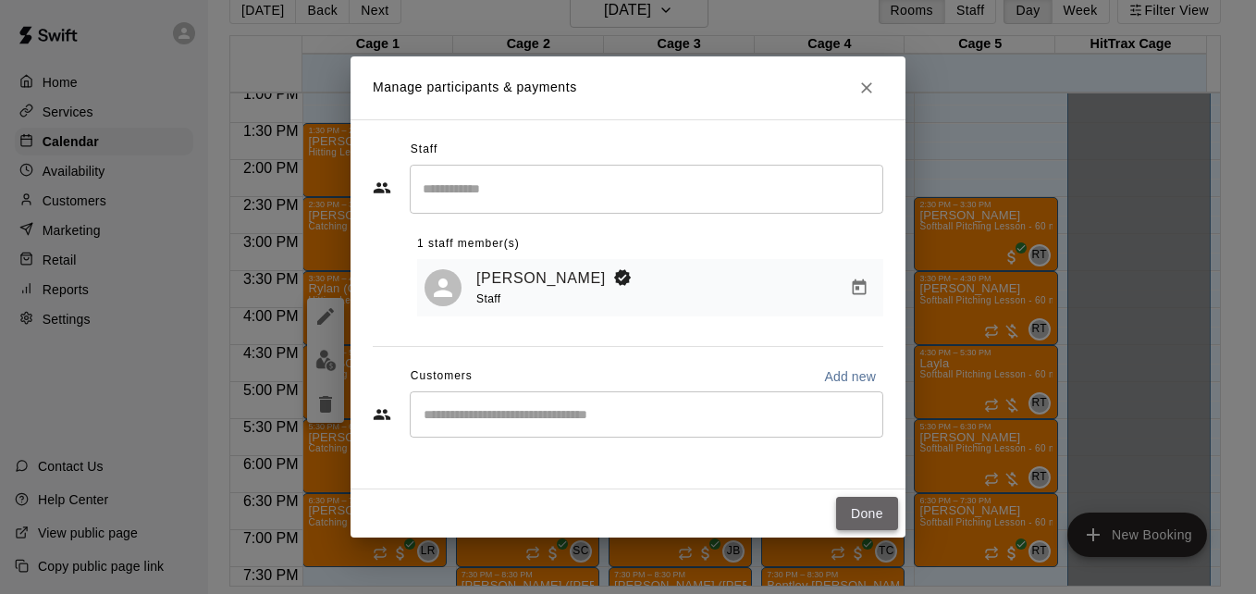
click at [870, 517] on button "Done" at bounding box center [867, 514] width 62 height 34
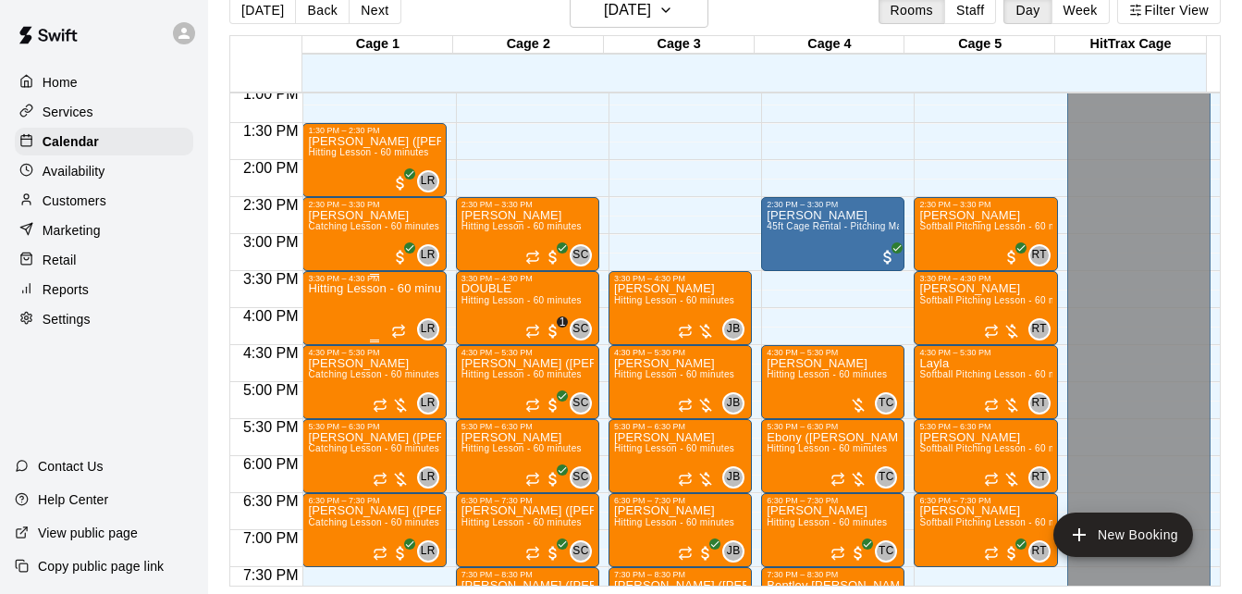
click at [384, 305] on div "Hitting Lesson - 60 minutes" at bounding box center [374, 580] width 132 height 594
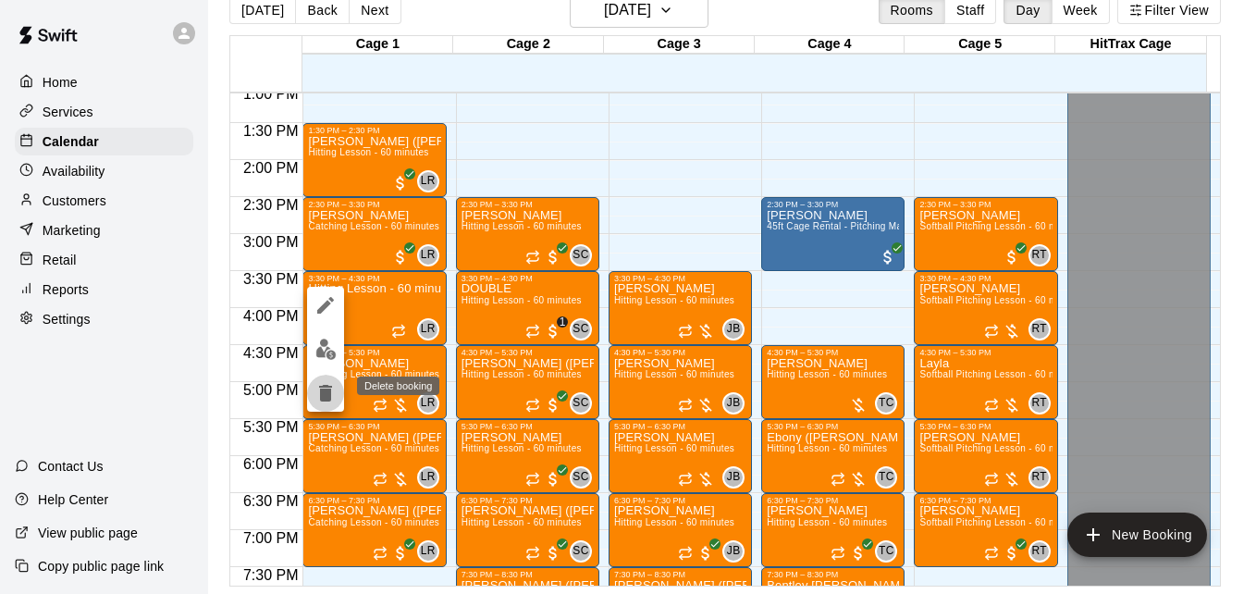
click at [330, 385] on icon "delete" at bounding box center [325, 393] width 22 height 22
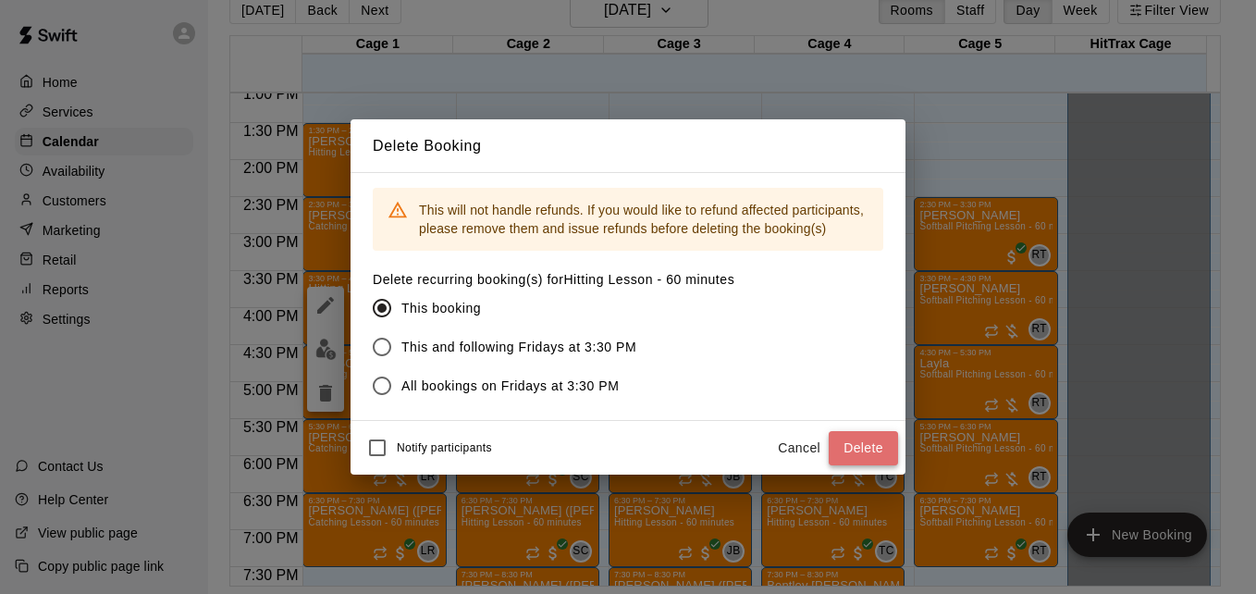
click at [848, 446] on button "Delete" at bounding box center [863, 448] width 69 height 34
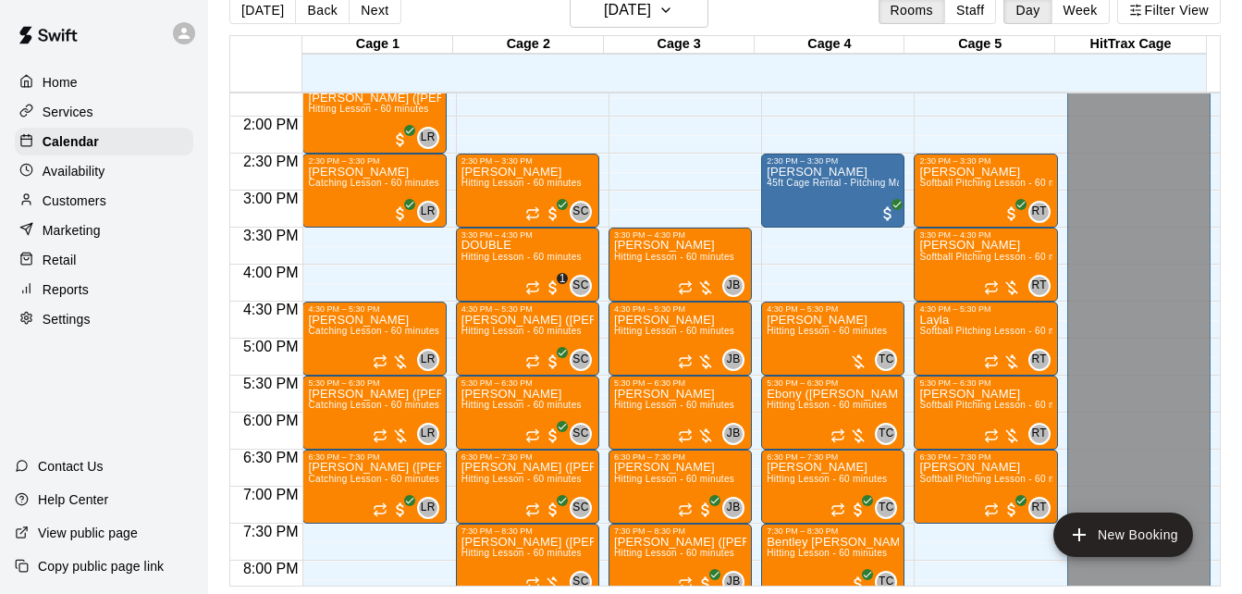
scroll to position [1043, 0]
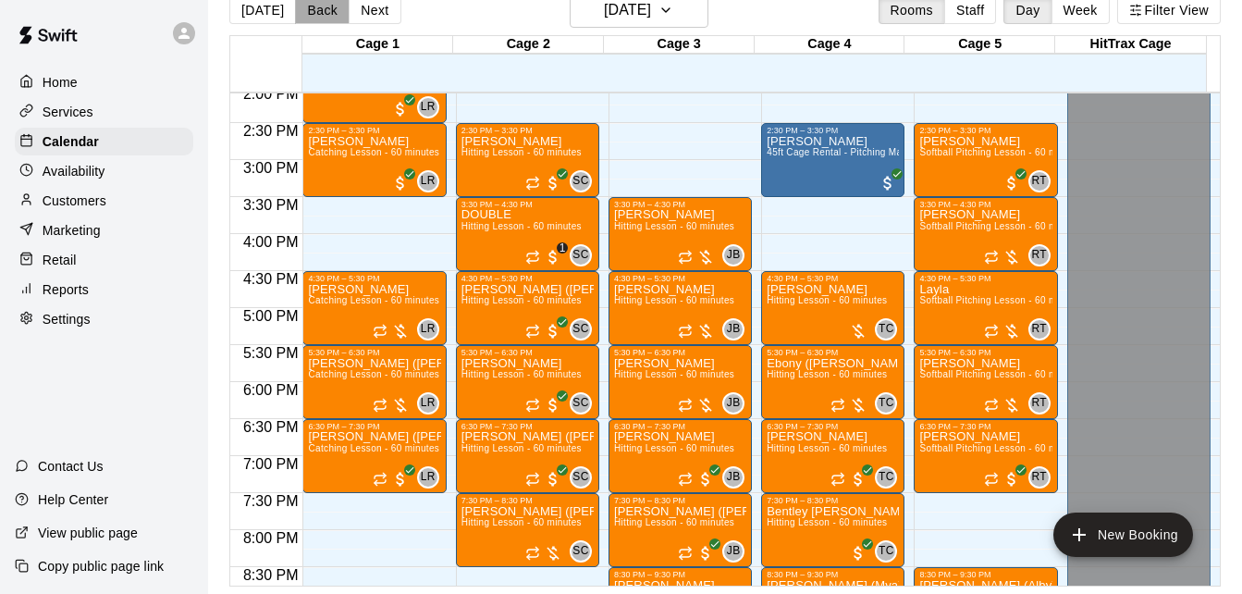
click at [318, 20] on button "Back" at bounding box center [322, 10] width 55 height 28
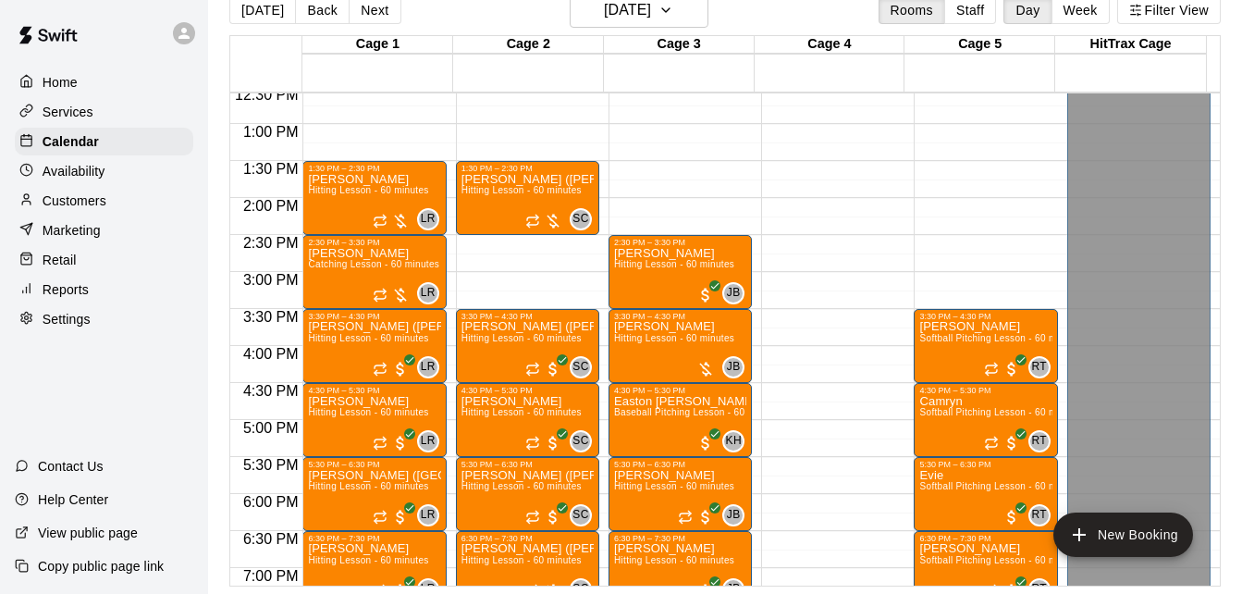
scroll to position [895, 0]
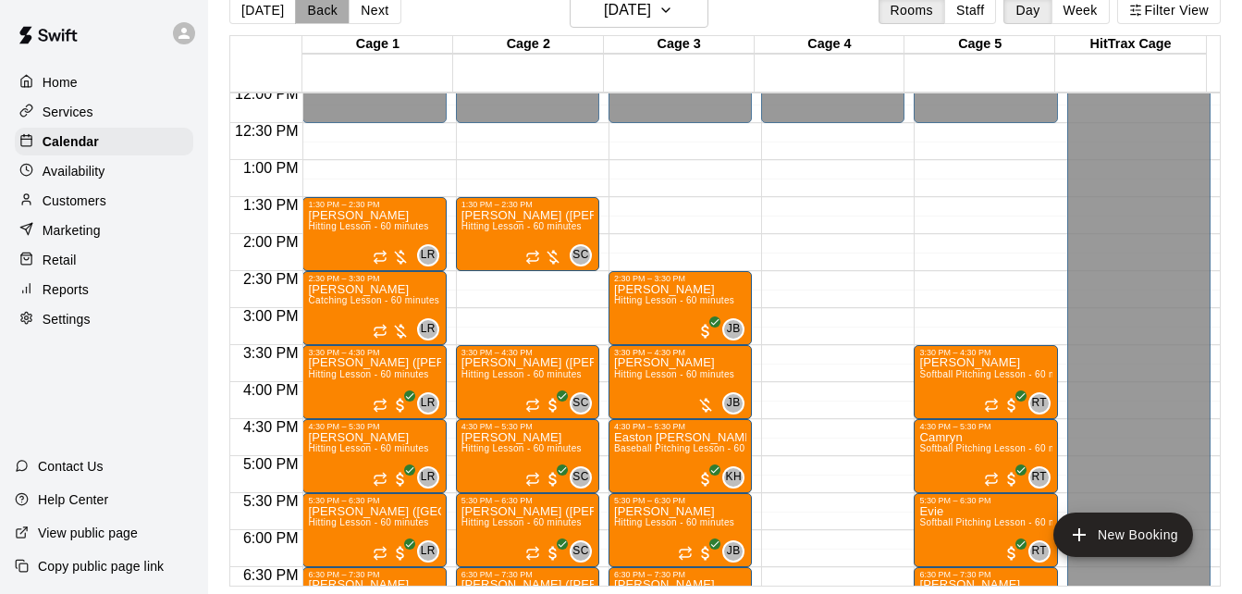
click at [311, 13] on button "Back" at bounding box center [322, 10] width 55 height 28
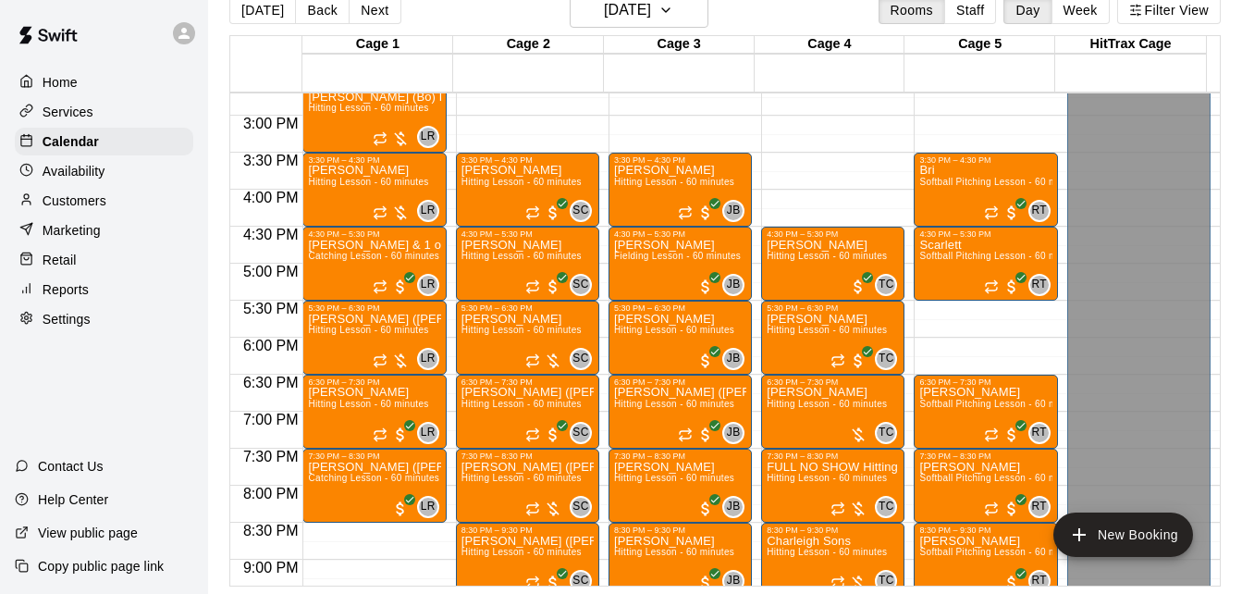
scroll to position [1117, 0]
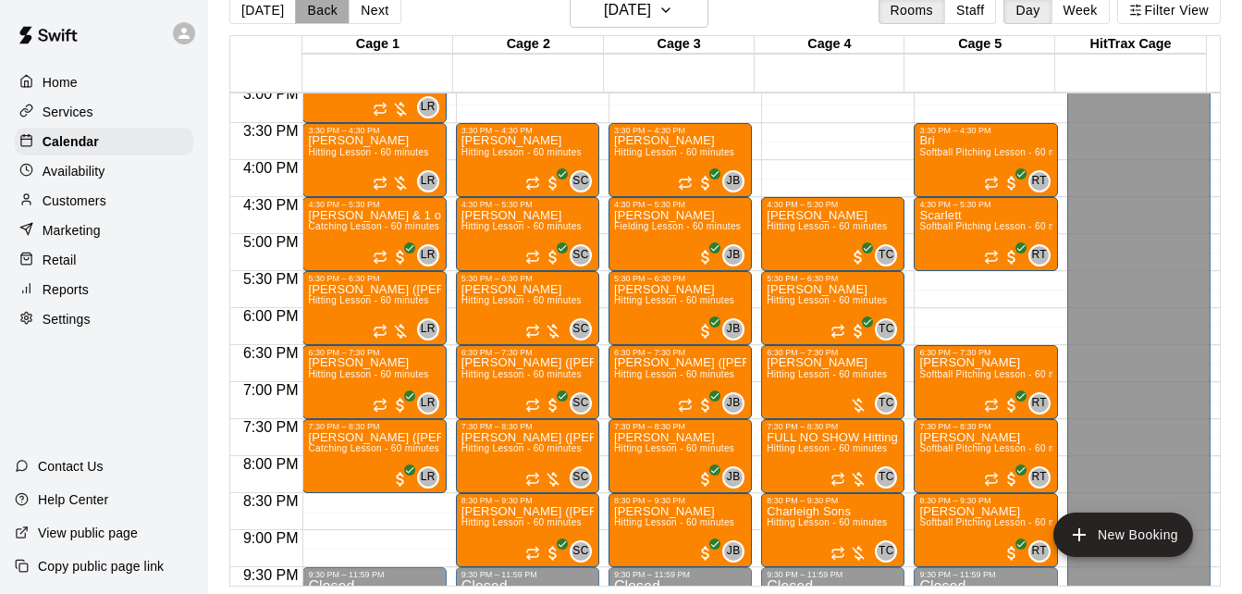
click at [314, 11] on button "Back" at bounding box center [322, 10] width 55 height 28
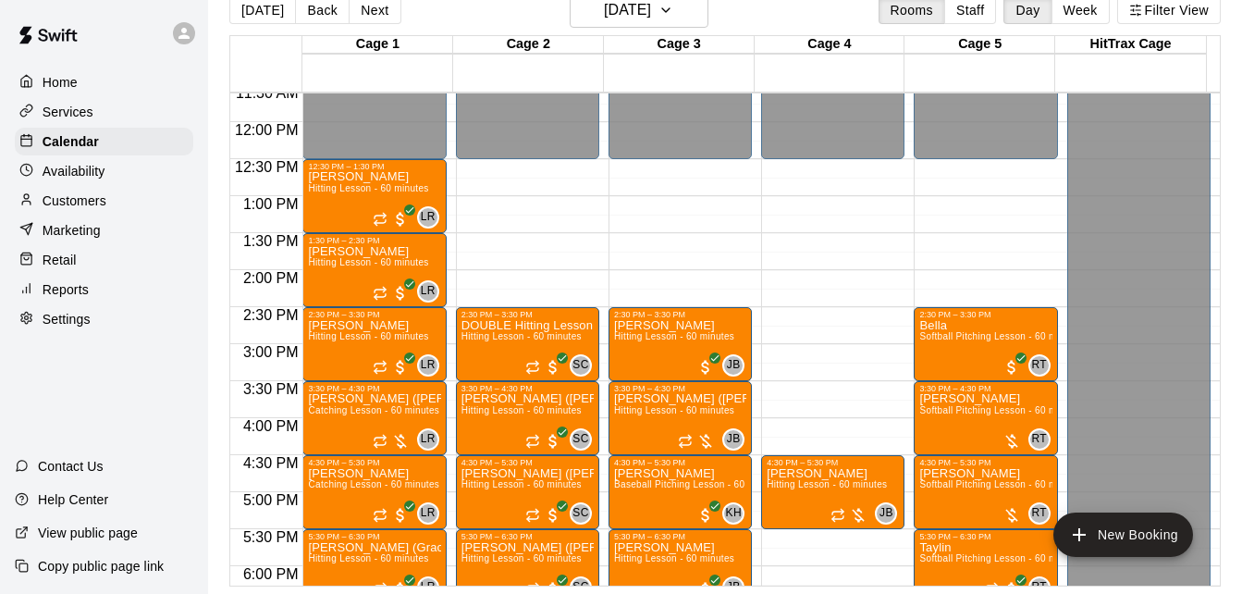
scroll to position [858, 0]
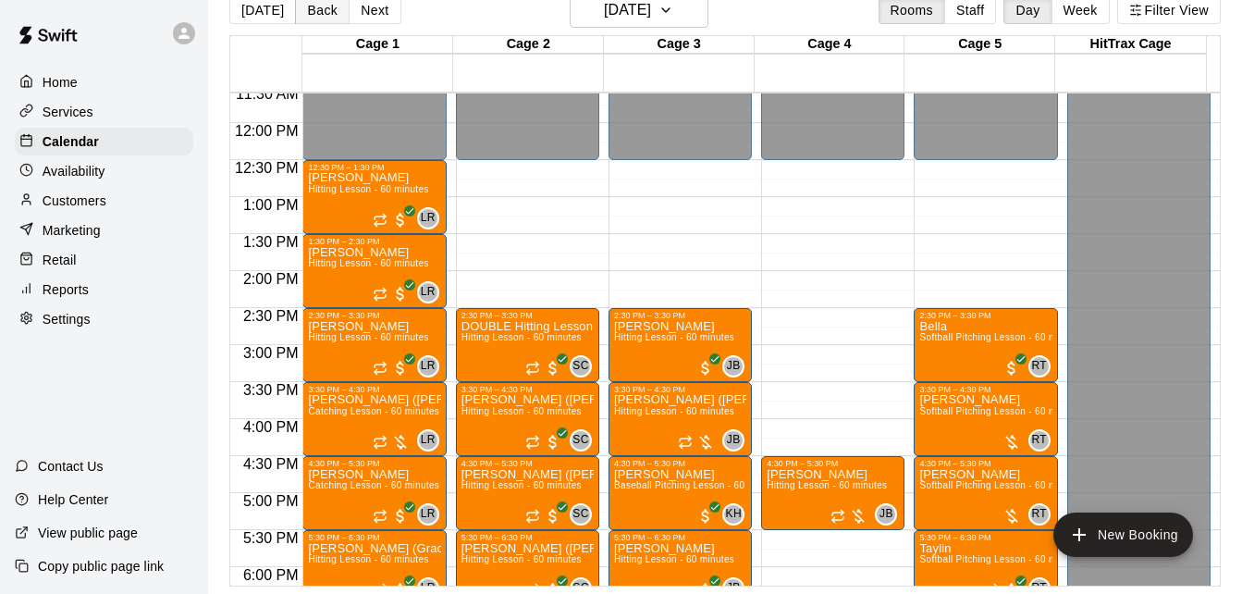
click at [314, 13] on button "Back" at bounding box center [322, 10] width 55 height 28
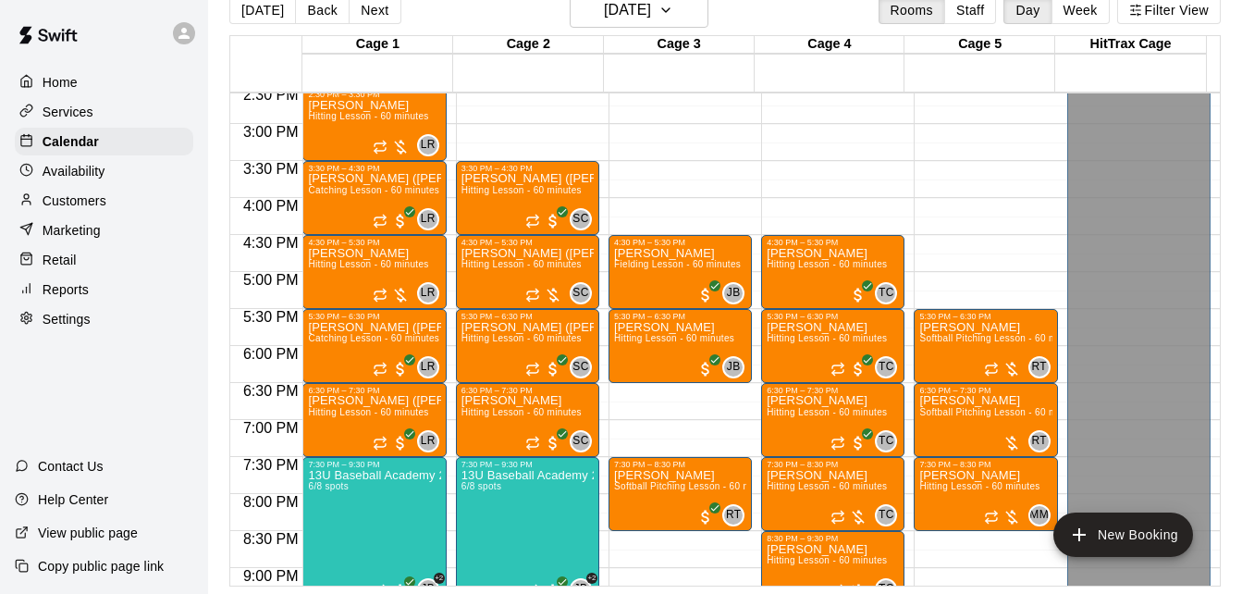
scroll to position [1080, 0]
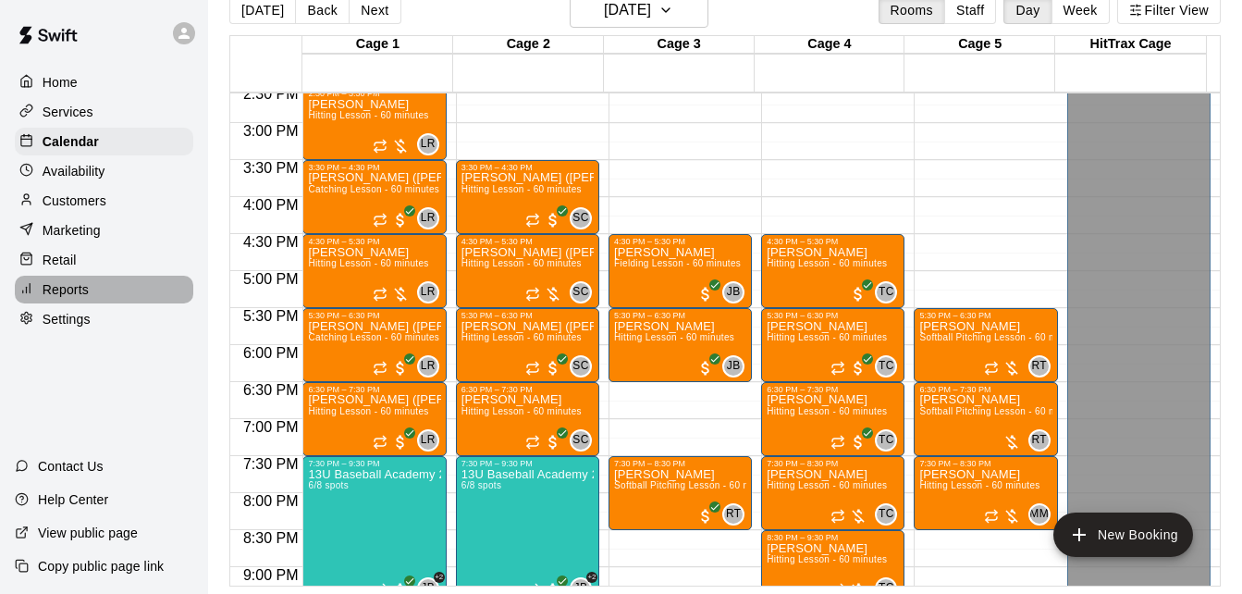
click at [131, 302] on div "Reports" at bounding box center [104, 290] width 179 height 28
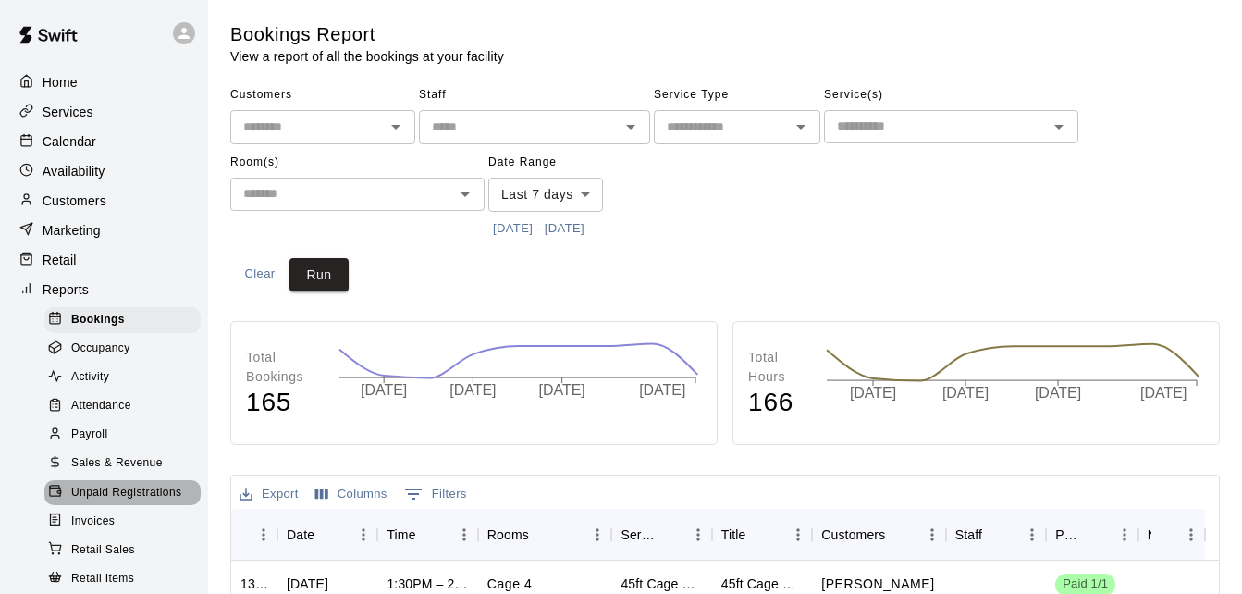
click at [142, 499] on span "Unpaid Registrations" at bounding box center [126, 493] width 110 height 18
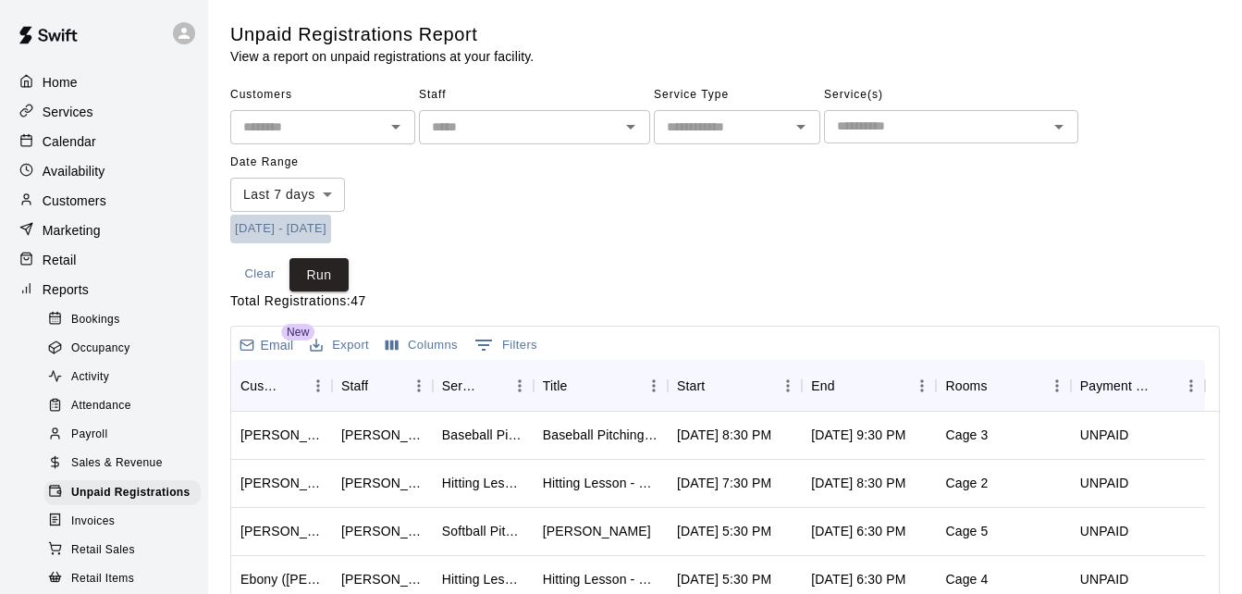
click at [288, 224] on button "[DATE] - [DATE]" at bounding box center [280, 229] width 101 height 29
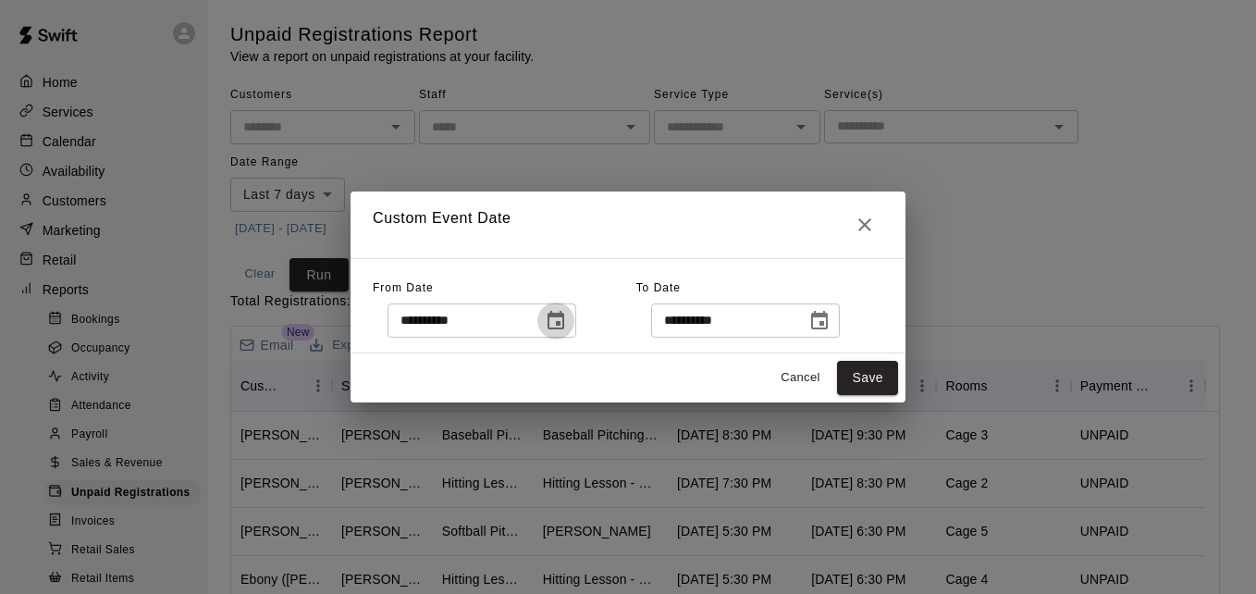
click at [567, 322] on icon "Choose date, selected date is Aug 7, 2025" at bounding box center [556, 321] width 22 height 22
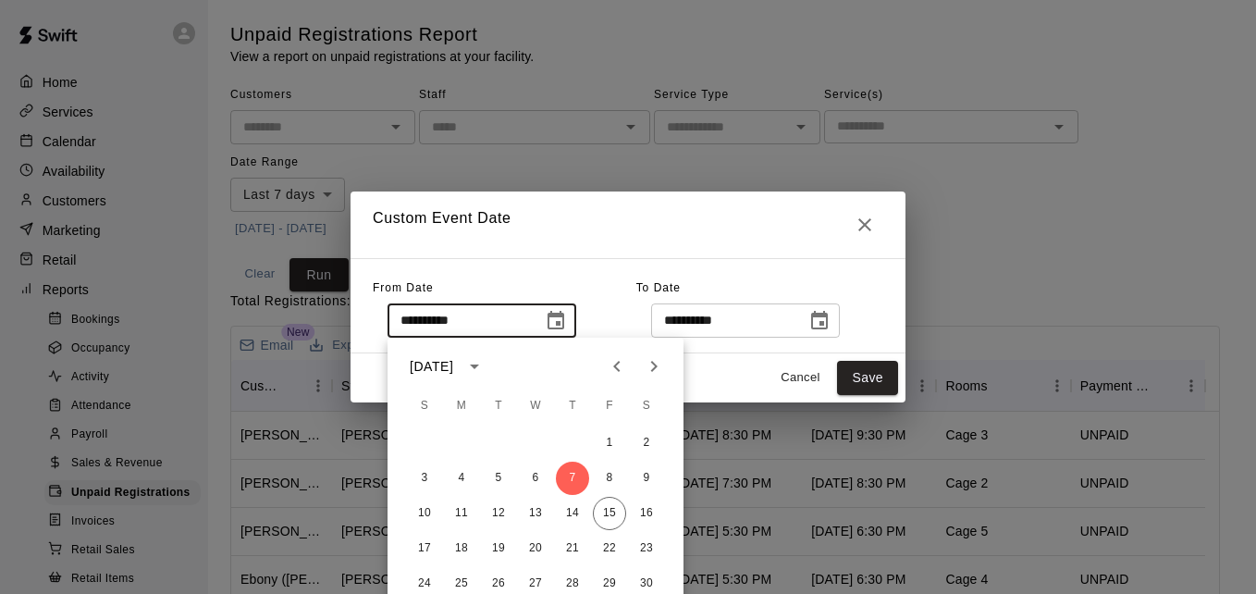
click at [619, 364] on icon "Previous month" at bounding box center [617, 366] width 22 height 22
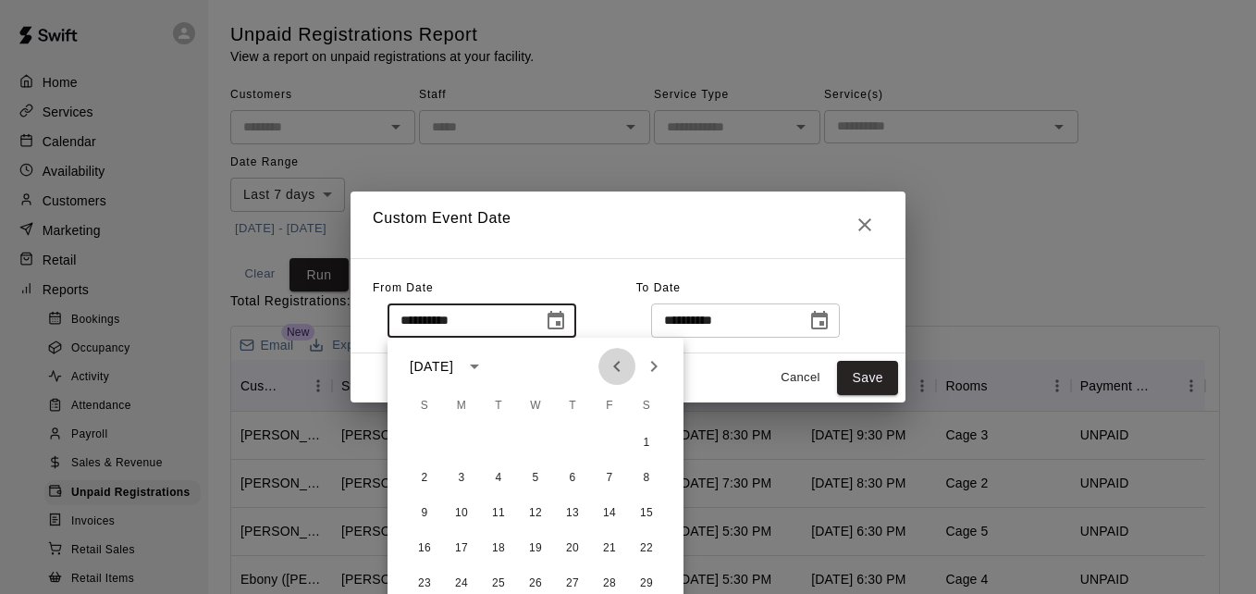
click at [619, 364] on icon "Previous month" at bounding box center [617, 366] width 22 height 22
click at [527, 438] on button "1" at bounding box center [535, 442] width 33 height 33
type input "**********"
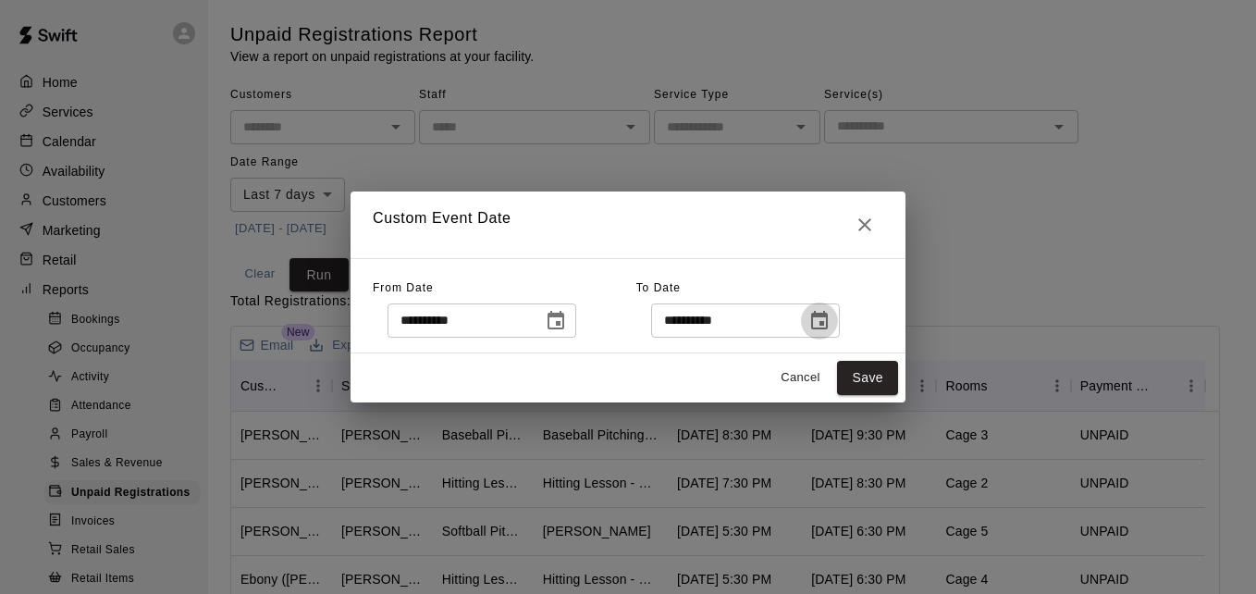
click at [824, 323] on icon "Choose date, selected date is Aug 15, 2025" at bounding box center [819, 321] width 22 height 22
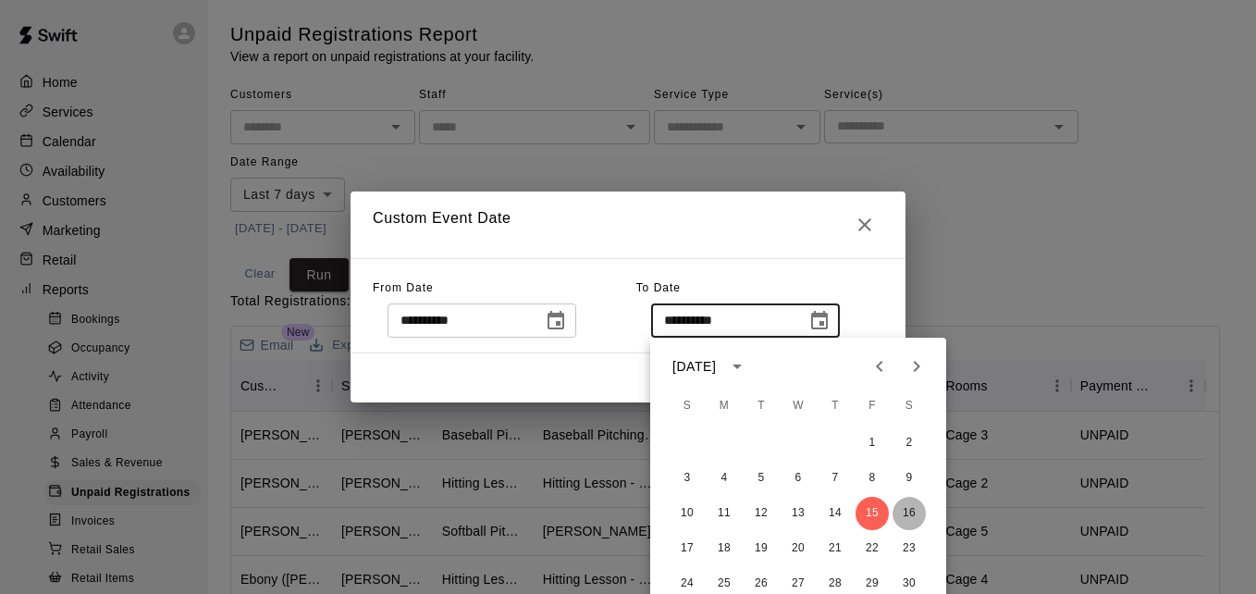
click at [912, 514] on button "16" at bounding box center [909, 513] width 33 height 33
type input "**********"
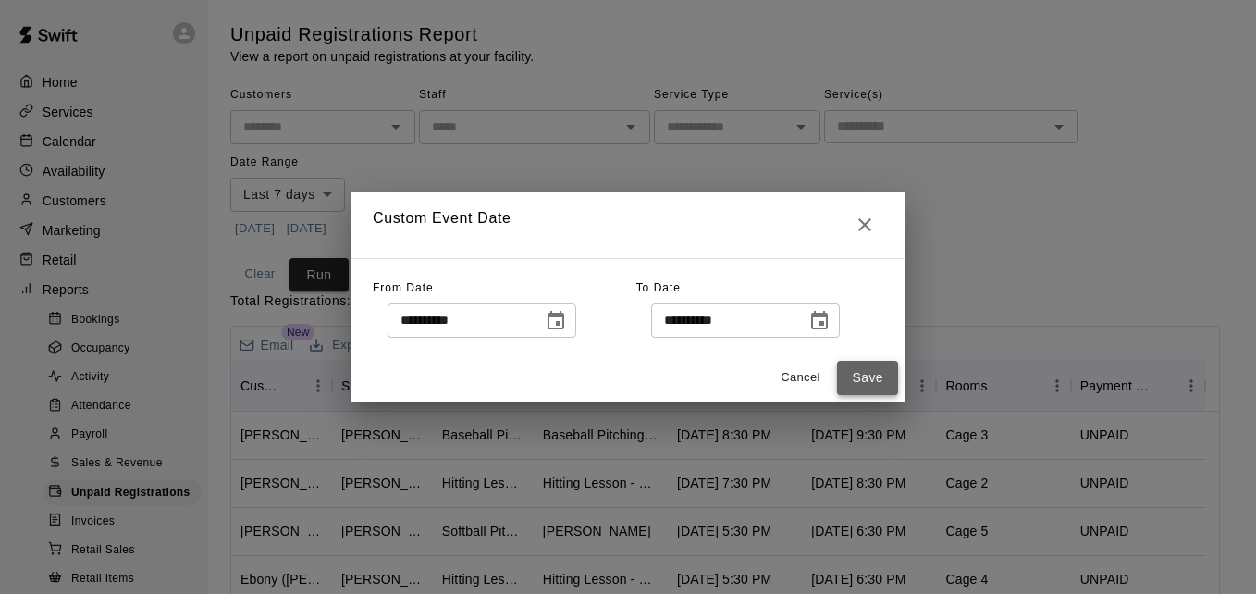
click at [870, 387] on button "Save" at bounding box center [867, 378] width 61 height 34
type input "******"
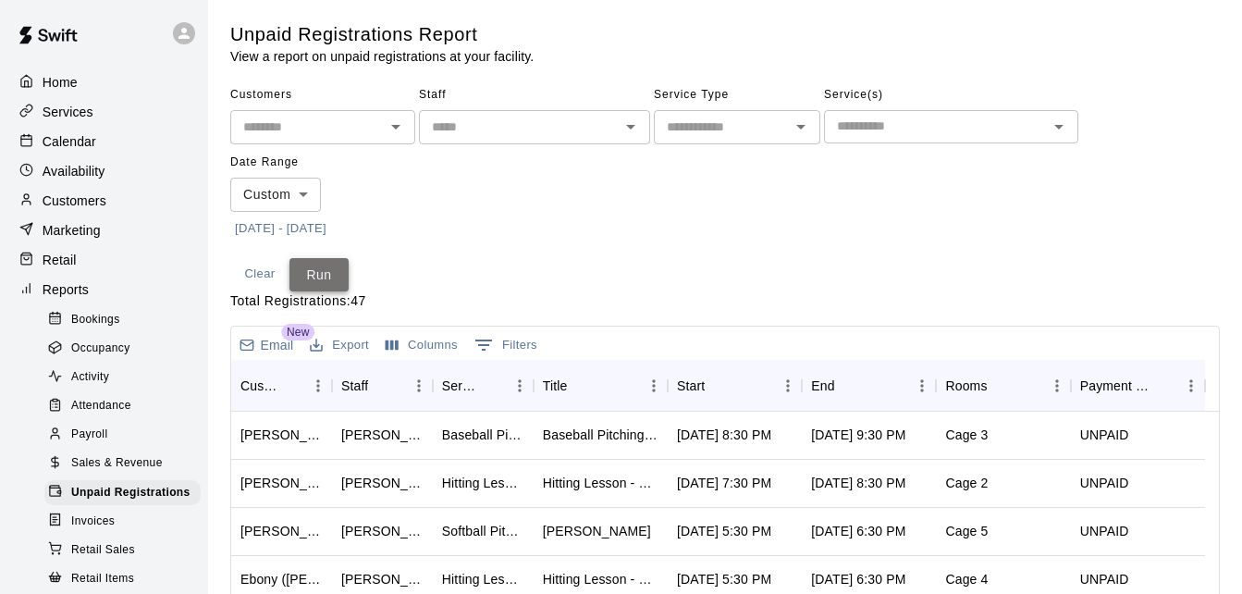
click at [330, 273] on button "Run" at bounding box center [319, 275] width 59 height 34
click at [325, 274] on button "Run" at bounding box center [319, 275] width 59 height 34
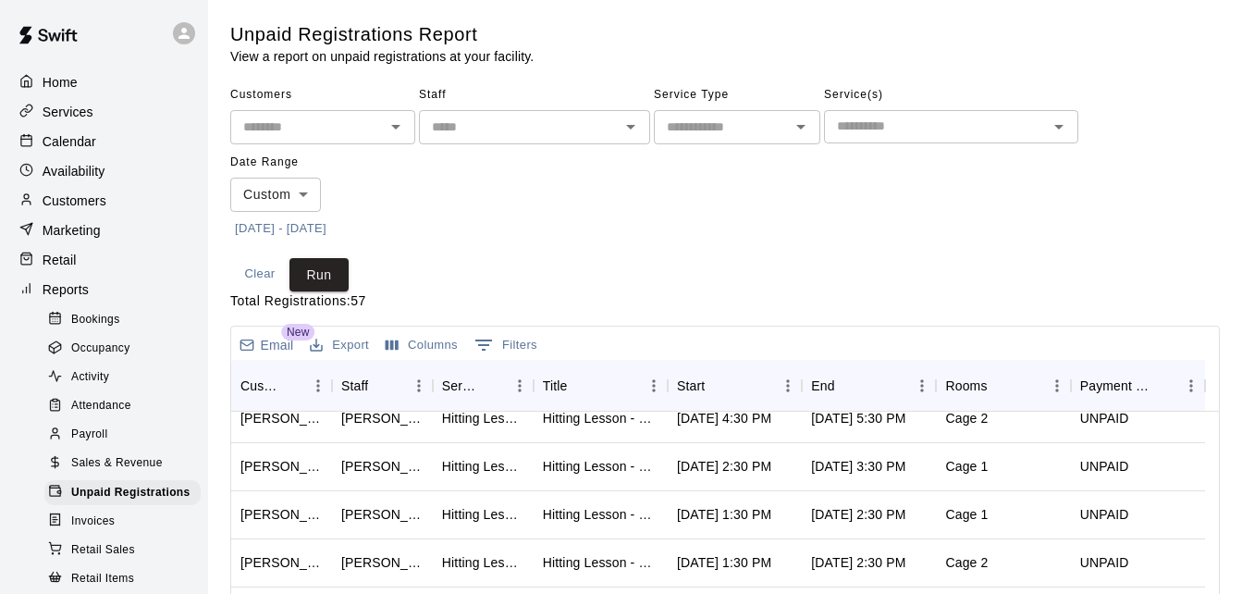
click at [366, 129] on input "text" at bounding box center [307, 127] width 143 height 23
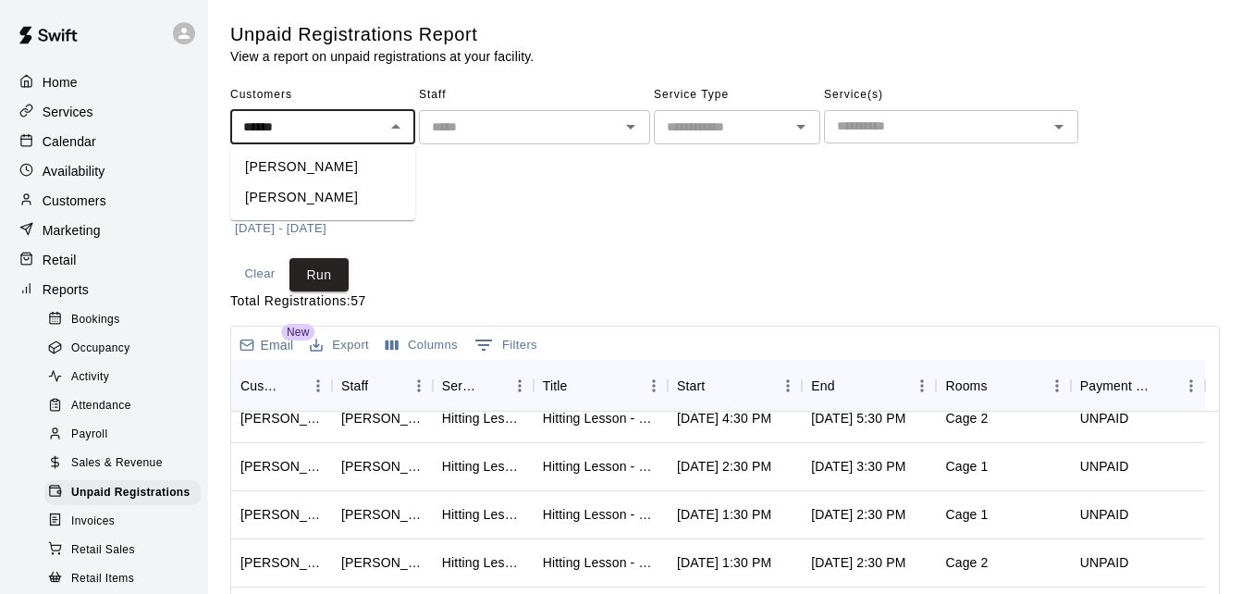
click at [341, 216] on ul "[PERSON_NAME] [PERSON_NAME]" at bounding box center [322, 182] width 185 height 76
click at [351, 203] on li "[PERSON_NAME]" at bounding box center [322, 197] width 185 height 31
type input "**********"
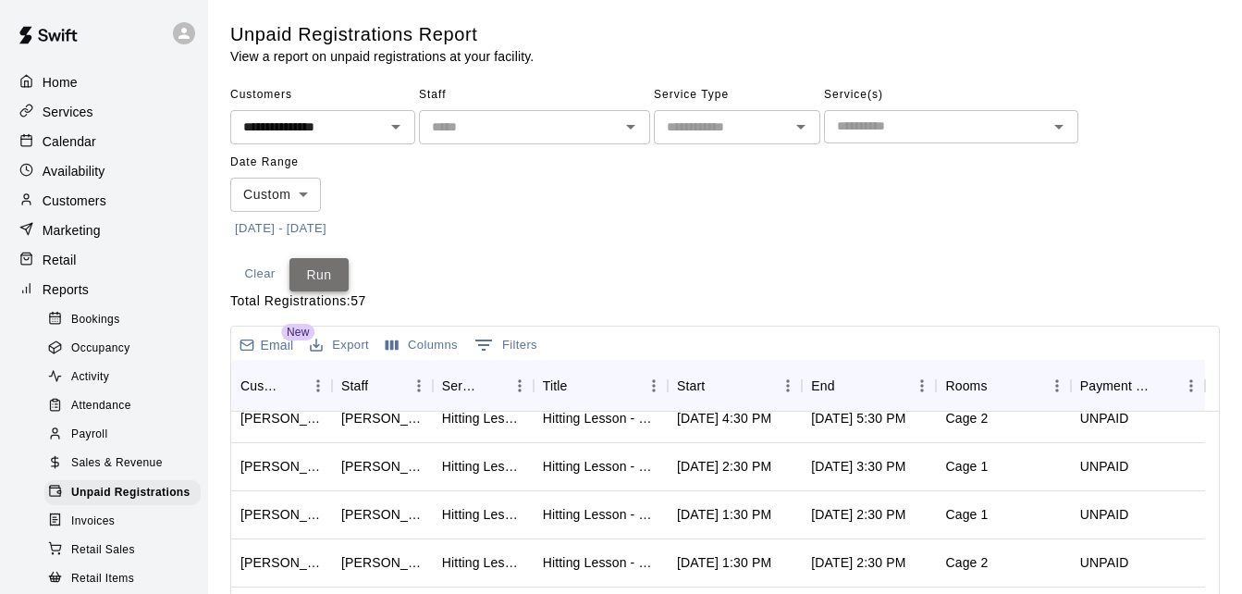
click at [330, 279] on button "Run" at bounding box center [319, 275] width 59 height 34
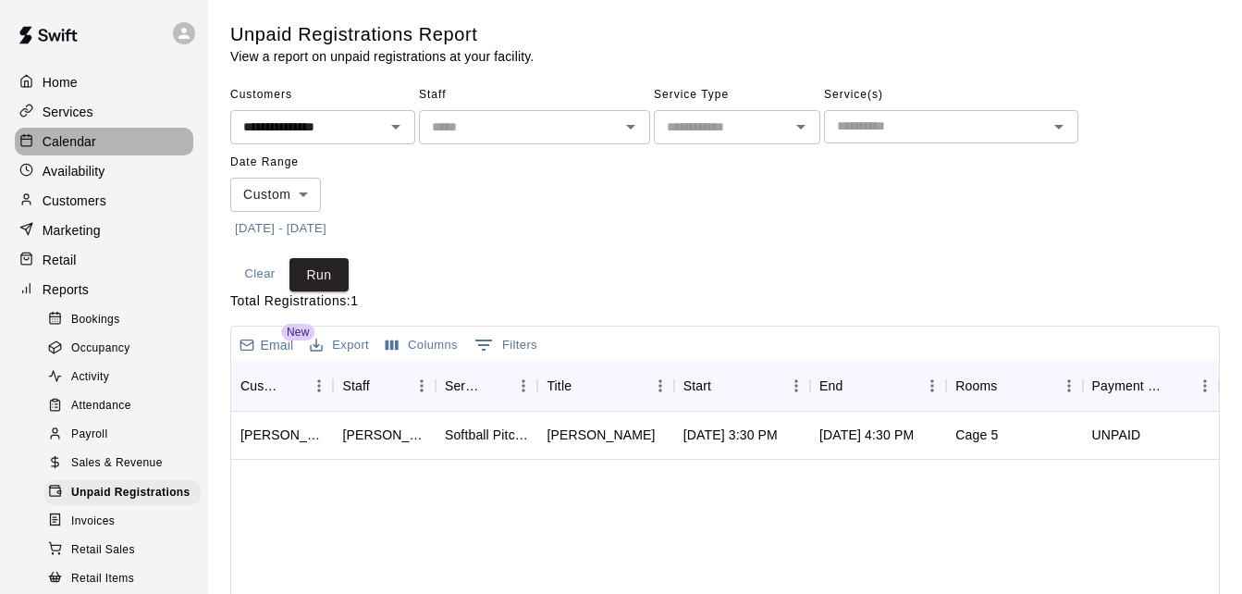
click at [112, 148] on div "Calendar" at bounding box center [104, 142] width 179 height 28
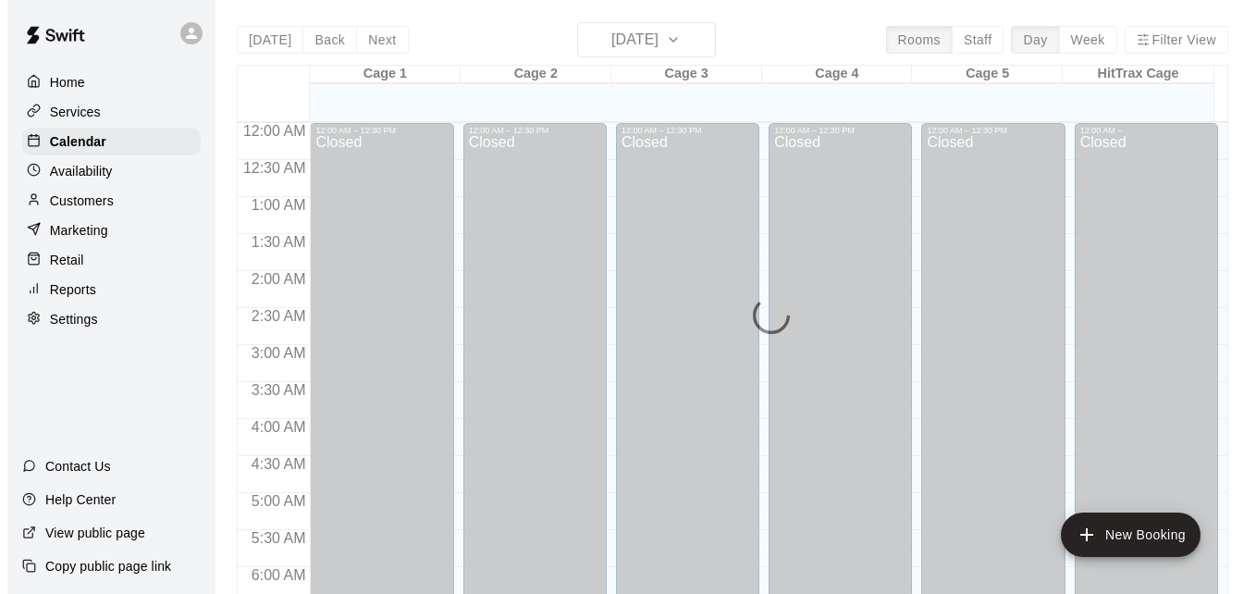
scroll to position [1228, 0]
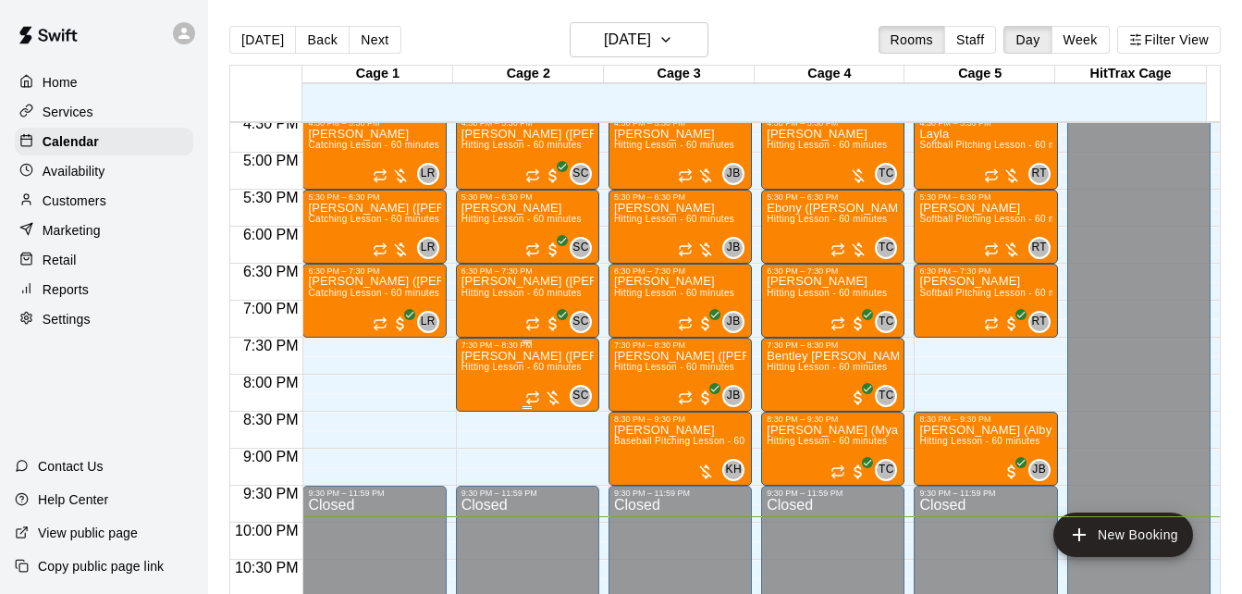
click at [512, 356] on p "[PERSON_NAME] ([PERSON_NAME]) [PERSON_NAME]" at bounding box center [528, 356] width 132 height 0
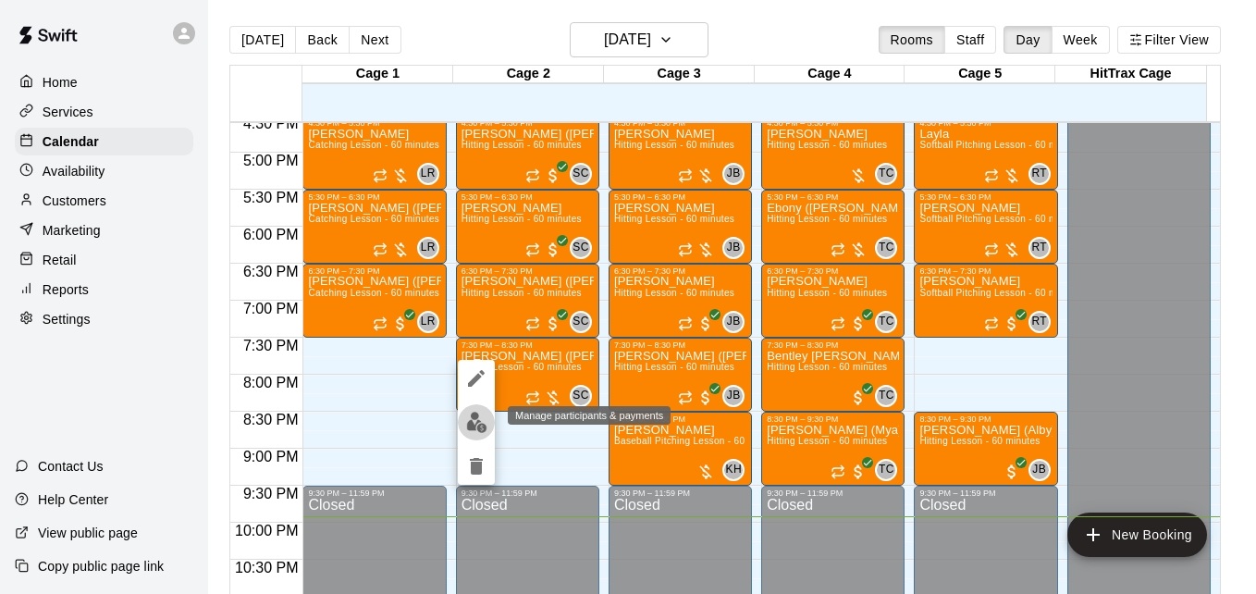
click at [480, 417] on img "edit" at bounding box center [476, 422] width 21 height 21
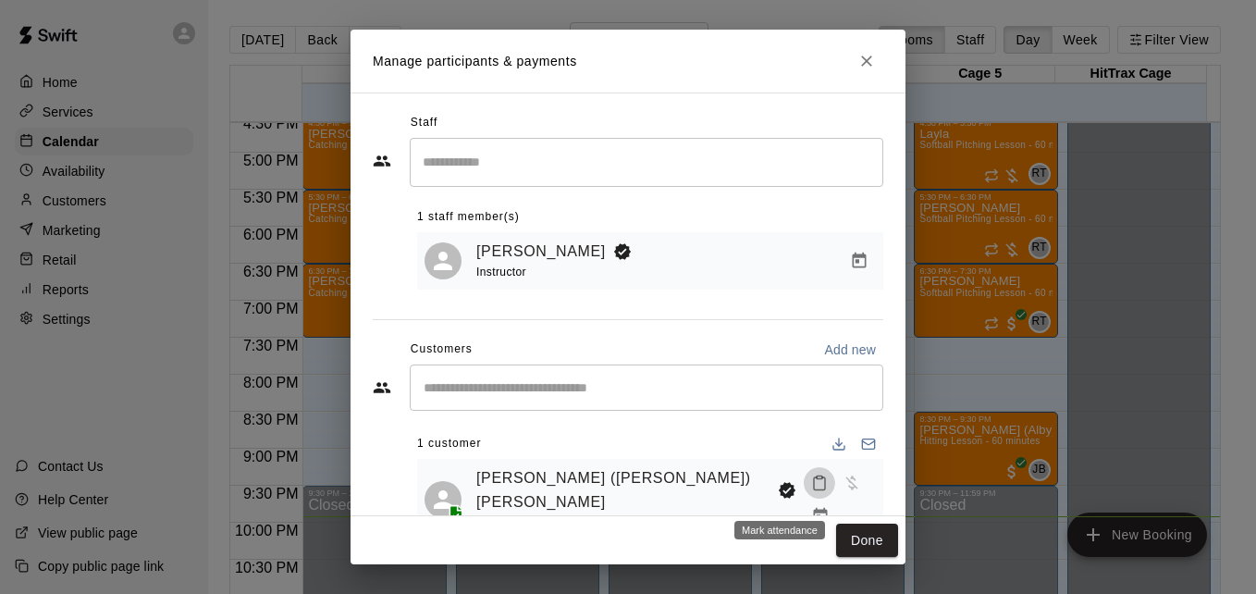
click at [814, 489] on icon "Mark attendance" at bounding box center [819, 483] width 11 height 13
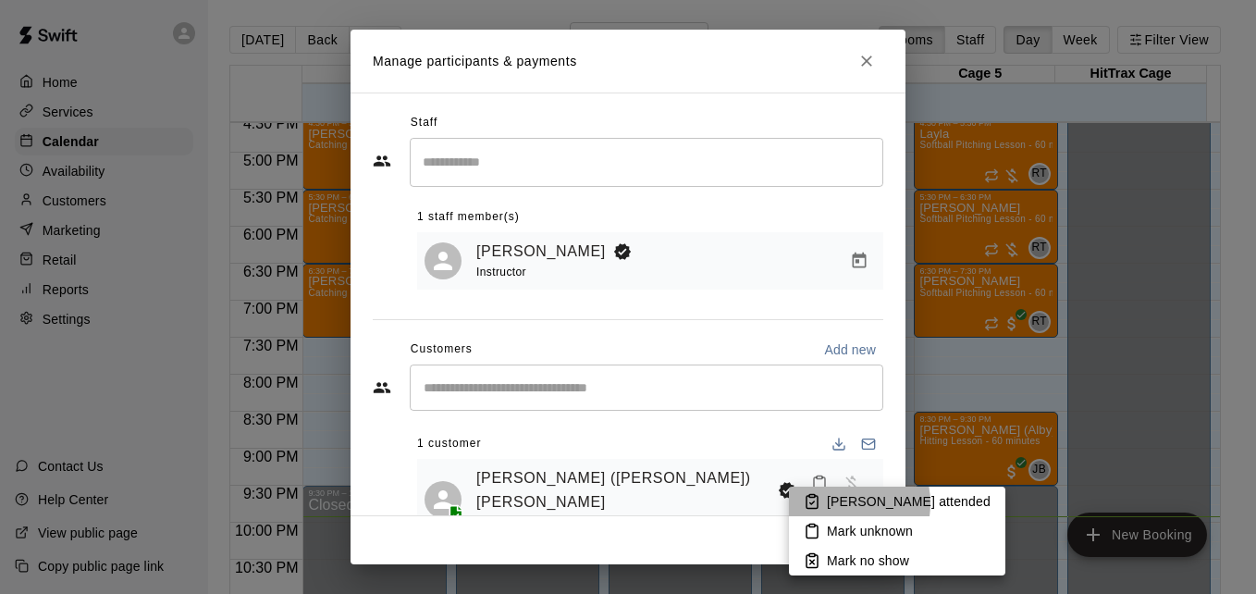
click at [837, 503] on p "[PERSON_NAME] attended" at bounding box center [909, 501] width 164 height 18
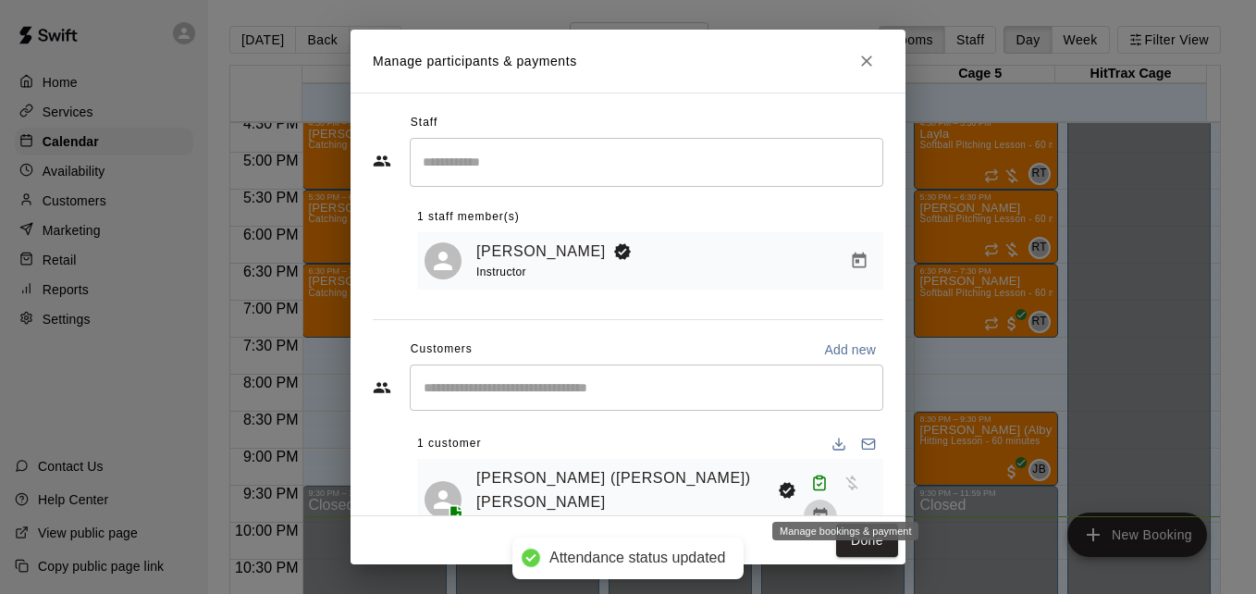
click at [830, 507] on icon "Manage bookings & payment" at bounding box center [820, 516] width 18 height 18
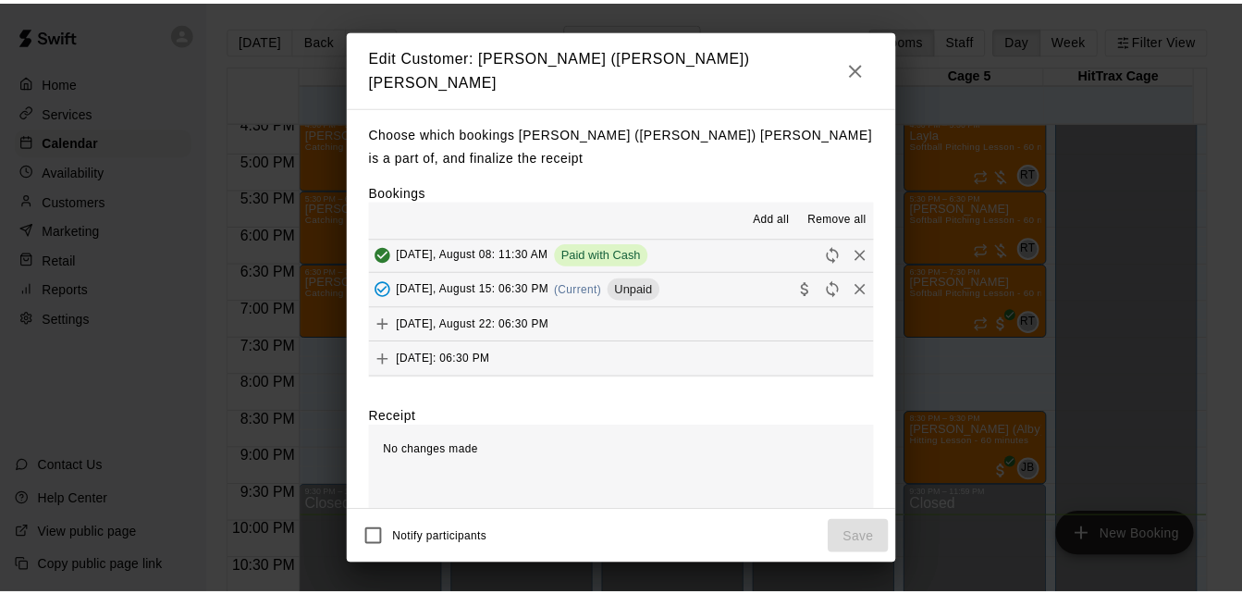
scroll to position [296, 0]
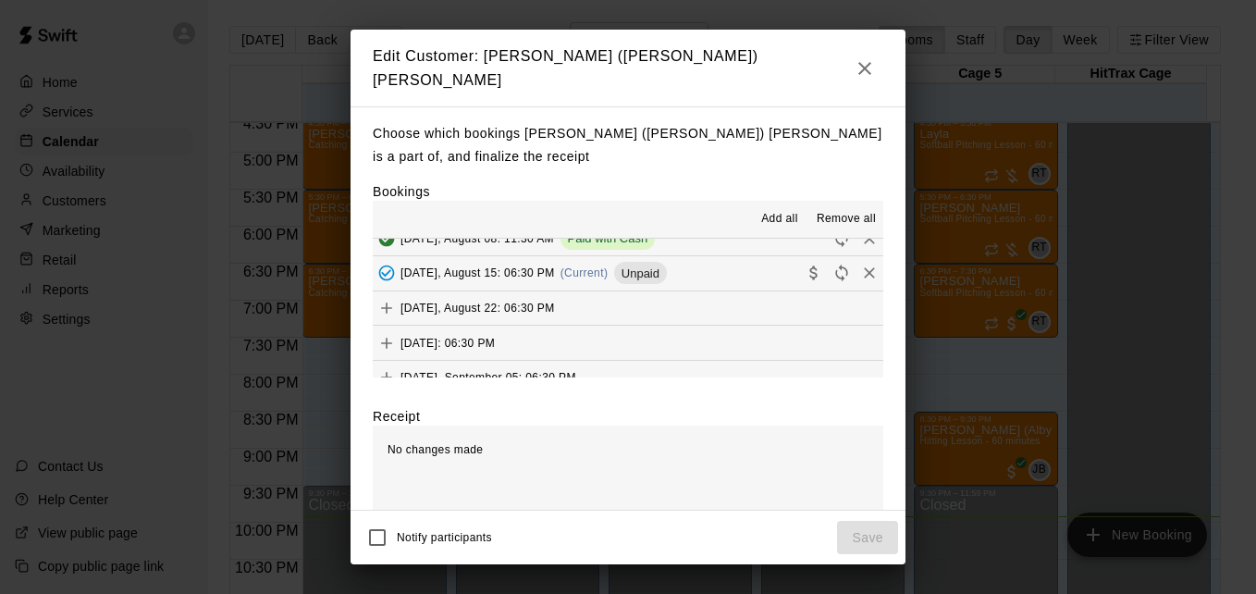
click at [724, 256] on button "[DATE], August 15: 06:30 PM (Current) Unpaid" at bounding box center [628, 273] width 511 height 34
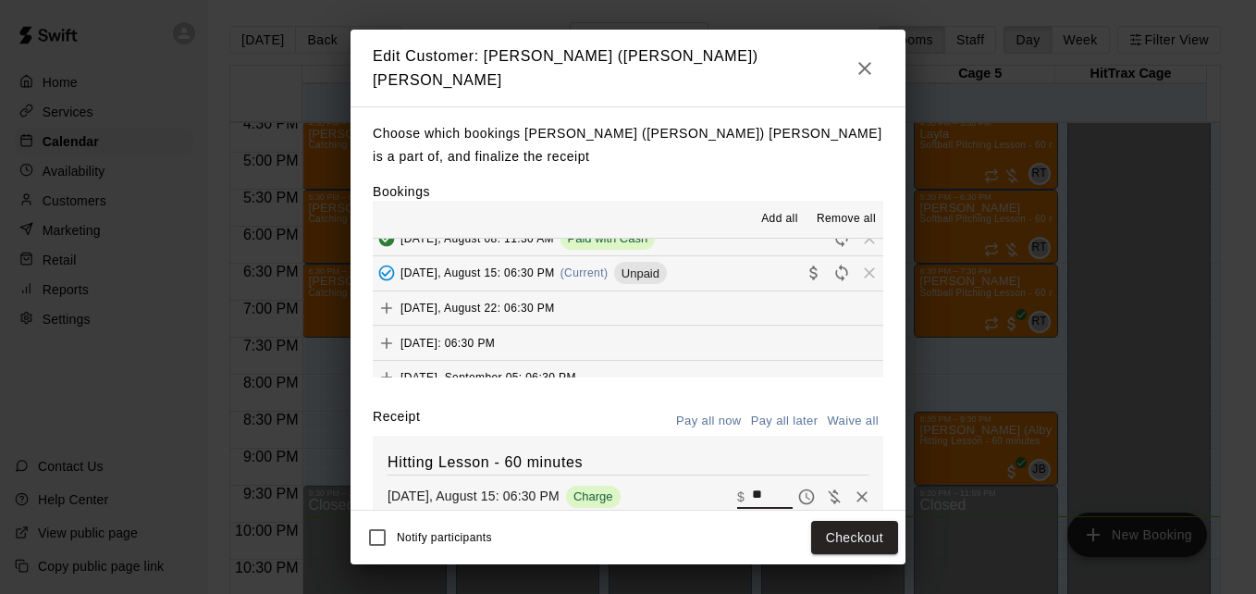
click at [752, 485] on input "**" at bounding box center [772, 497] width 41 height 24
type input "**"
click at [855, 536] on button "Checkout" at bounding box center [854, 538] width 87 height 34
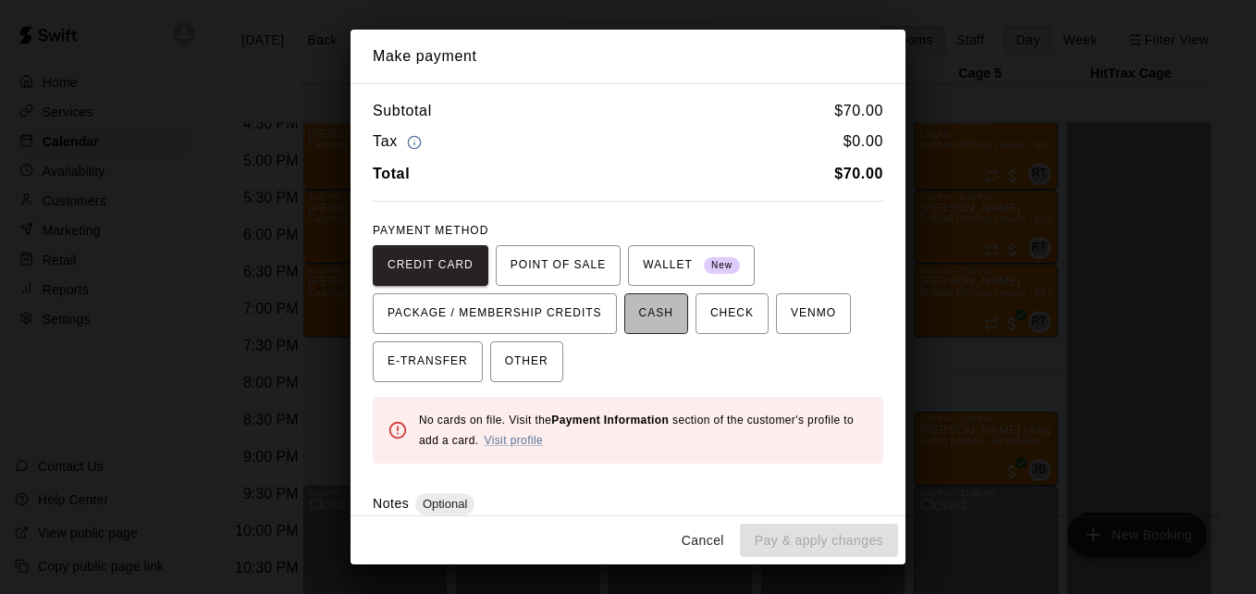
click at [644, 315] on span "CASH" at bounding box center [656, 314] width 34 height 30
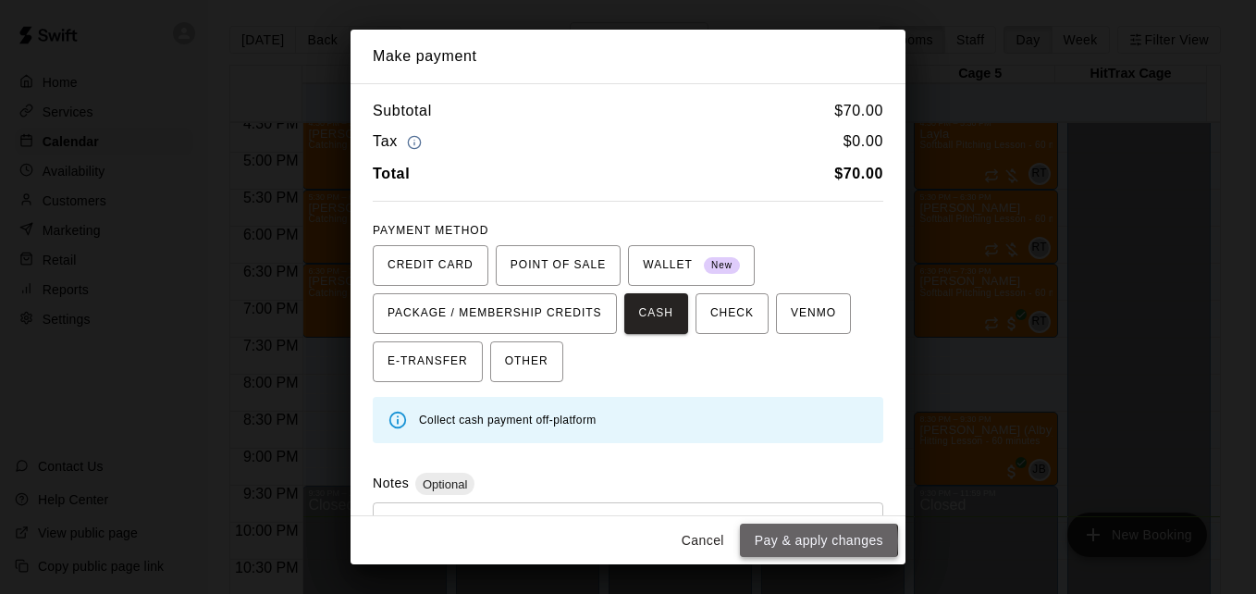
click at [810, 540] on button "Pay & apply changes" at bounding box center [819, 541] width 158 height 34
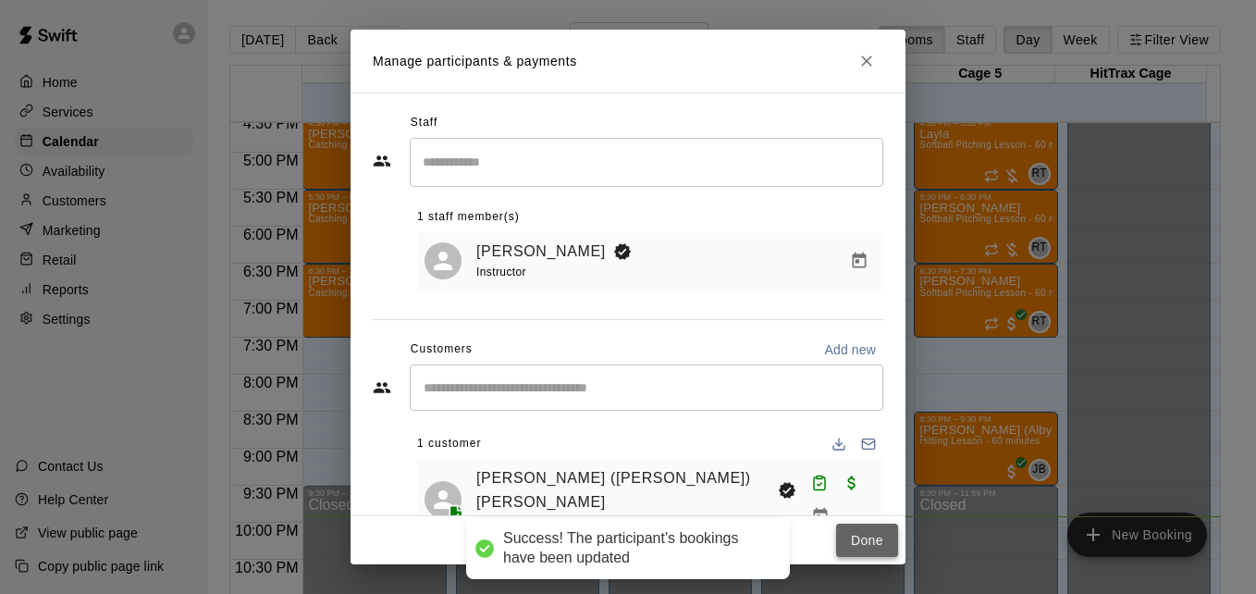
click at [858, 544] on button "Done" at bounding box center [867, 541] width 62 height 34
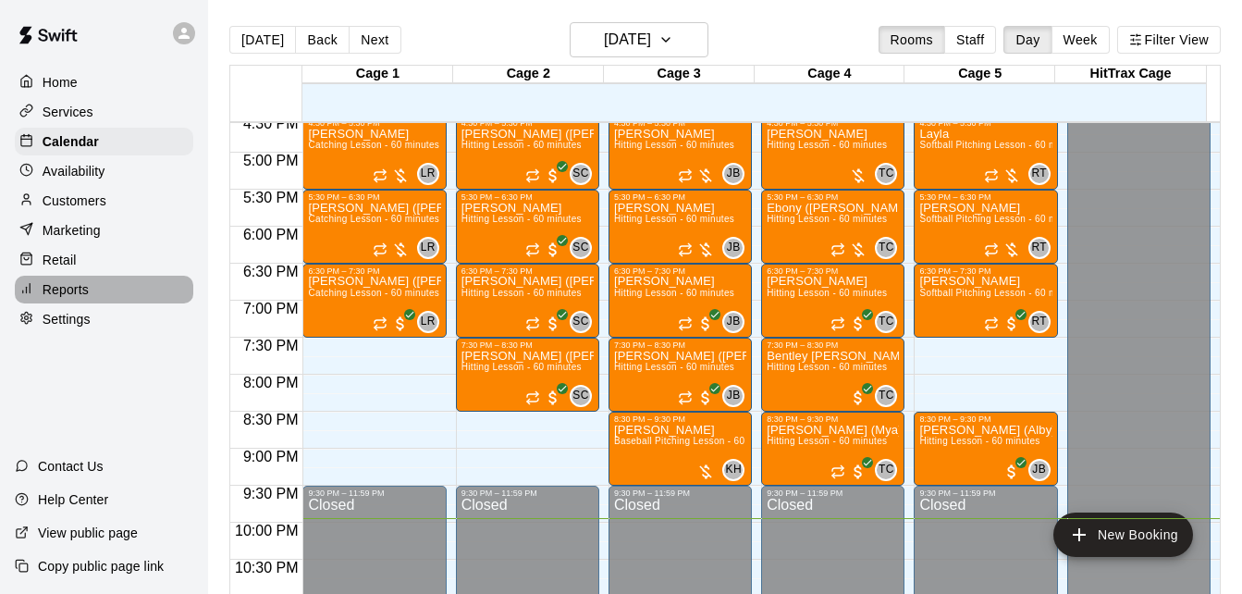
click at [114, 299] on div "Reports" at bounding box center [104, 290] width 179 height 28
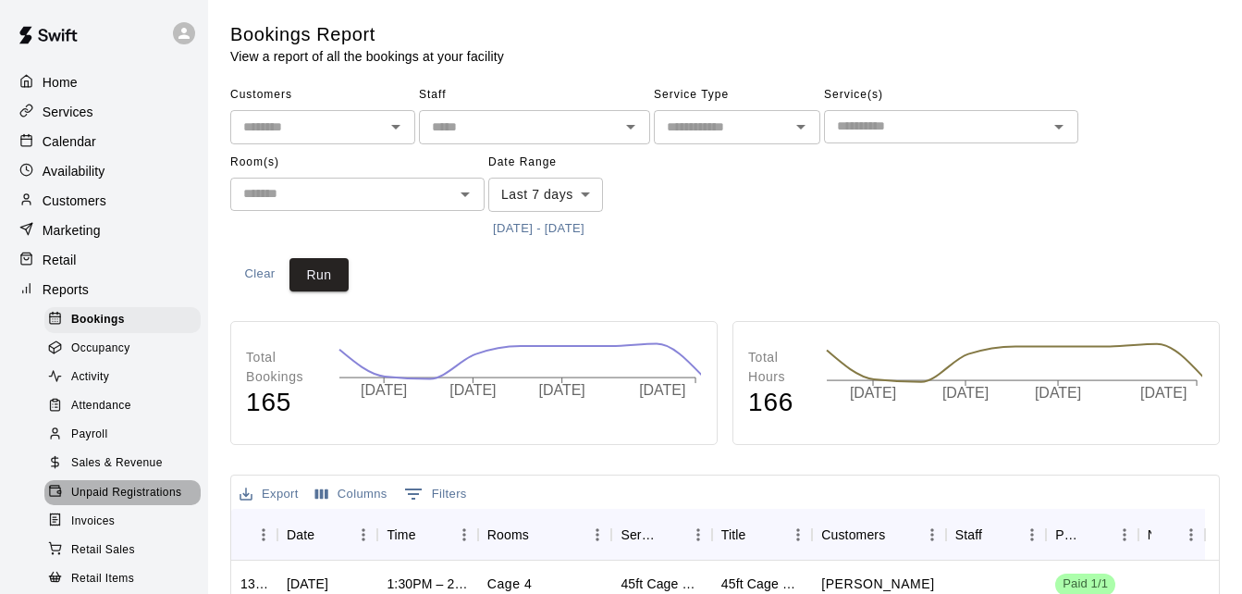
click at [142, 498] on span "Unpaid Registrations" at bounding box center [126, 493] width 110 height 18
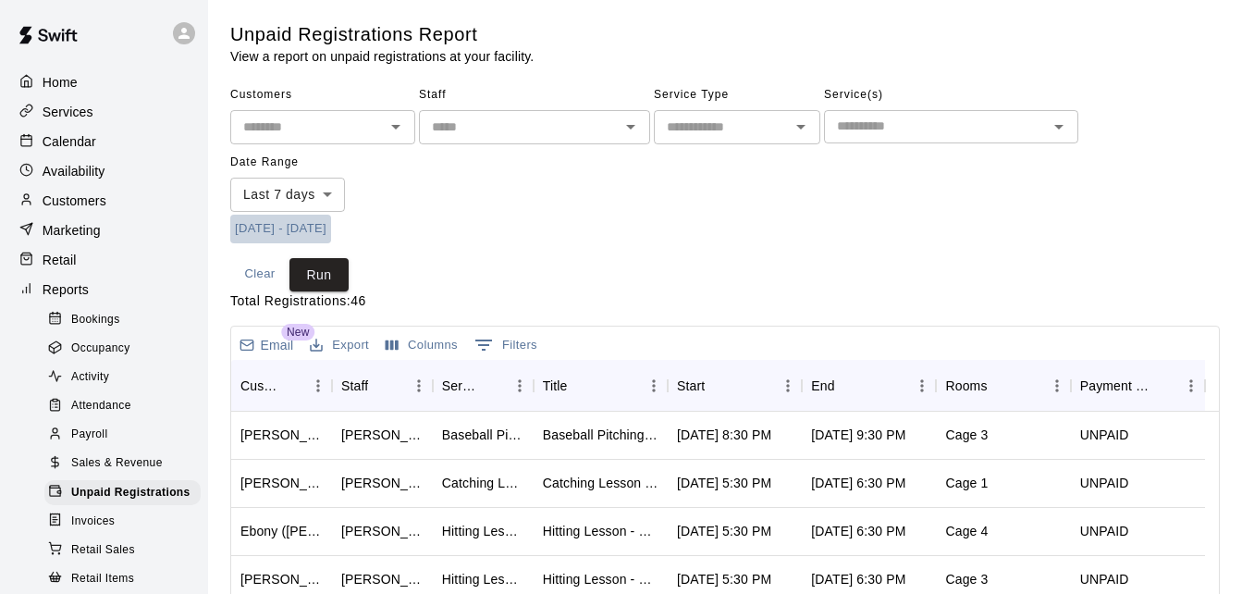
click at [266, 229] on button "[DATE] - [DATE]" at bounding box center [280, 229] width 101 height 29
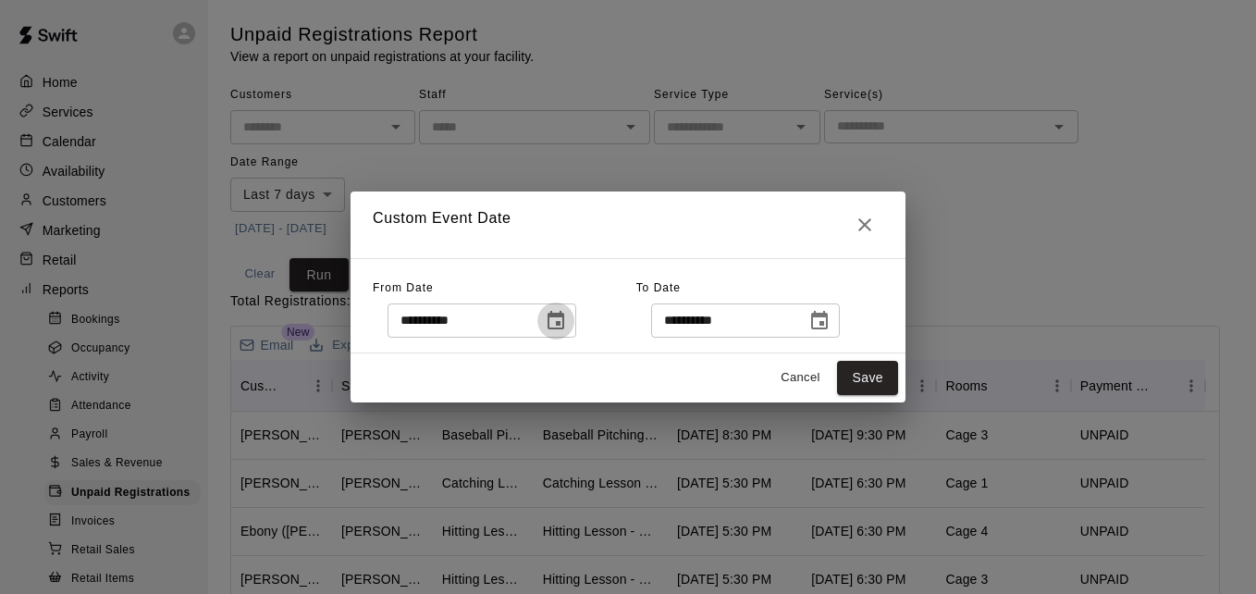
click at [567, 324] on icon "Choose date, selected date is Aug 7, 2025" at bounding box center [556, 321] width 22 height 22
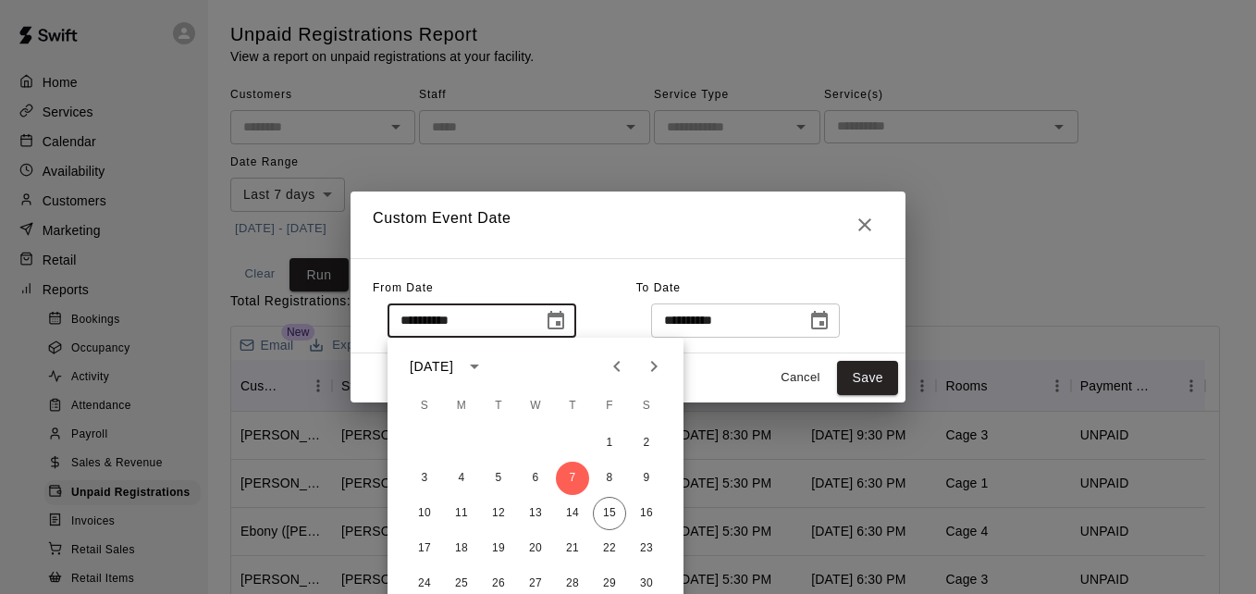
click at [623, 368] on icon "Previous month" at bounding box center [617, 366] width 22 height 22
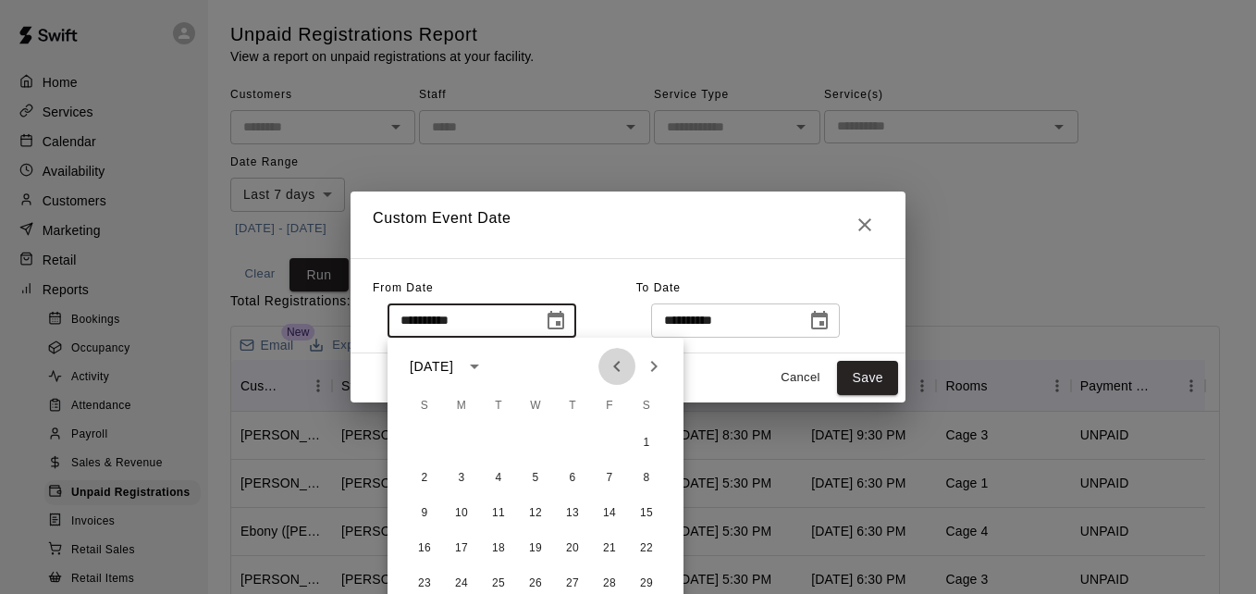
click at [623, 368] on icon "Previous month" at bounding box center [617, 366] width 22 height 22
click at [532, 439] on button "1" at bounding box center [535, 442] width 33 height 33
type input "**********"
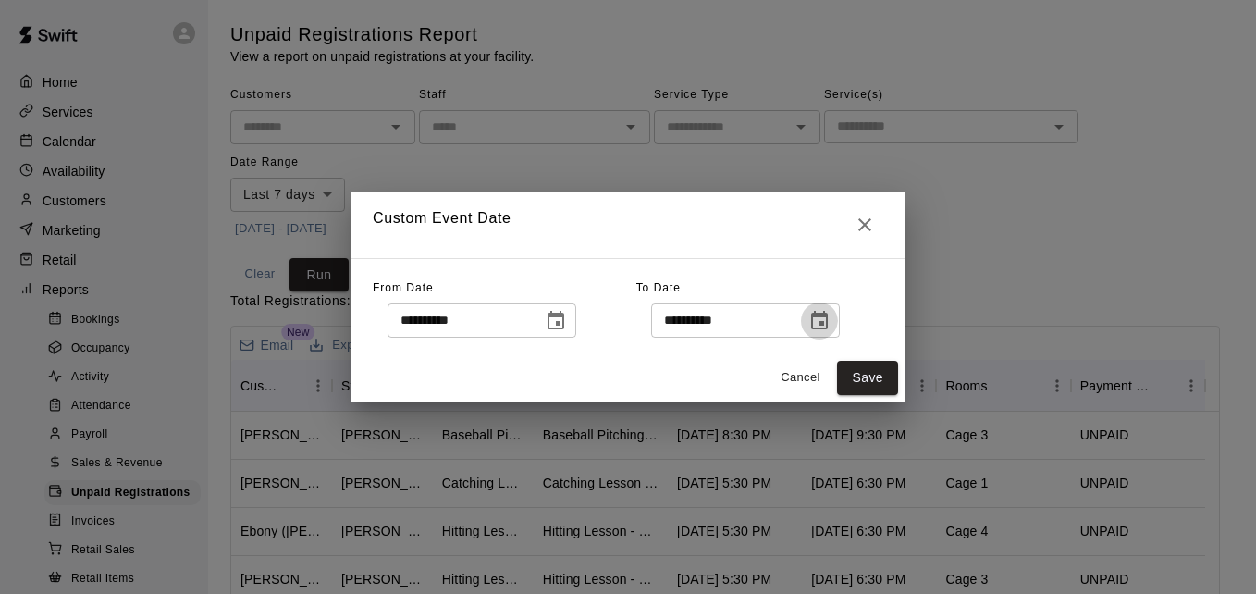
click at [828, 321] on icon "Choose date, selected date is Aug 15, 2025" at bounding box center [819, 320] width 17 height 18
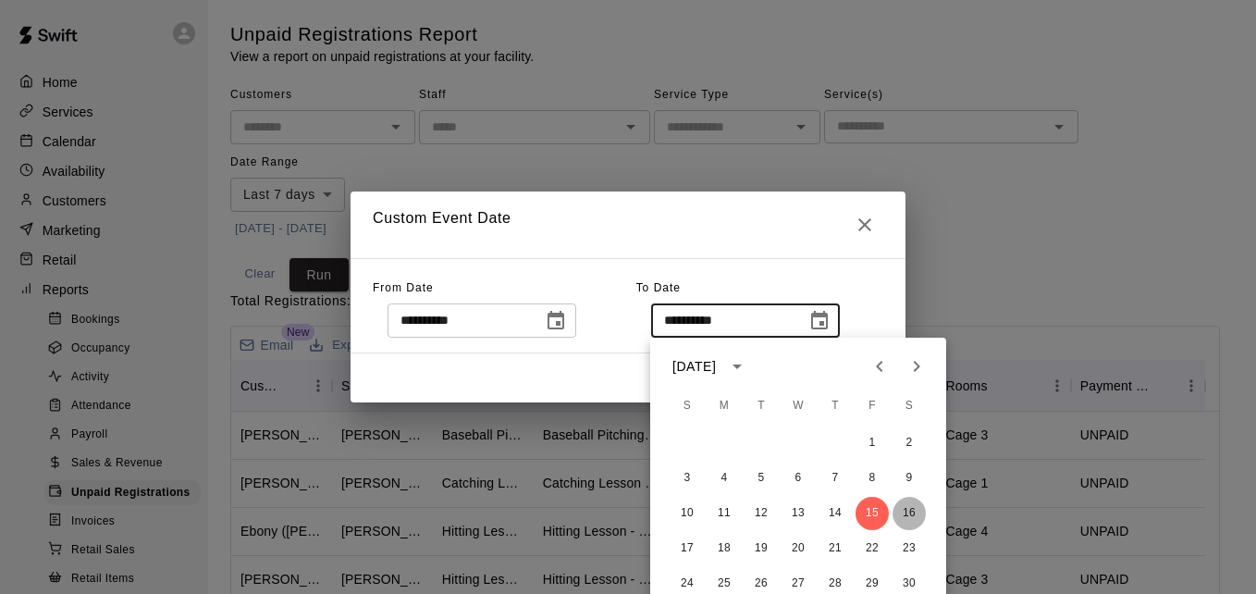
click at [913, 520] on button "16" at bounding box center [909, 513] width 33 height 33
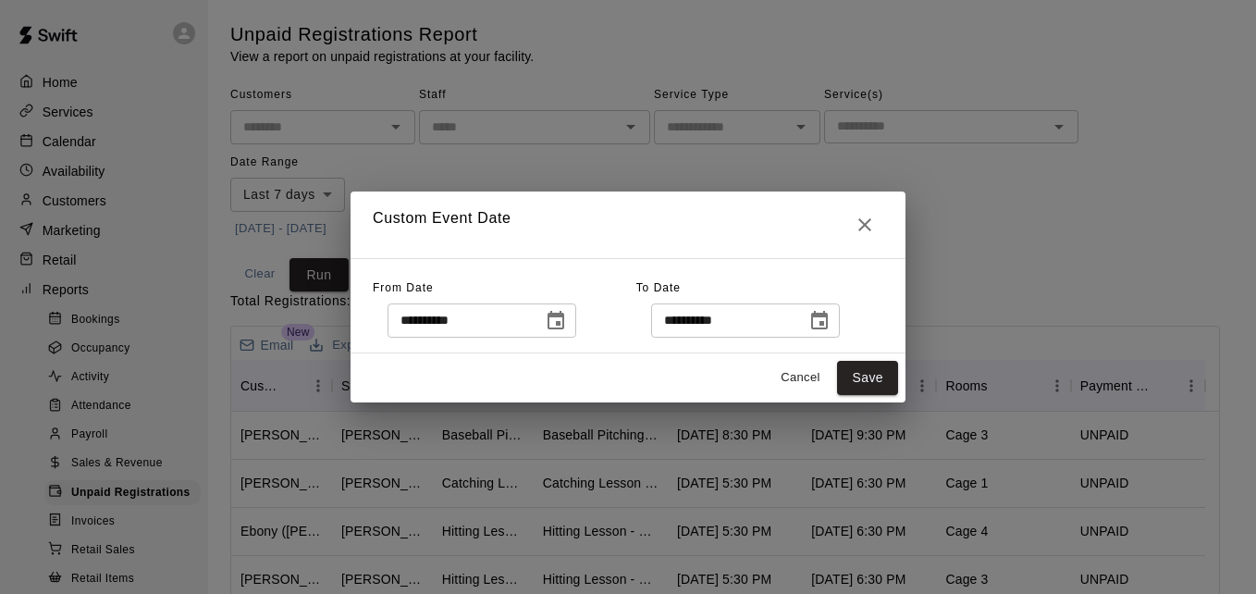
type input "**********"
click at [881, 388] on button "Save" at bounding box center [867, 378] width 61 height 34
type input "******"
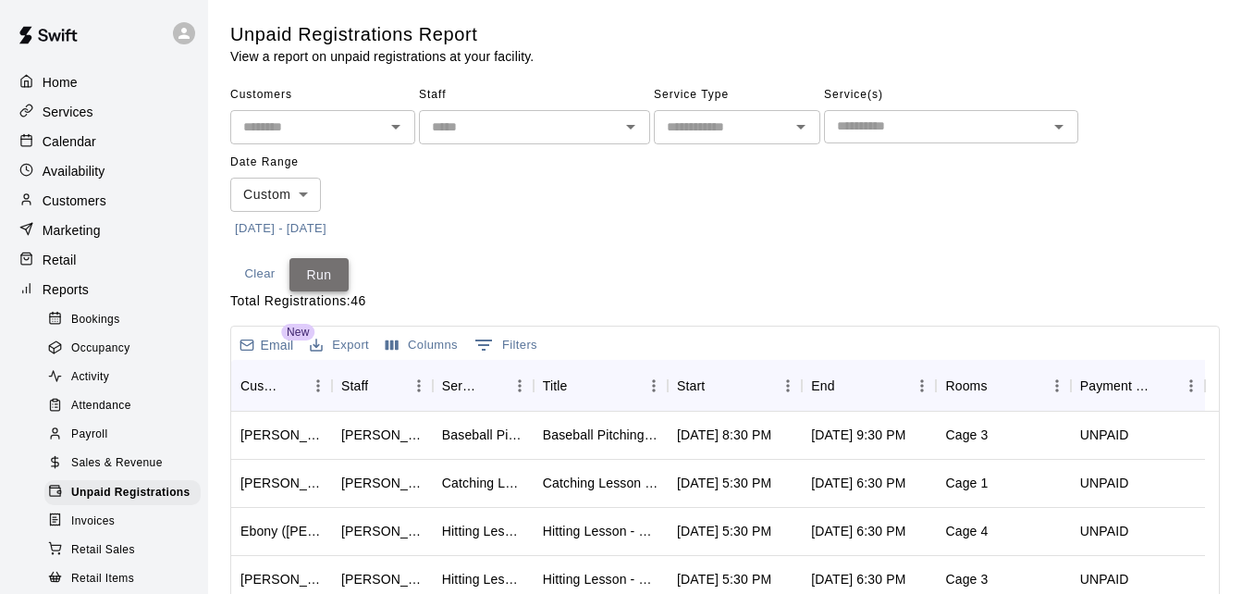
click at [314, 270] on button "Run" at bounding box center [319, 275] width 59 height 34
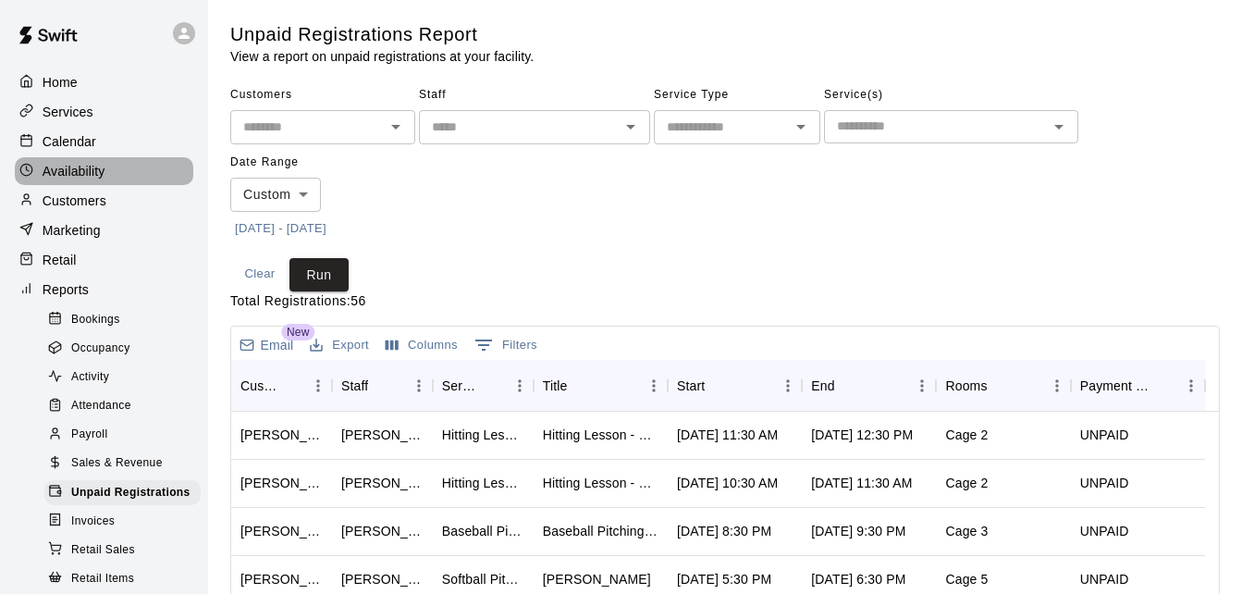
click at [111, 165] on div "Availability" at bounding box center [104, 171] width 179 height 28
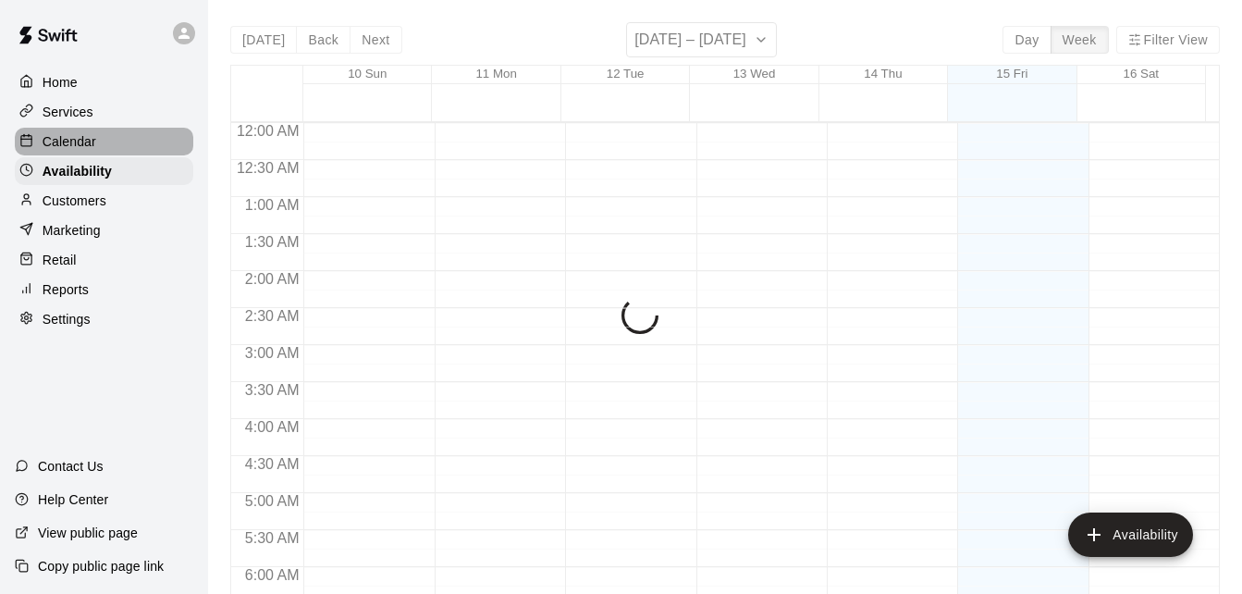
scroll to position [1285, 0]
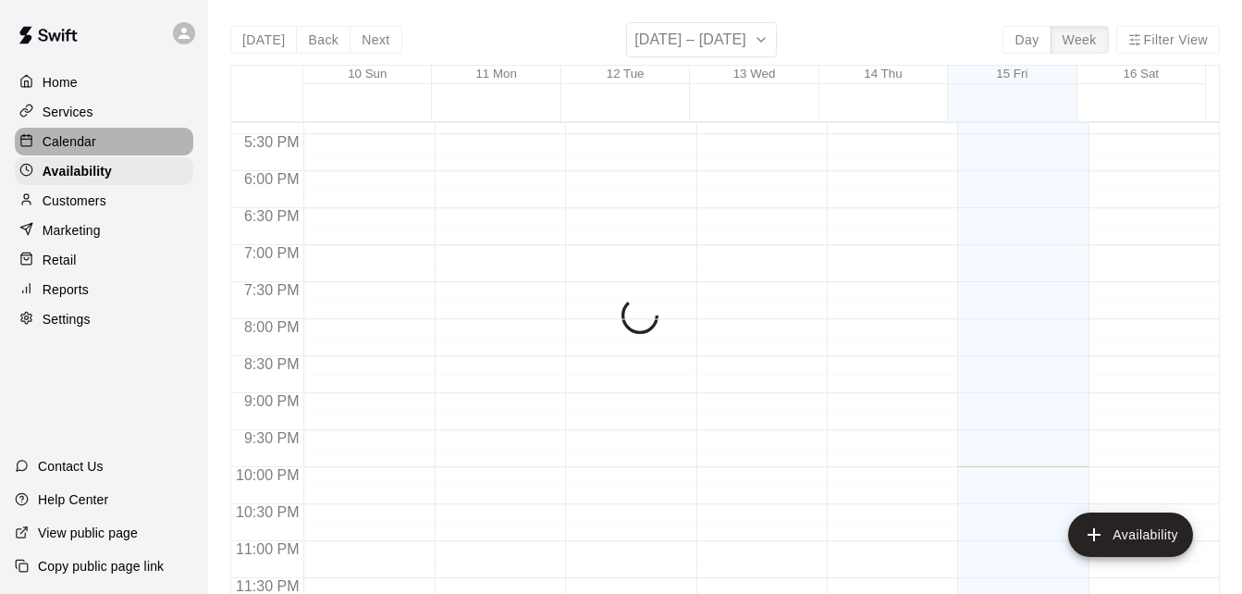
click at [117, 148] on div "Calendar" at bounding box center [104, 142] width 179 height 28
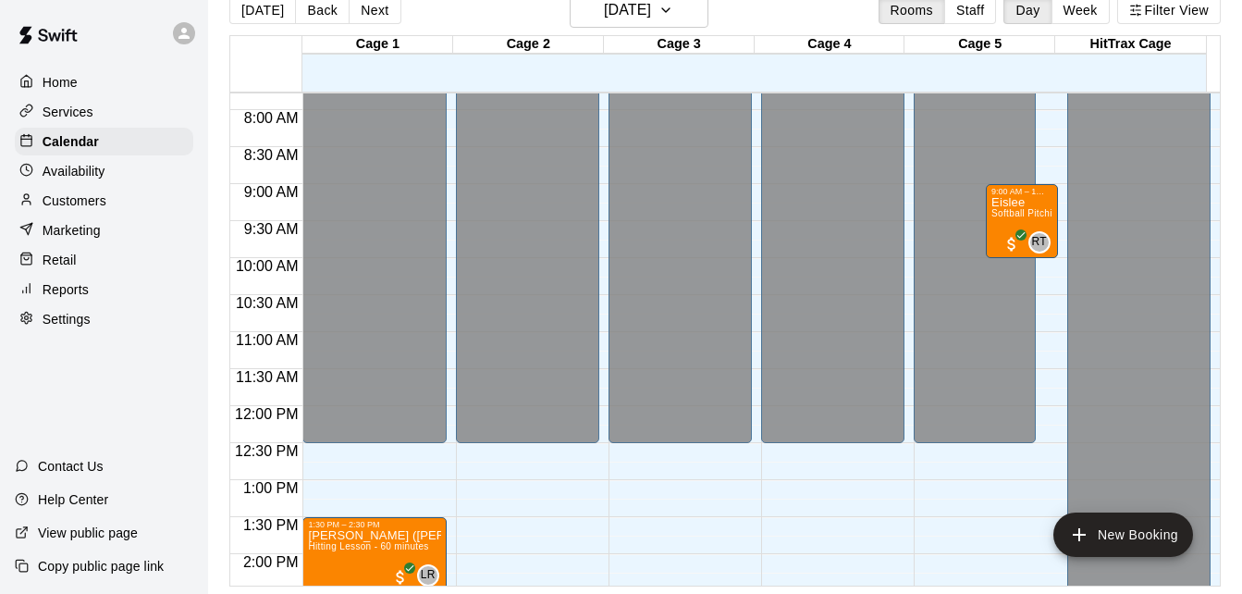
scroll to position [525, 0]
